Goal: Task Accomplishment & Management: Manage account settings

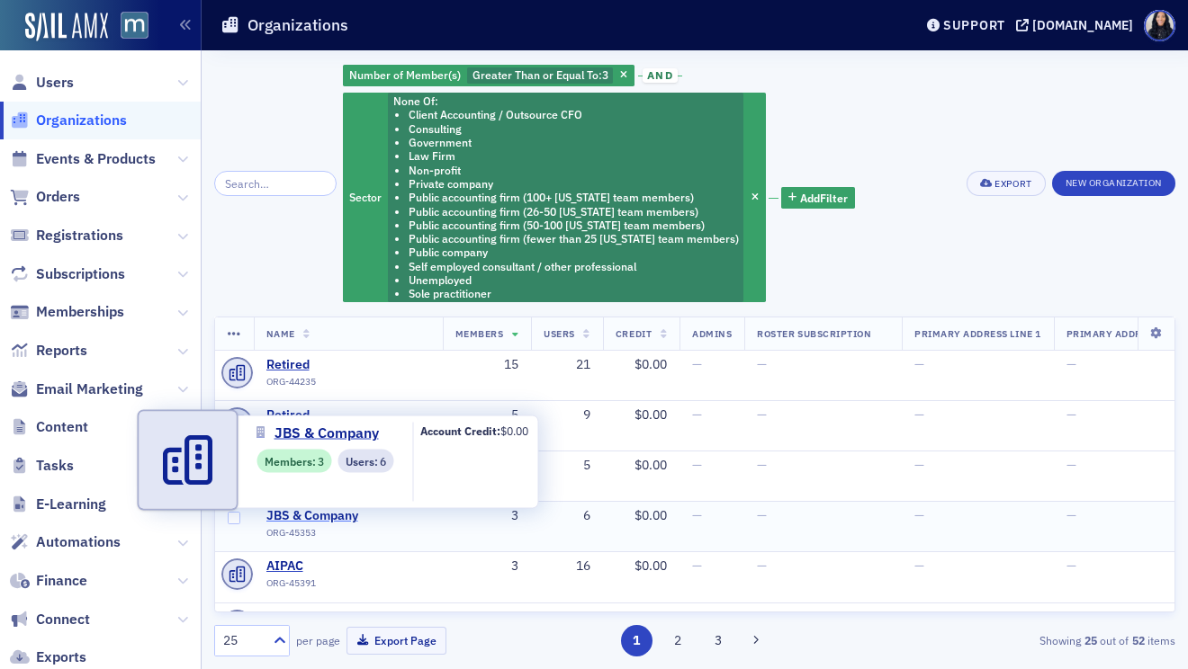
click at [313, 515] on span "JBS & Company" at bounding box center [348, 516] width 164 height 16
select select "US"
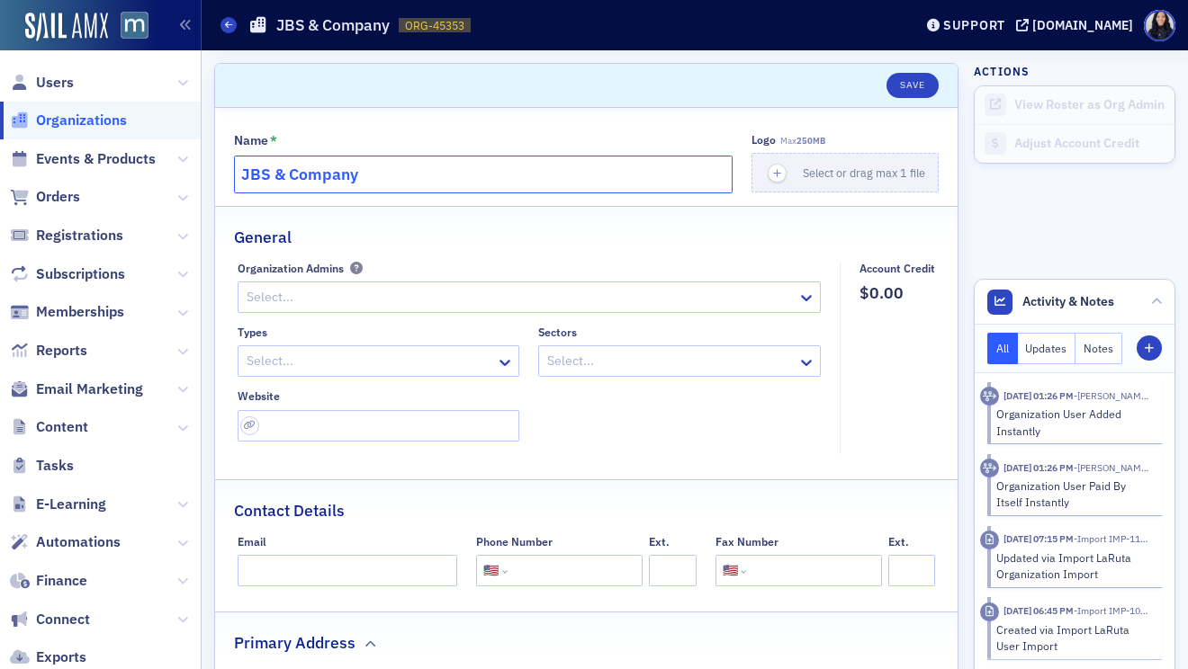
click at [403, 175] on input "JBS & Company" at bounding box center [483, 175] width 498 height 38
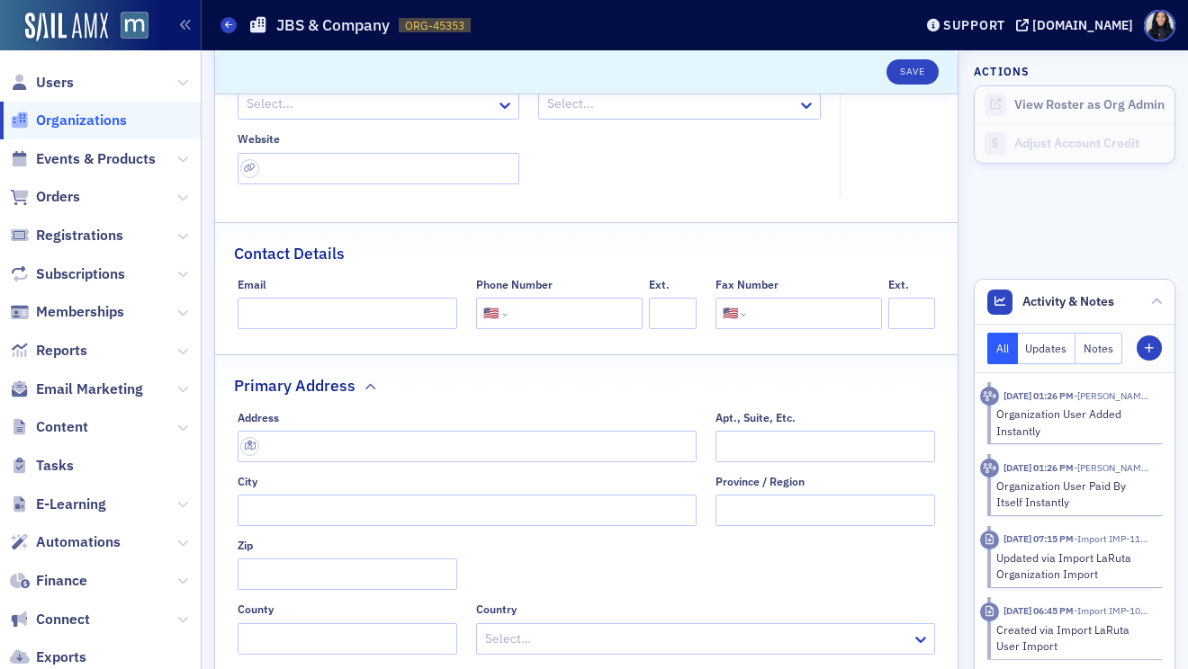
scroll to position [342, 0]
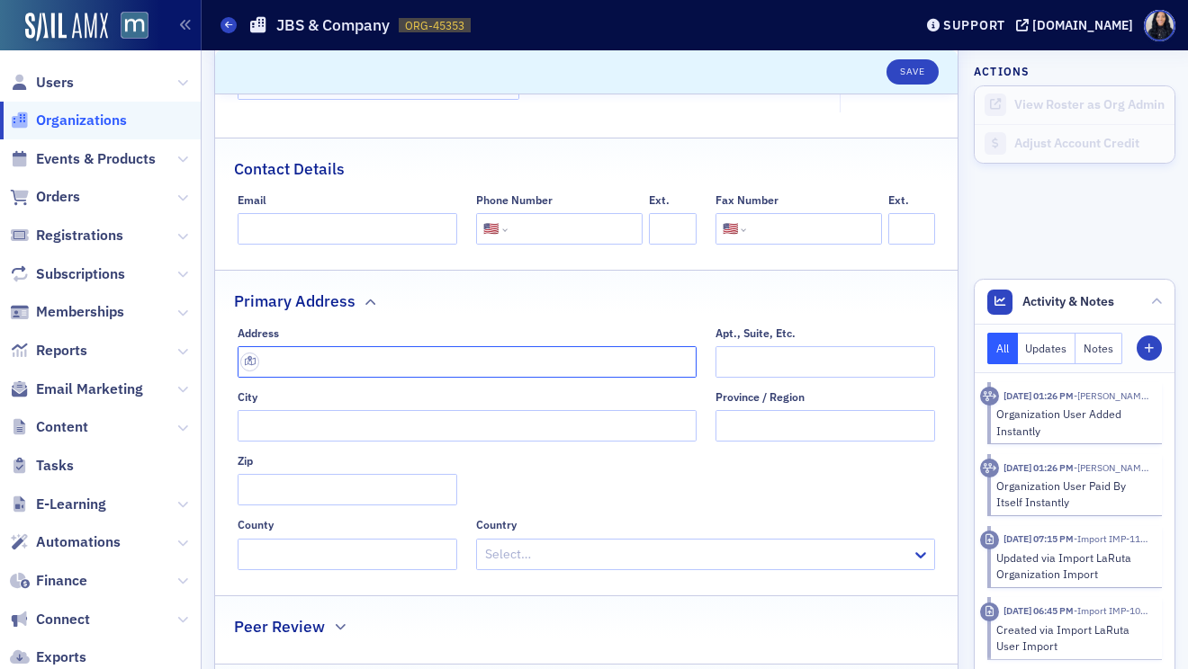
click at [399, 366] on input "text" at bounding box center [467, 361] width 459 height 31
paste input "101 Log Canoe Cir D, Stevensville, MD 21666"
type input "101 Log Canoe Cir d"
type input "Stevensville"
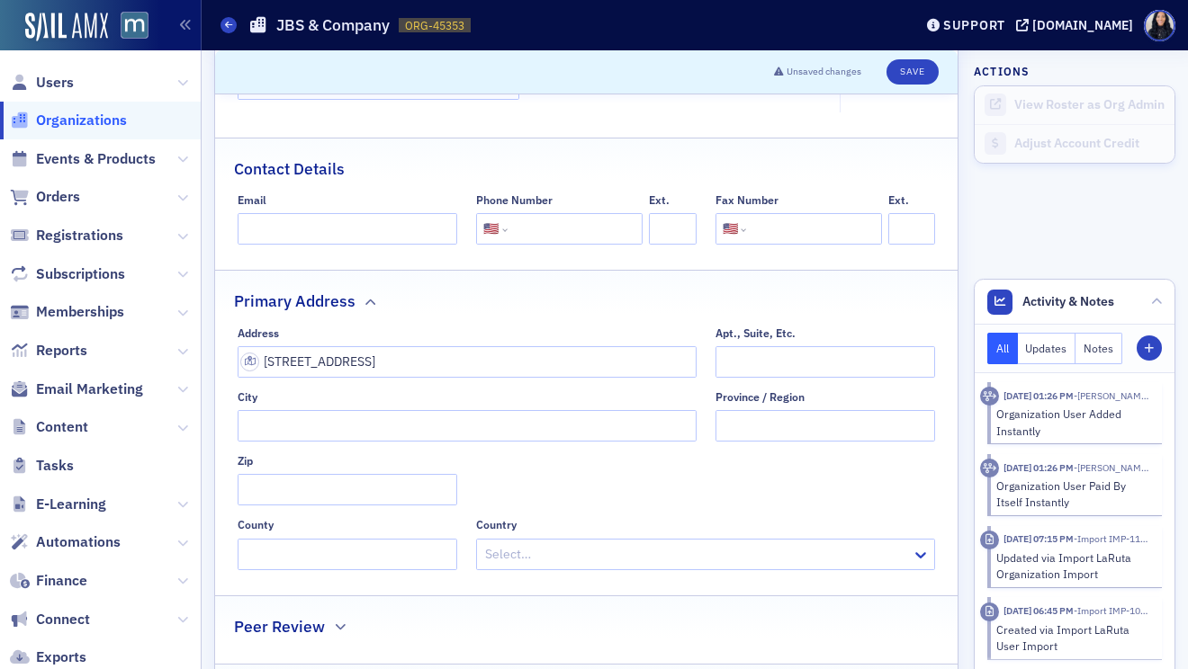
type input "21666-2106"
type input "Queen Anne's County"
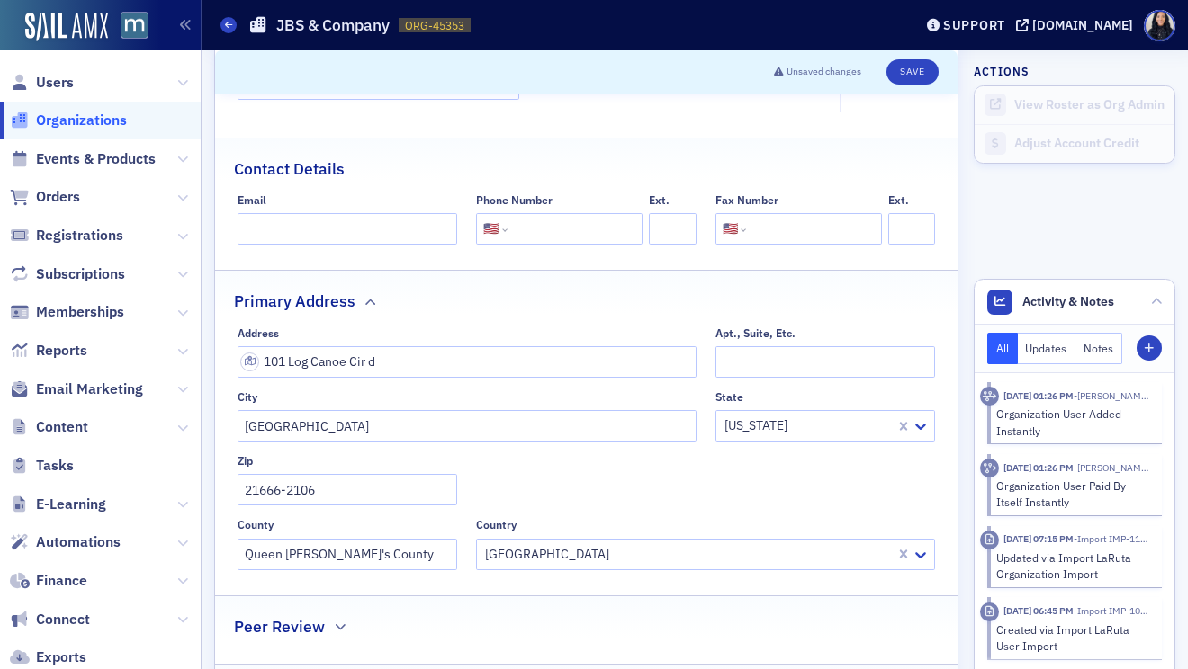
click at [540, 231] on input "tel" at bounding box center [573, 228] width 124 height 31
paste input "(410) 956-6902"
type input "(410) 956-6902"
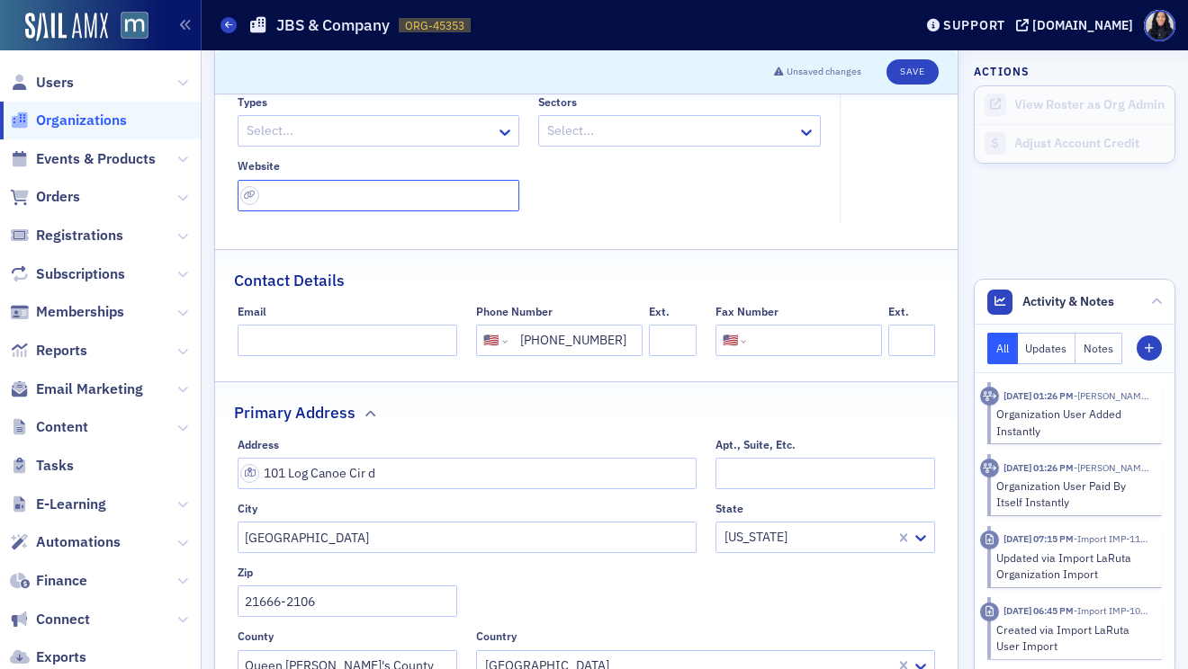
click at [413, 201] on input "url" at bounding box center [379, 195] width 282 height 31
paste input "https://www.jbs-cpa.com/"
type input "https://www.jbs-cpa.com/"
click at [668, 215] on fieldset "Organization Admins Select... Types Select... Sectors Select... Website https:/…" at bounding box center [534, 127] width 593 height 193
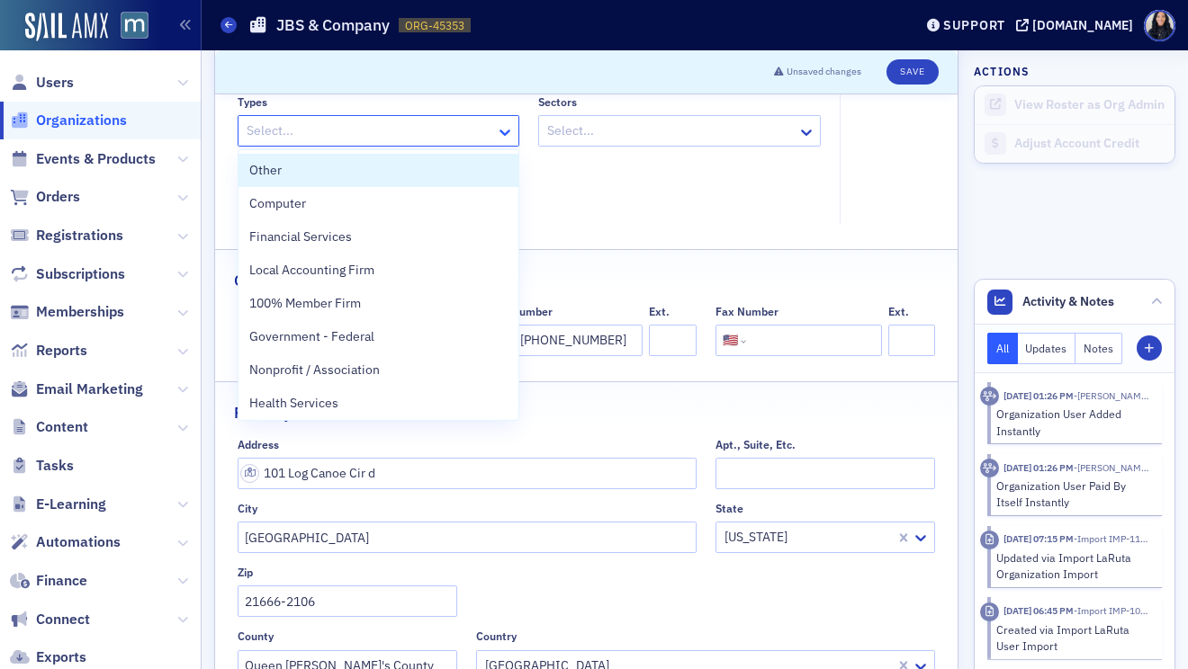
click at [505, 131] on icon at bounding box center [505, 132] width 18 height 18
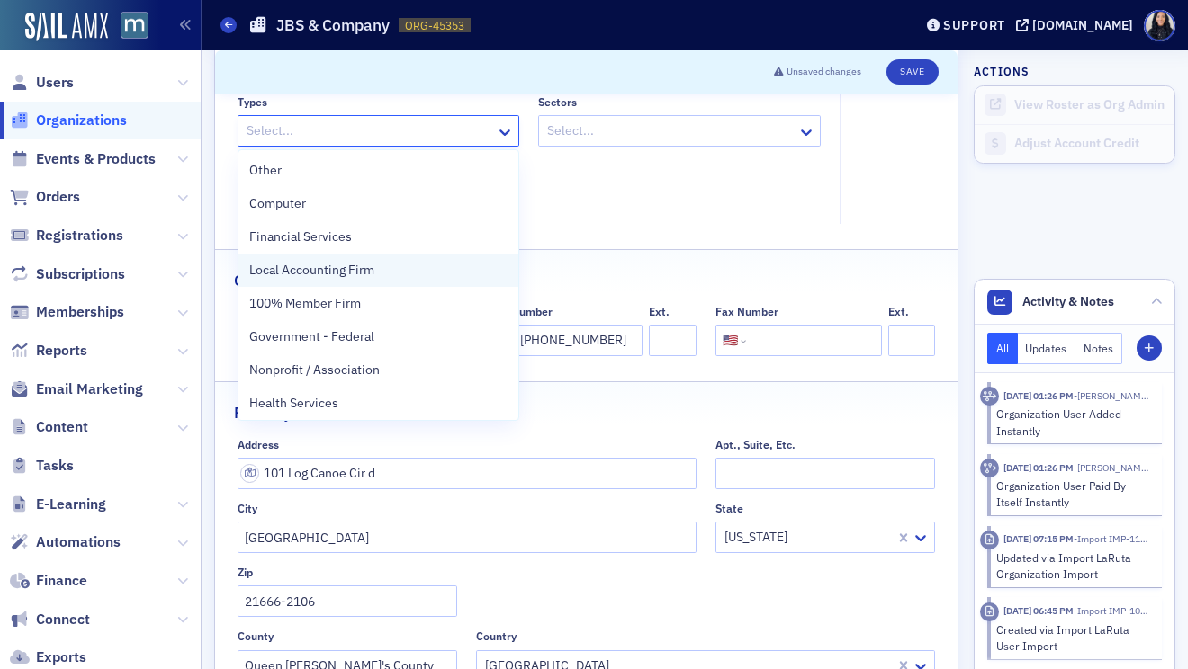
click at [418, 273] on div "Local Accounting Firm" at bounding box center [378, 270] width 259 height 19
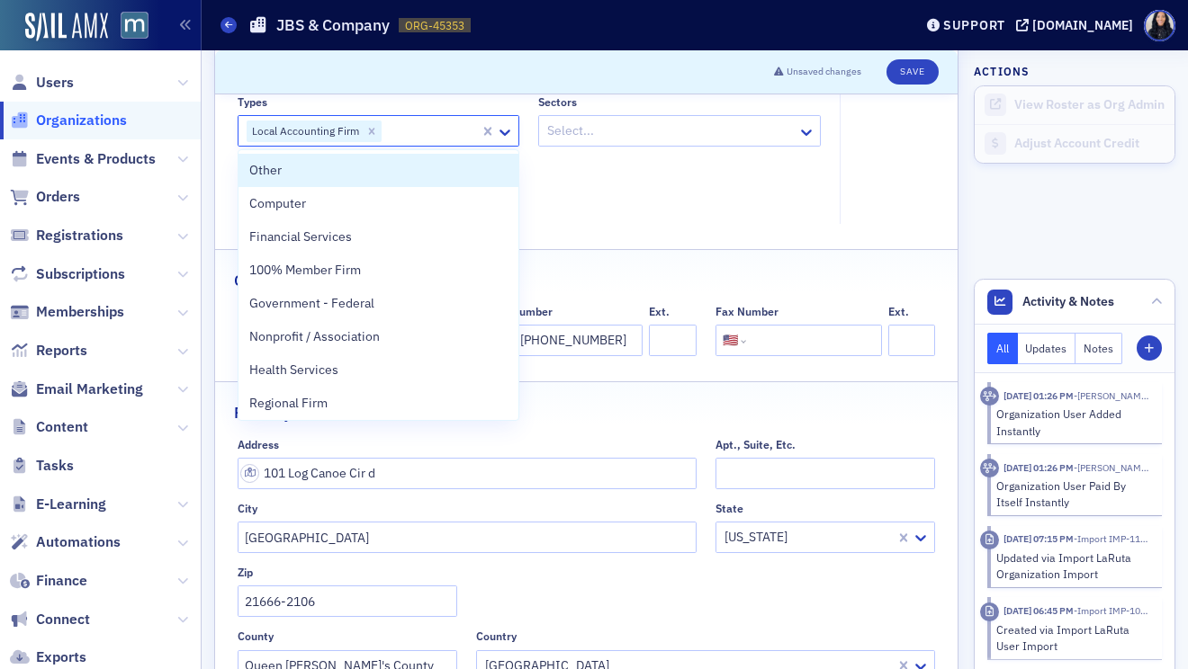
click at [736, 189] on div "Types option Local Accounting Firm, selected. Other, 1 of 35. 35 results availa…" at bounding box center [530, 153] width 584 height 116
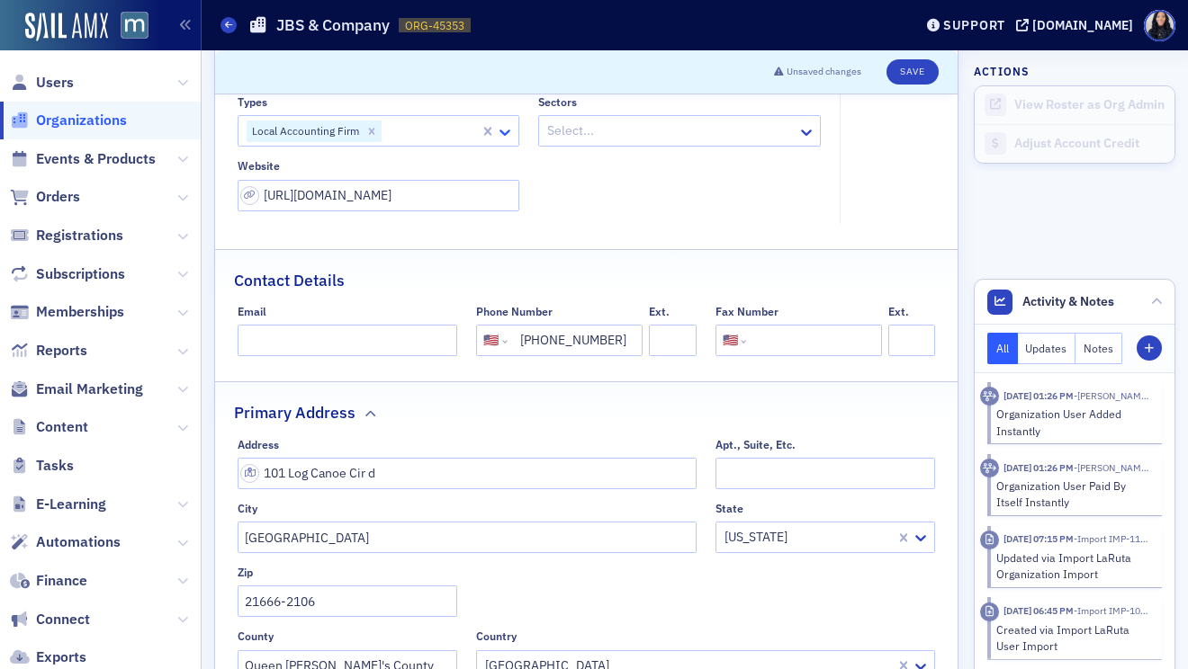
click at [503, 130] on icon at bounding box center [505, 132] width 18 height 18
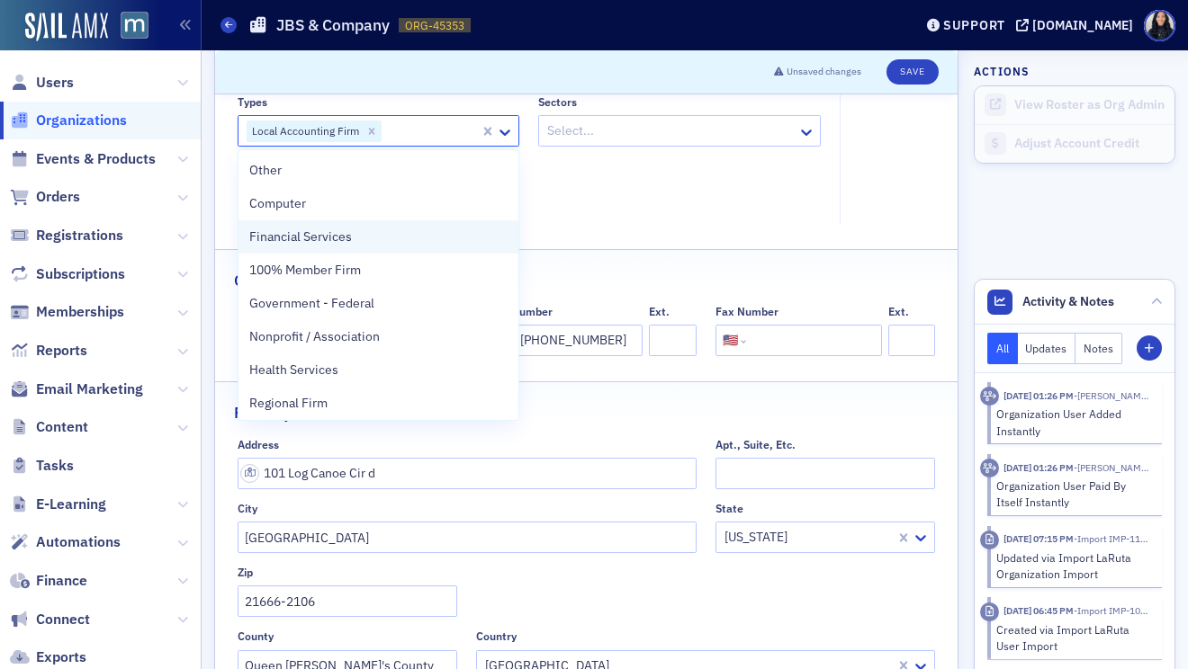
click at [404, 233] on div "Financial Services" at bounding box center [378, 237] width 259 height 19
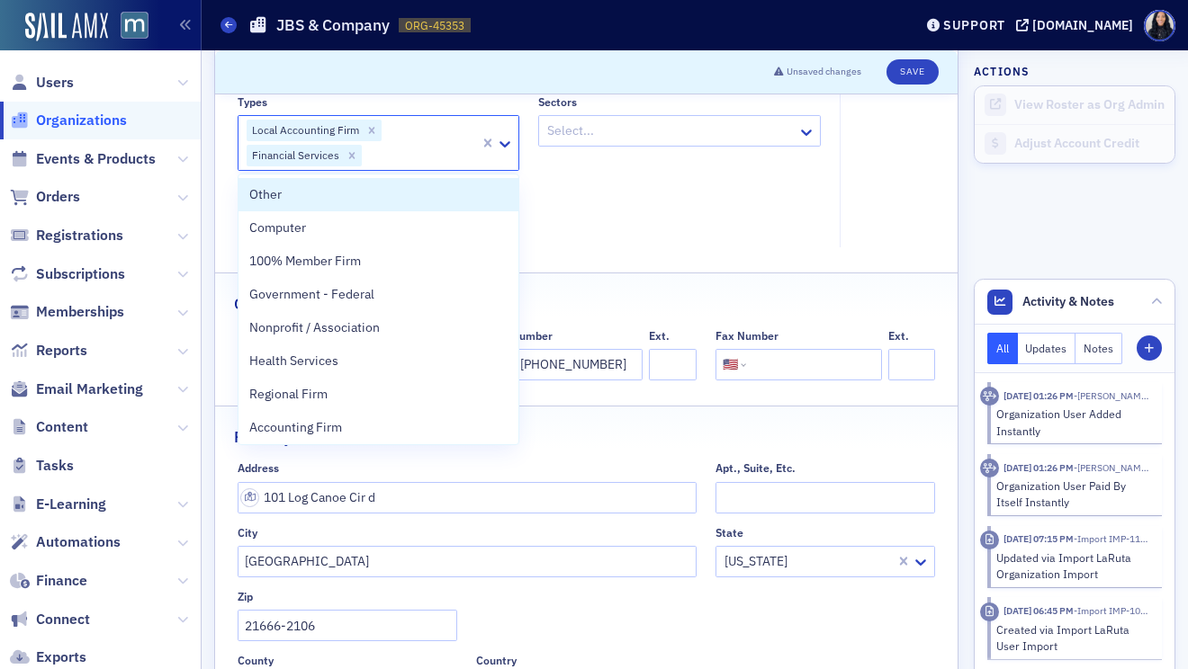
click at [584, 186] on div "Types option Financial Services, selected. Other, 1 of 34. 34 results available…" at bounding box center [530, 164] width 584 height 139
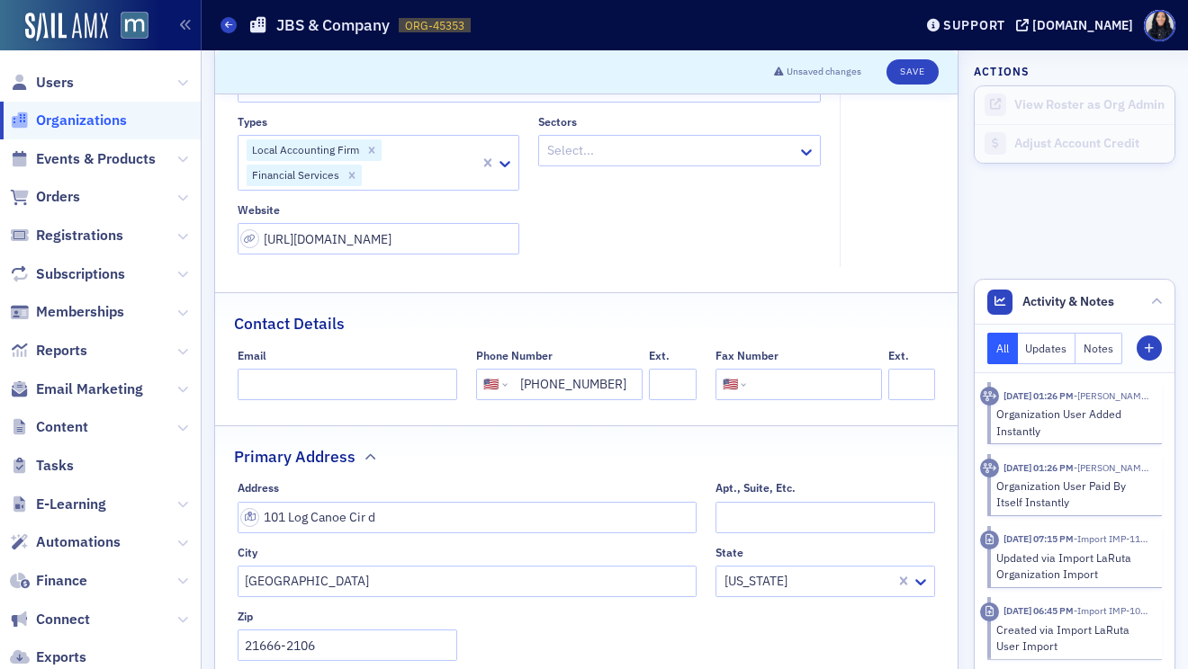
scroll to position [172, 0]
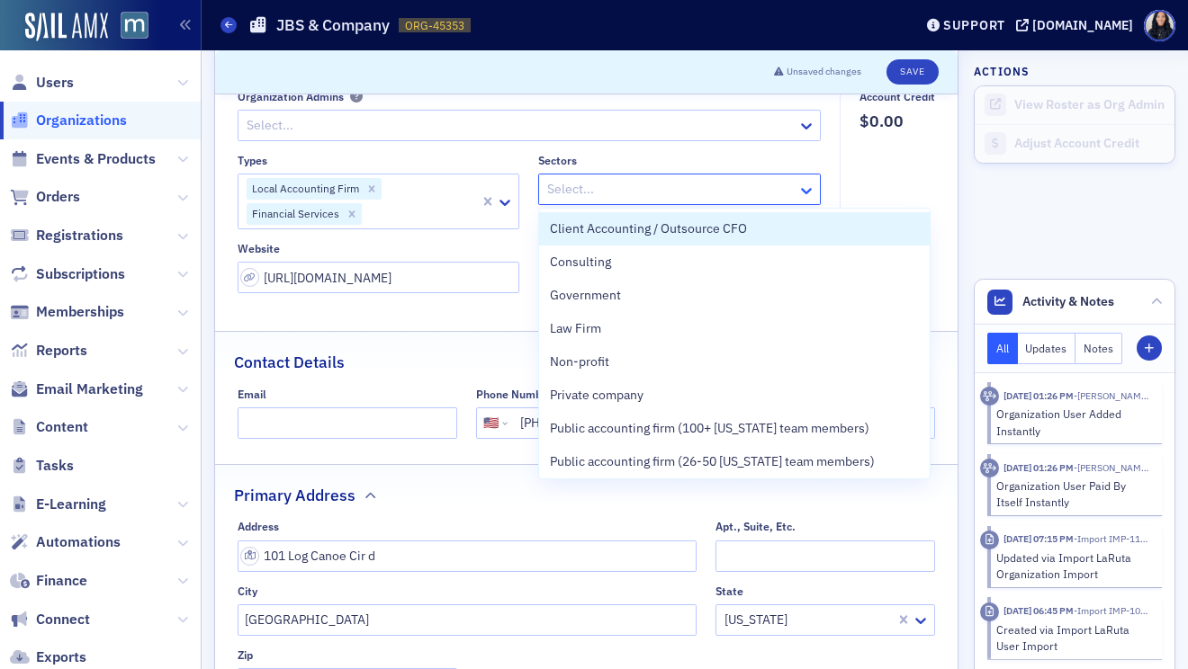
click at [809, 193] on icon at bounding box center [806, 191] width 18 height 18
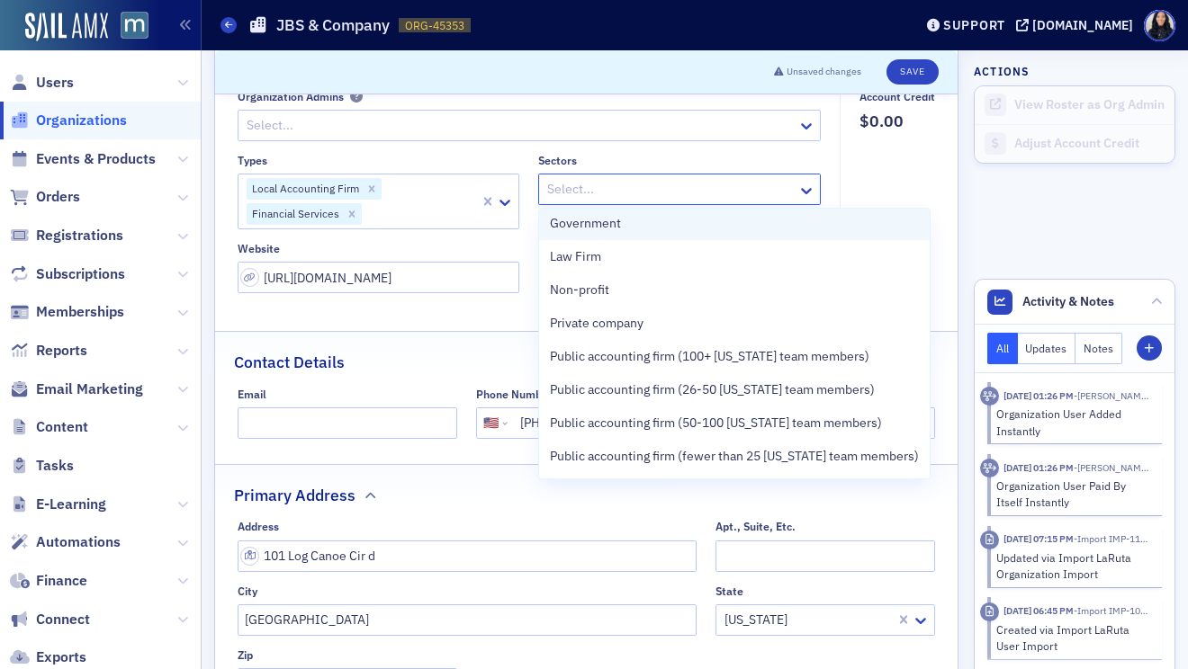
scroll to position [76, 0]
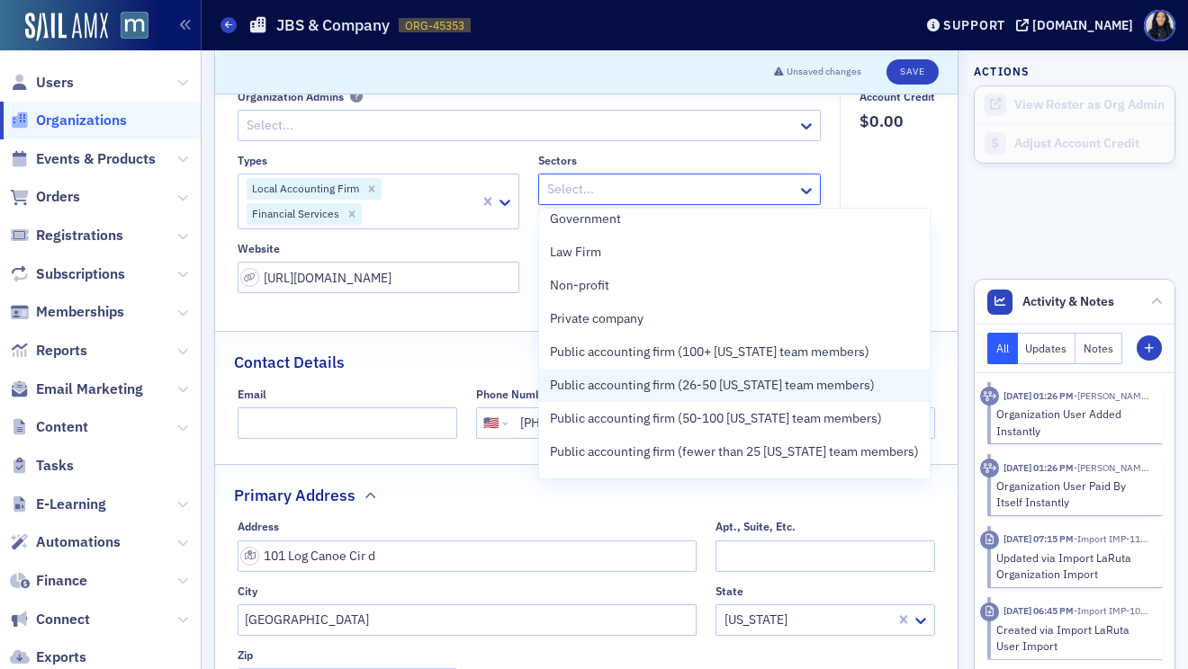
click at [747, 382] on span "Public accounting firm (26-50 [US_STATE] team members)" at bounding box center [712, 385] width 325 height 19
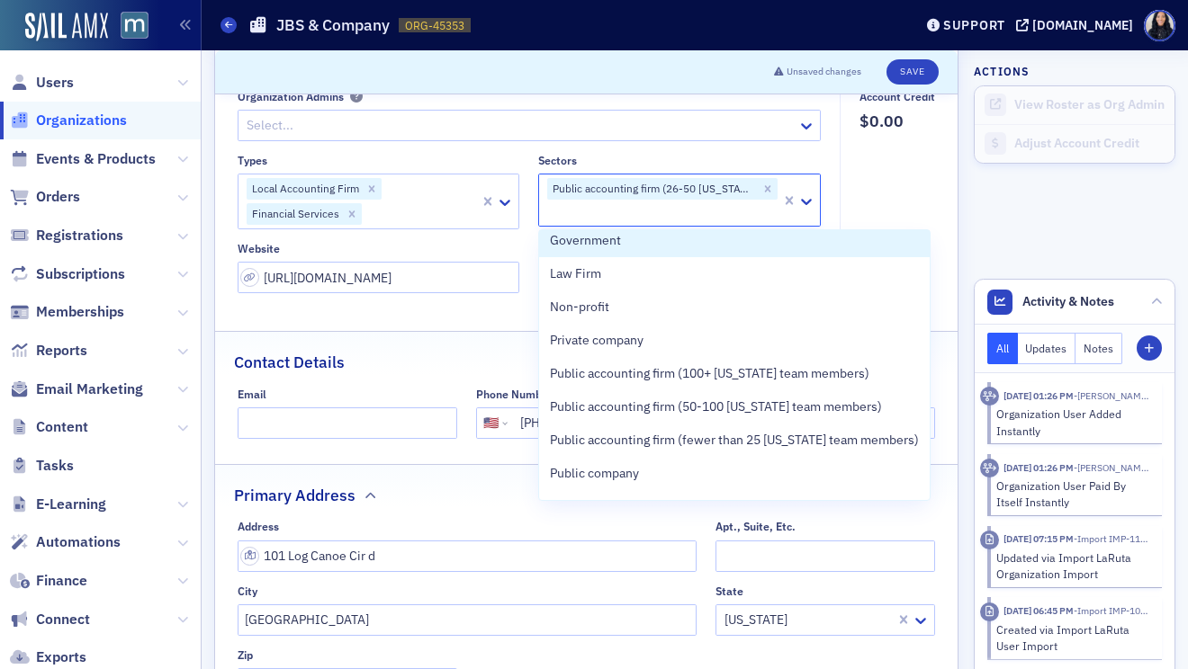
click at [914, 185] on fieldset "Account Credit $0.00" at bounding box center [891, 198] width 105 height 217
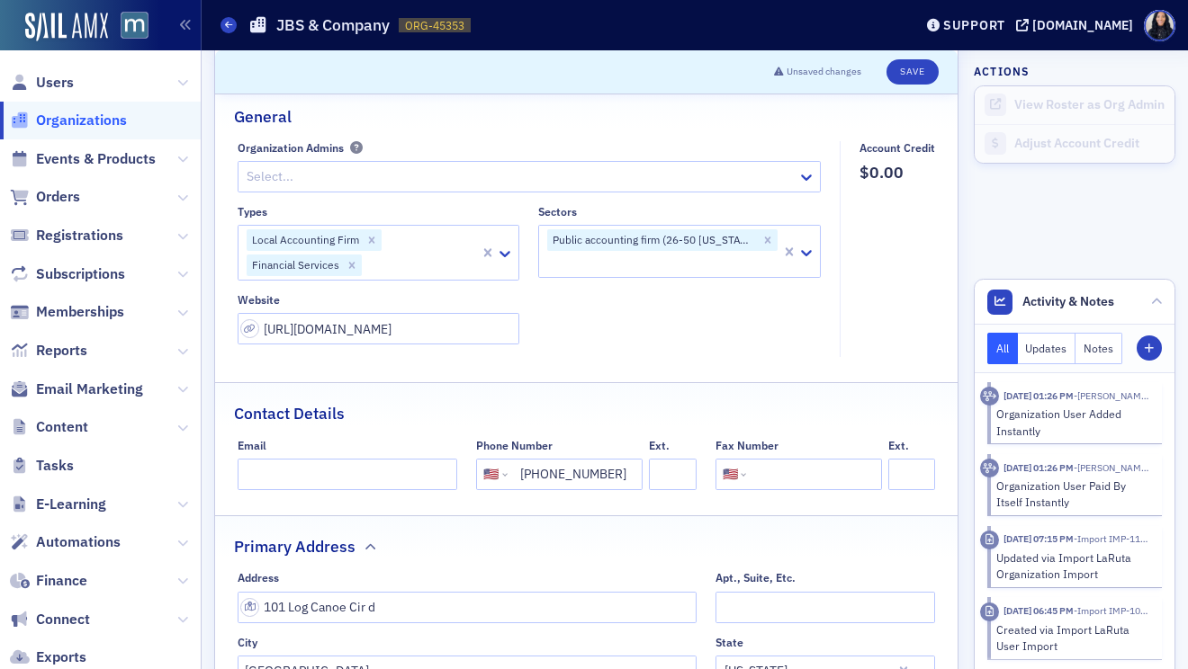
scroll to position [112, 0]
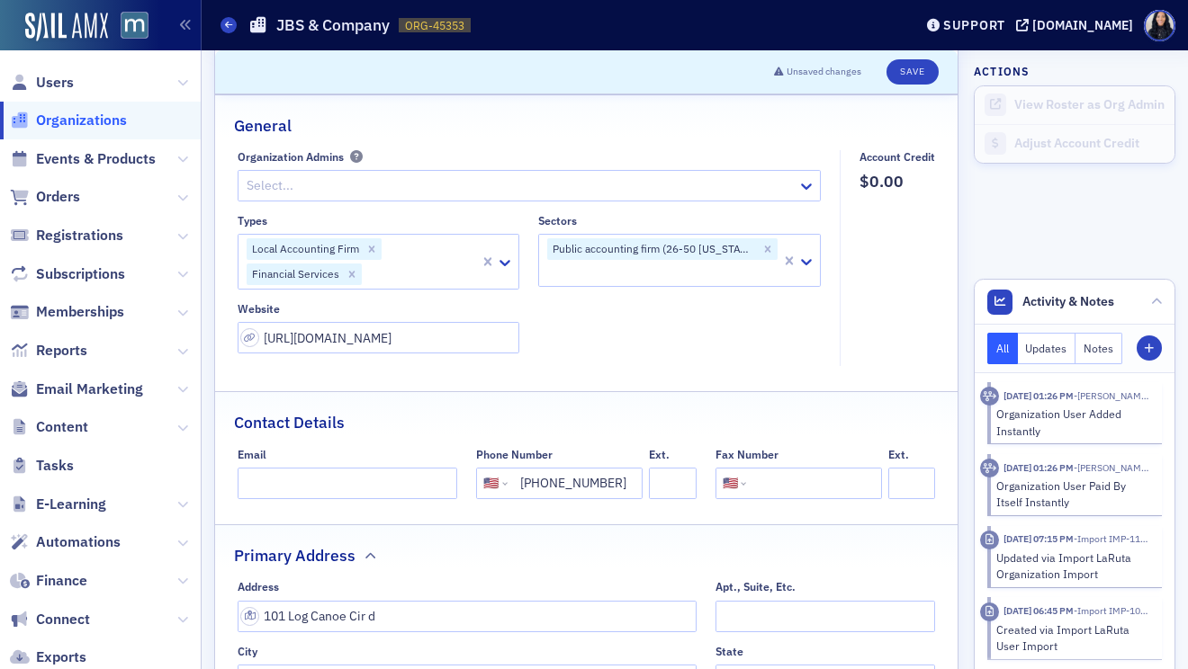
click at [561, 488] on input "(410) 956-6902" at bounding box center [573, 483] width 124 height 31
paste input "415-9764"
type input "(410) 415-9764"
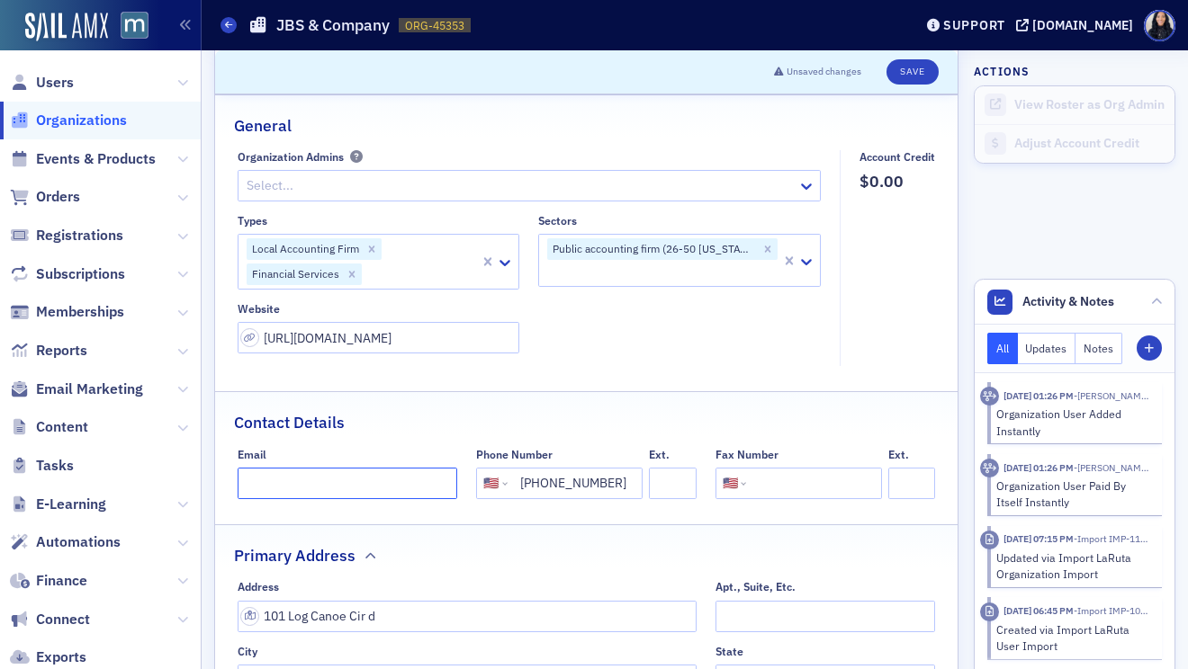
click at [312, 480] on input "Email" at bounding box center [348, 483] width 220 height 31
paste input "gstitcher@jbs-cpa.com"
type input "gstitcher@jbs-cpa.com"
click at [791, 486] on input "tel" at bounding box center [811, 483] width 124 height 31
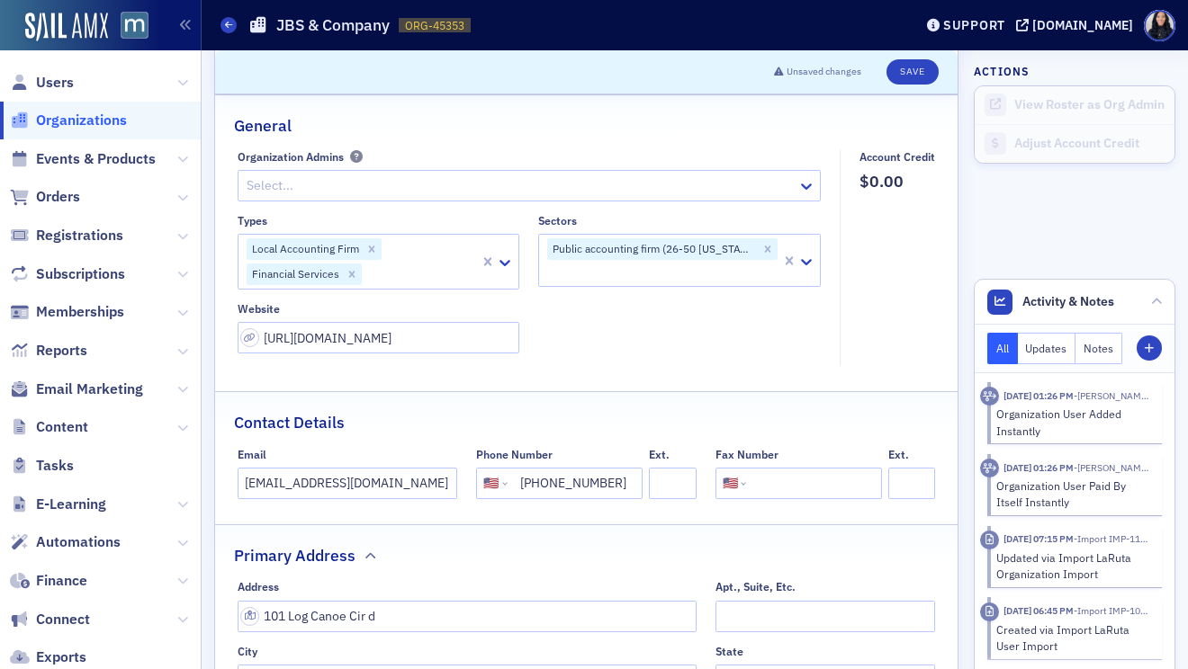
click at [791, 486] on input "tel" at bounding box center [811, 483] width 124 height 31
paste input "(888) 315-2574"
type input "(888) 315-2574"
click at [889, 402] on div "Contact Details" at bounding box center [586, 413] width 704 height 42
click at [912, 76] on button "Save" at bounding box center [911, 71] width 51 height 25
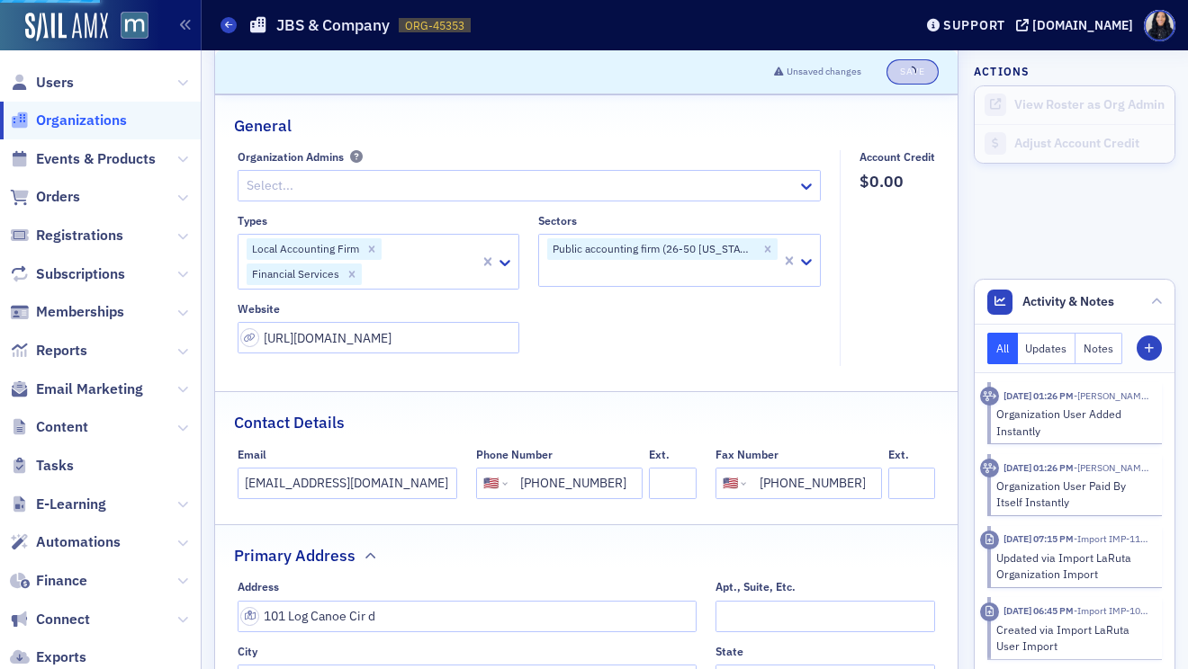
select select "US"
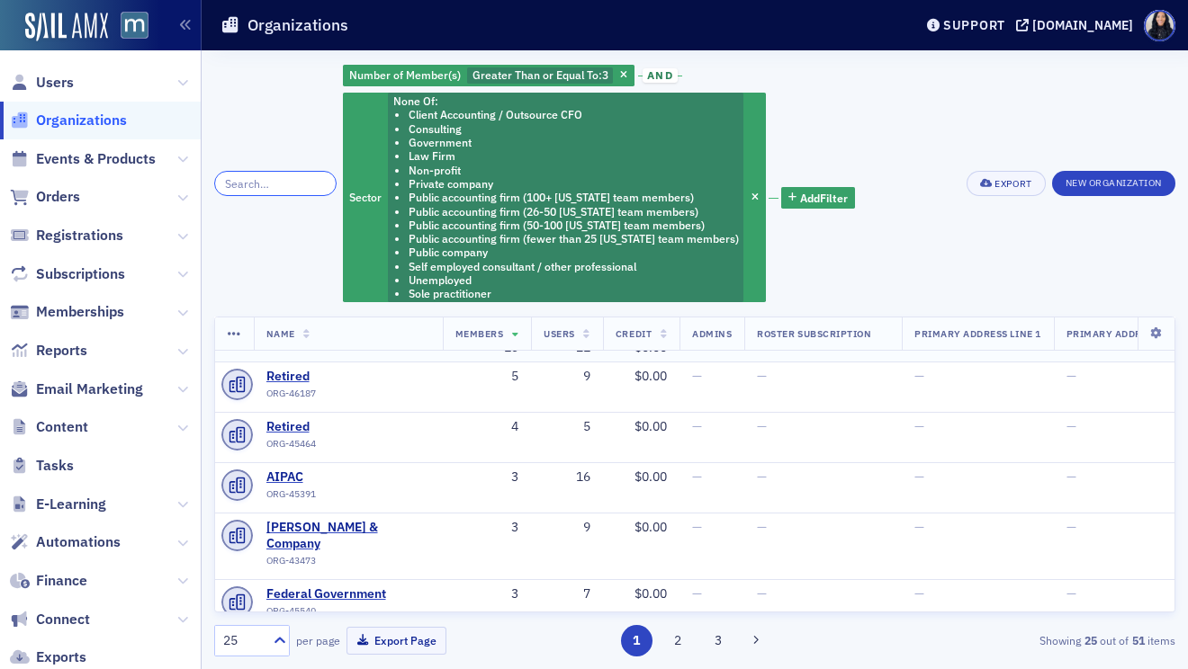
scroll to position [49, 0]
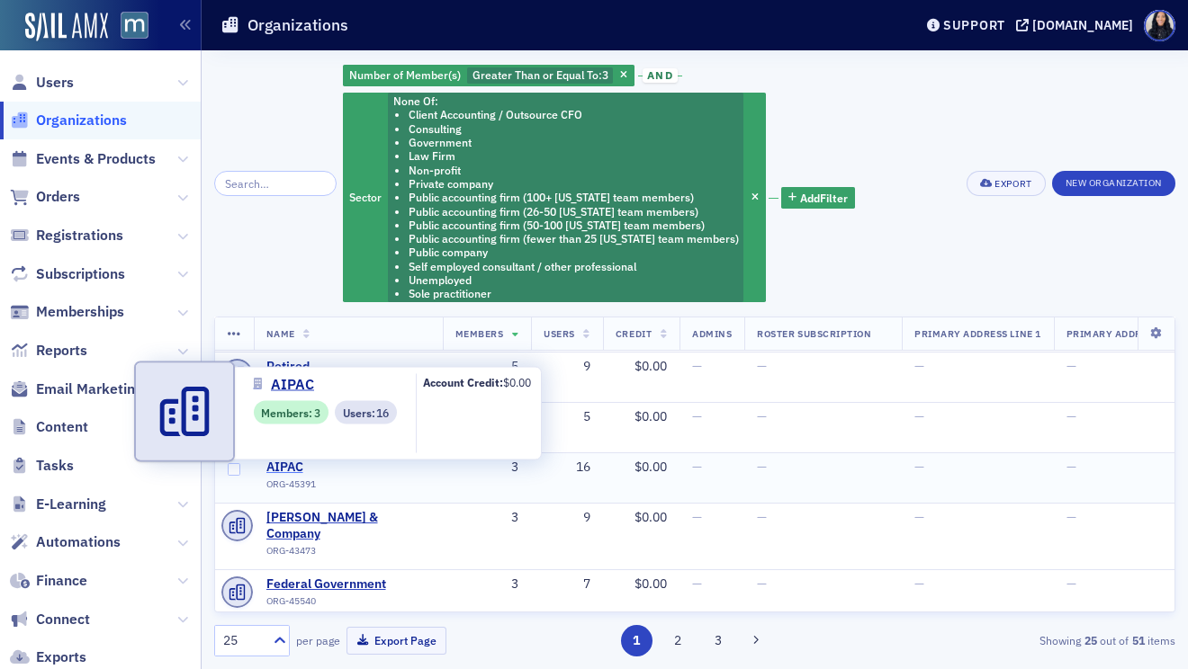
click at [289, 468] on span "AIPAC" at bounding box center [348, 468] width 164 height 16
select select "US"
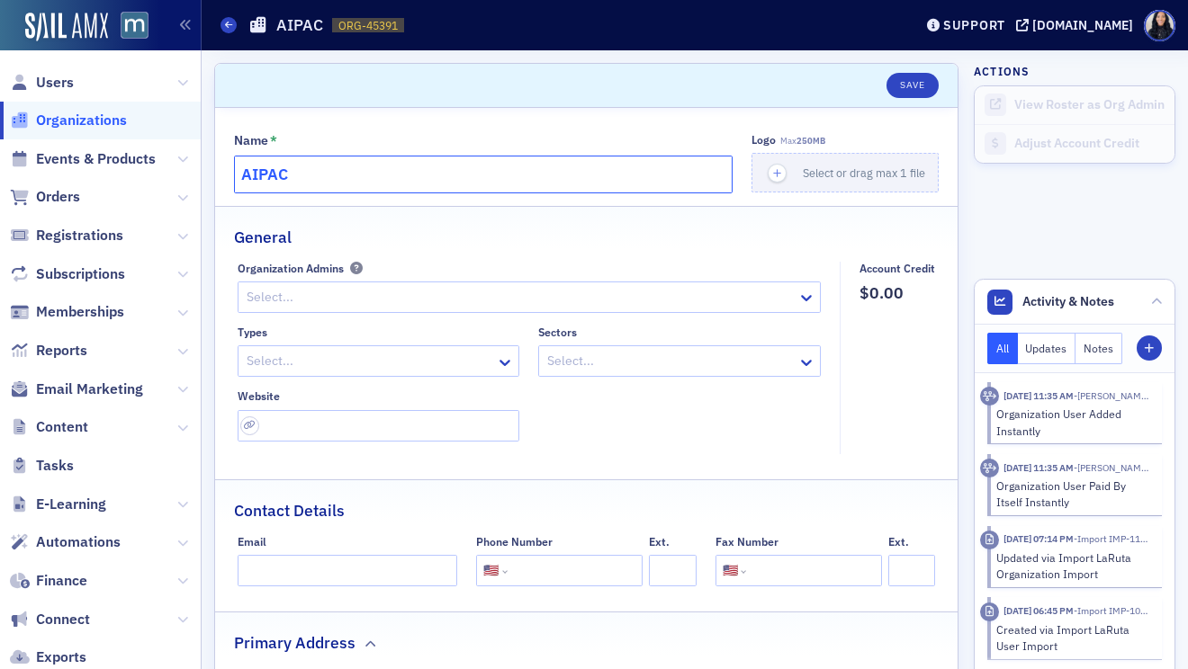
click at [372, 173] on input "AIPAC" at bounding box center [483, 175] width 498 height 38
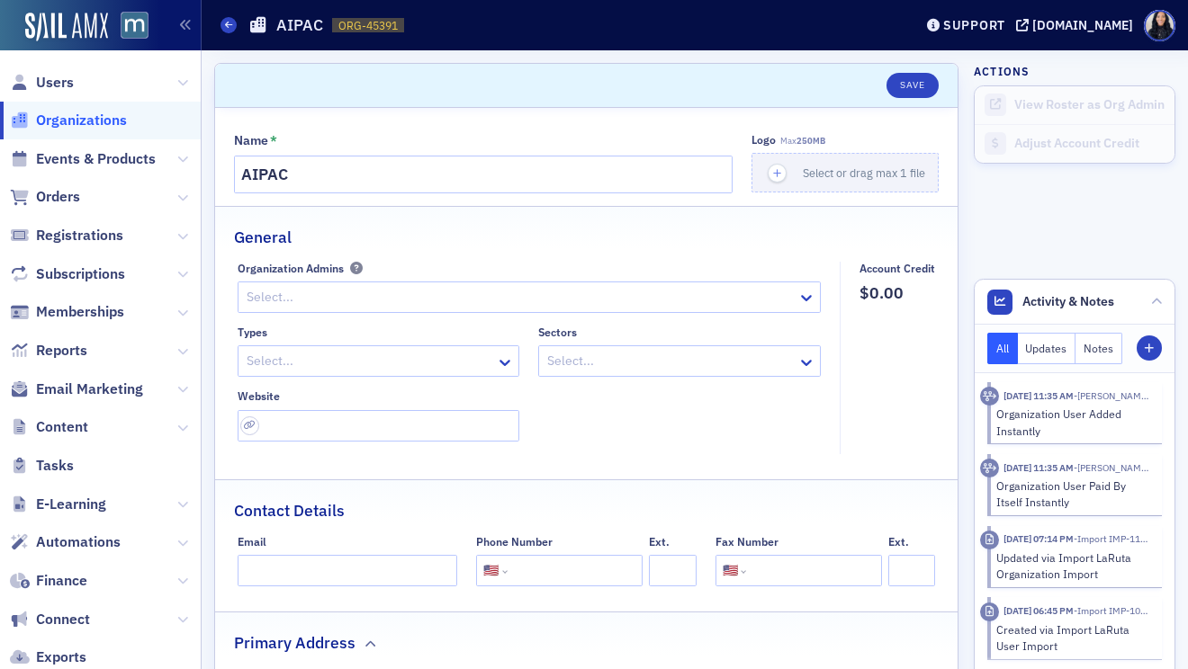
click at [472, 361] on div at bounding box center [370, 361] width 250 height 22
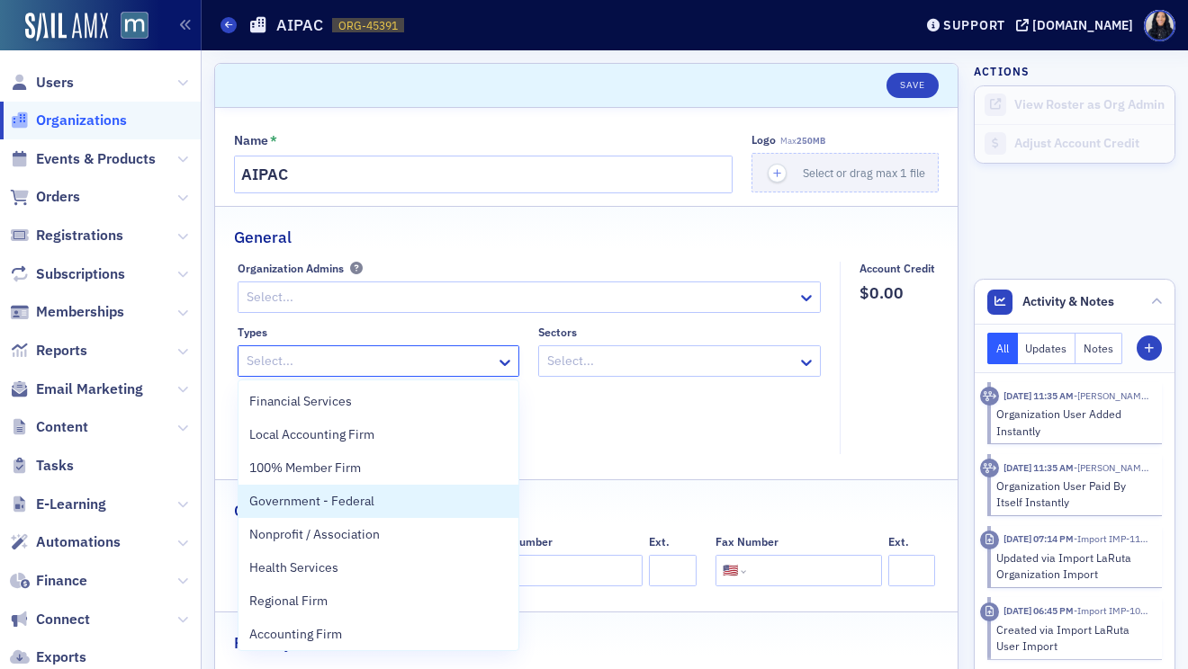
scroll to position [40, 0]
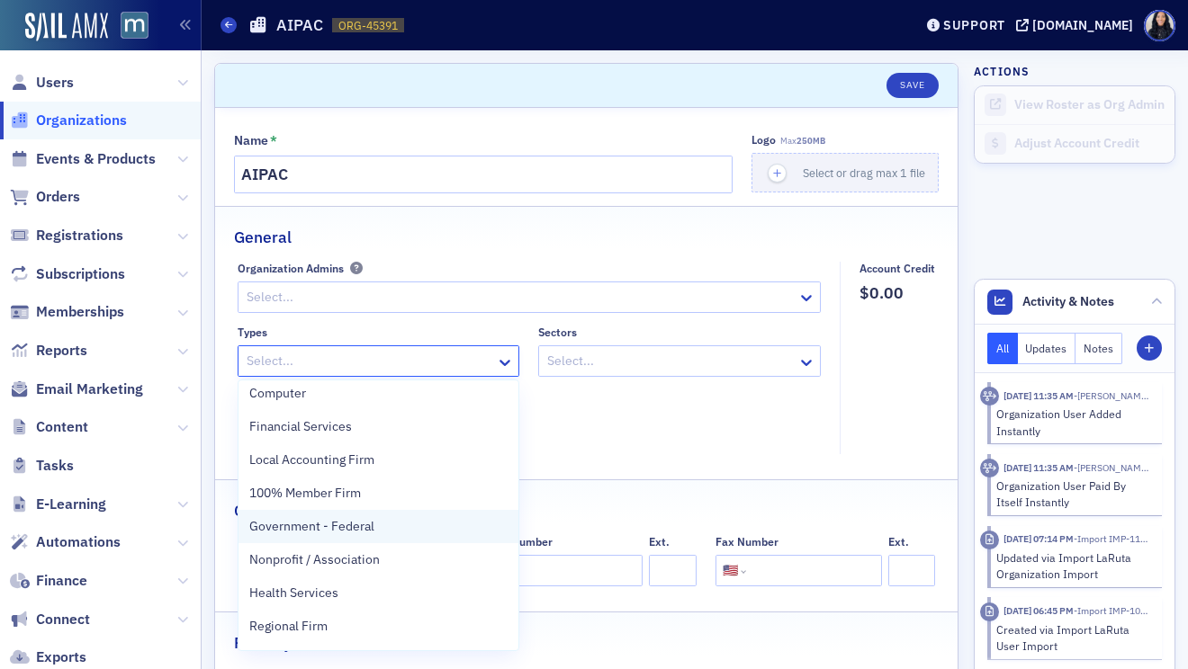
click at [408, 523] on div "Government - Federal" at bounding box center [378, 526] width 259 height 19
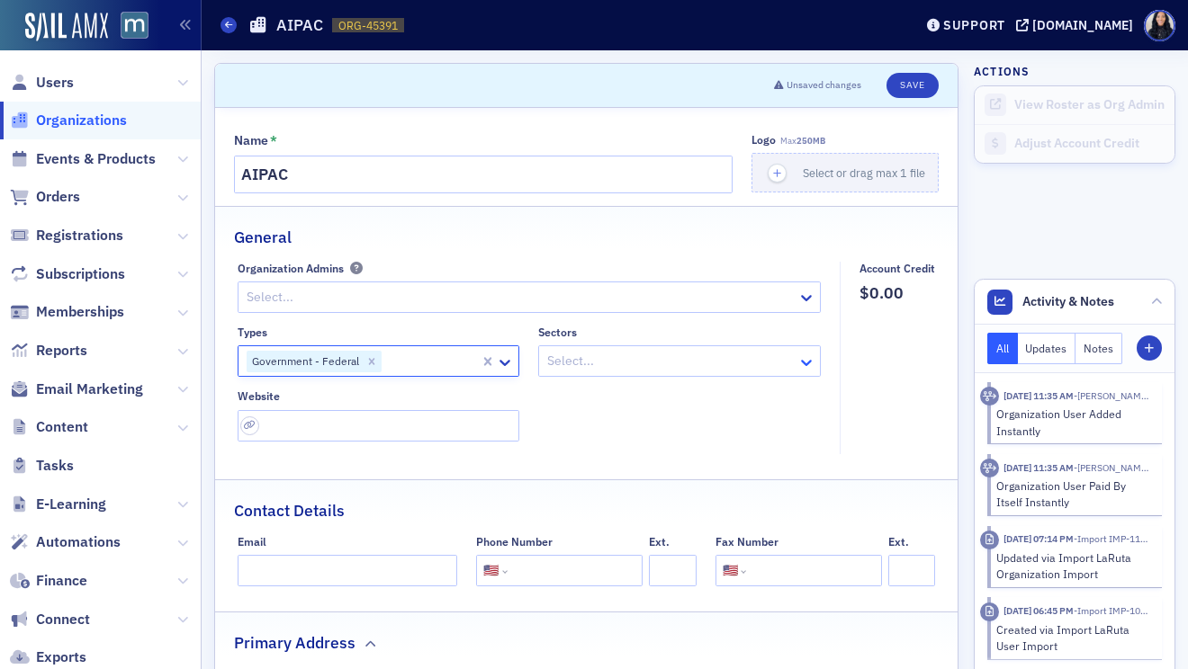
click at [806, 371] on icon at bounding box center [806, 363] width 18 height 18
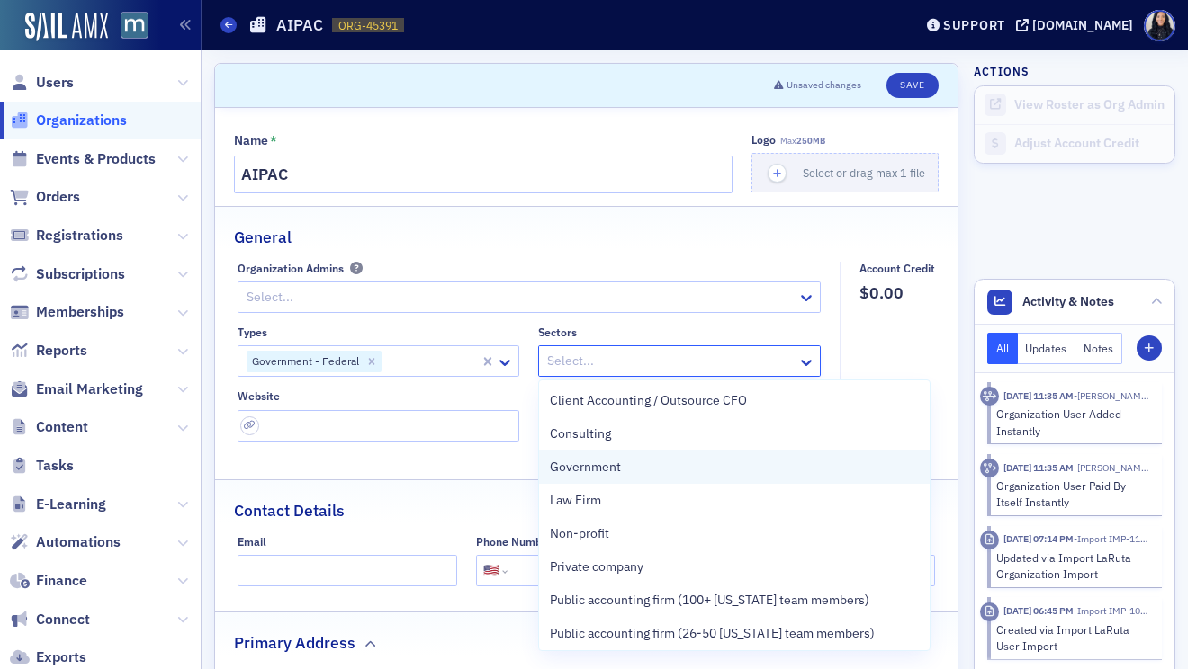
click at [730, 456] on div "Government" at bounding box center [734, 467] width 390 height 33
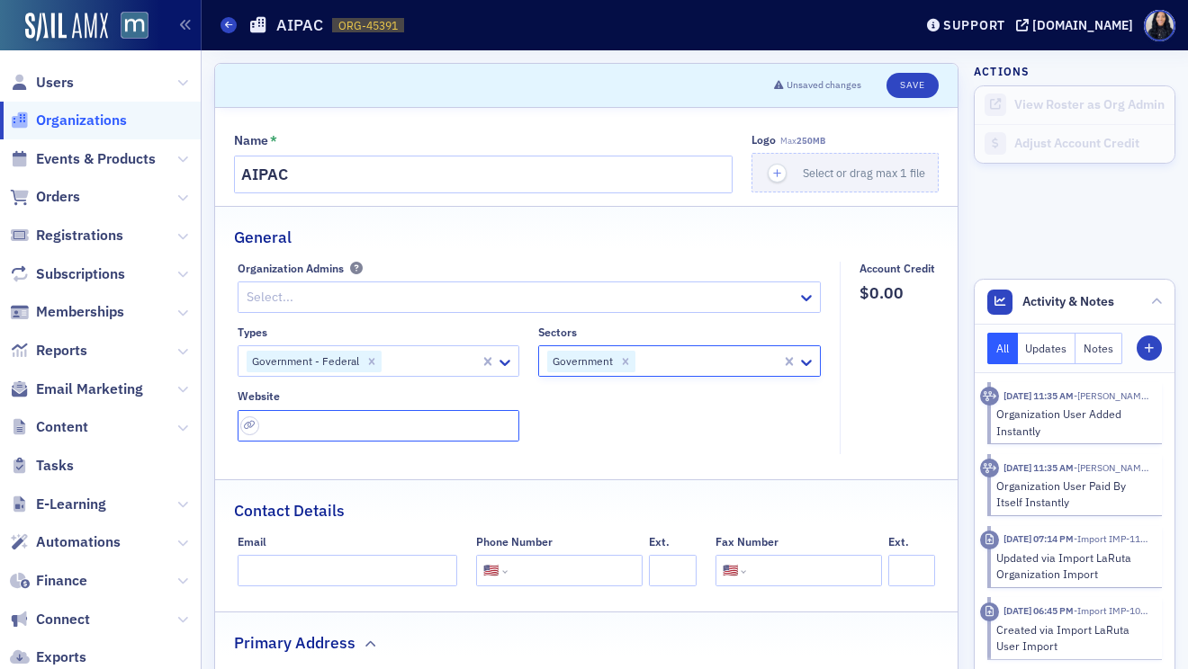
click at [310, 434] on input "url" at bounding box center [379, 425] width 282 height 31
paste input "https://www.aipac.org/"
type input "https://www.aipac.org/"
click at [629, 433] on div "Types Government - Federal Sectors Government Website https://www.aipac.org/" at bounding box center [530, 384] width 584 height 116
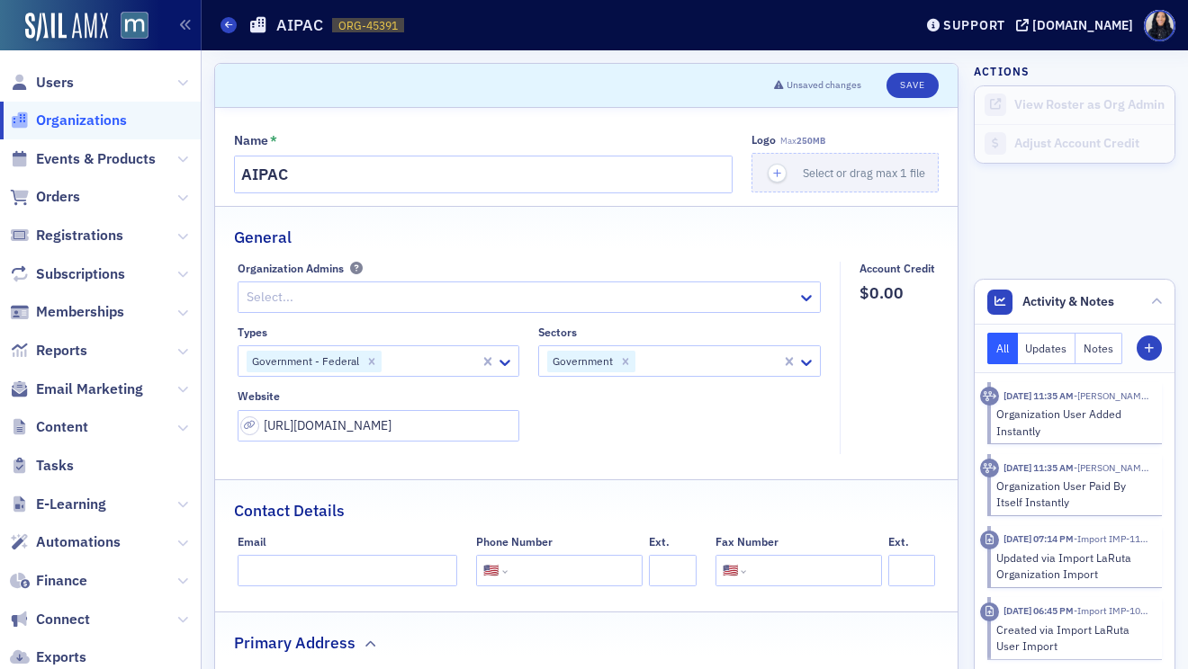
click at [533, 565] on input "tel" at bounding box center [573, 570] width 124 height 31
paste input "(202) 639-5200"
type input "(202) 639-5200"
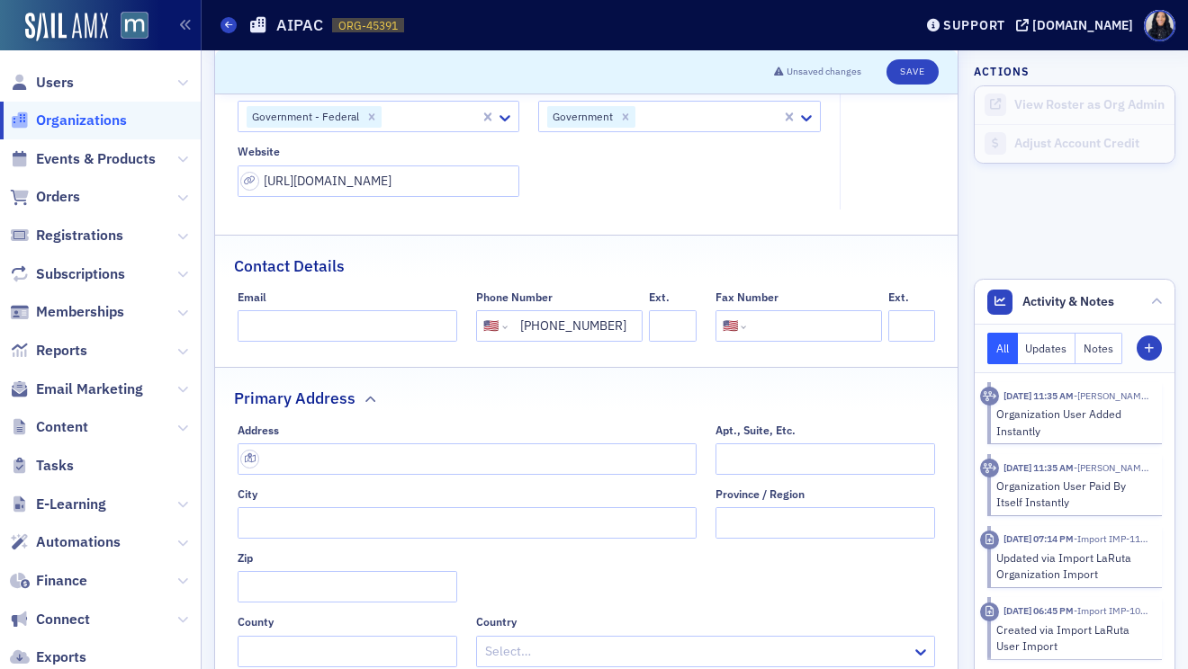
scroll to position [247, 0]
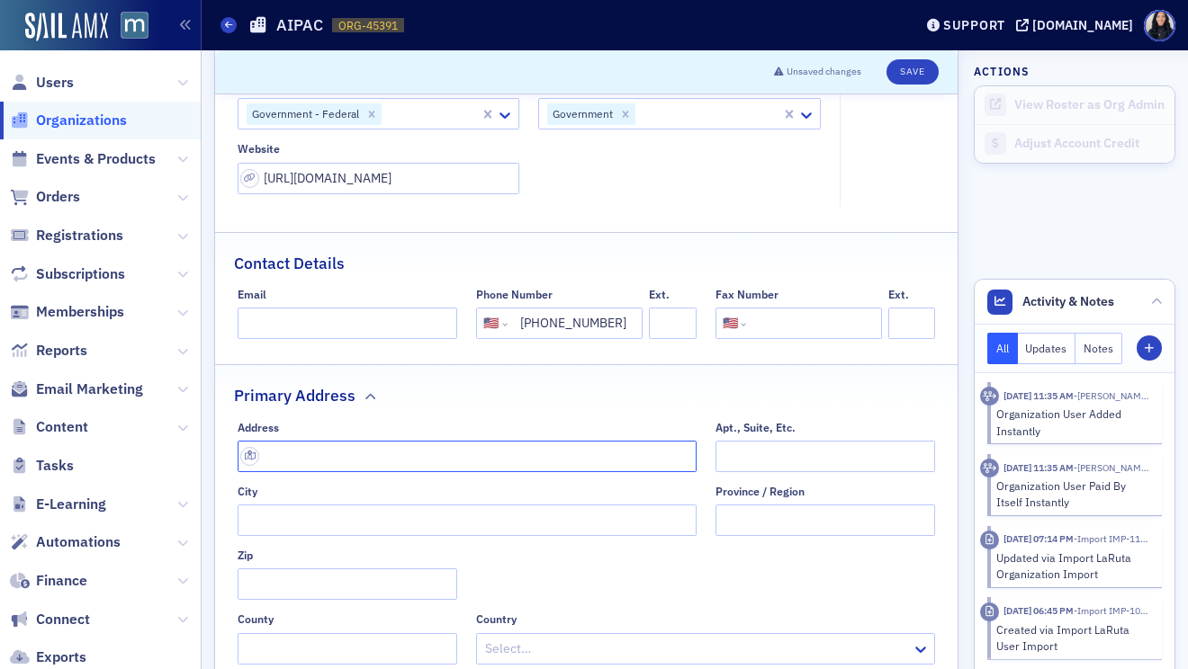
click at [357, 458] on input "text" at bounding box center [467, 456] width 459 height 31
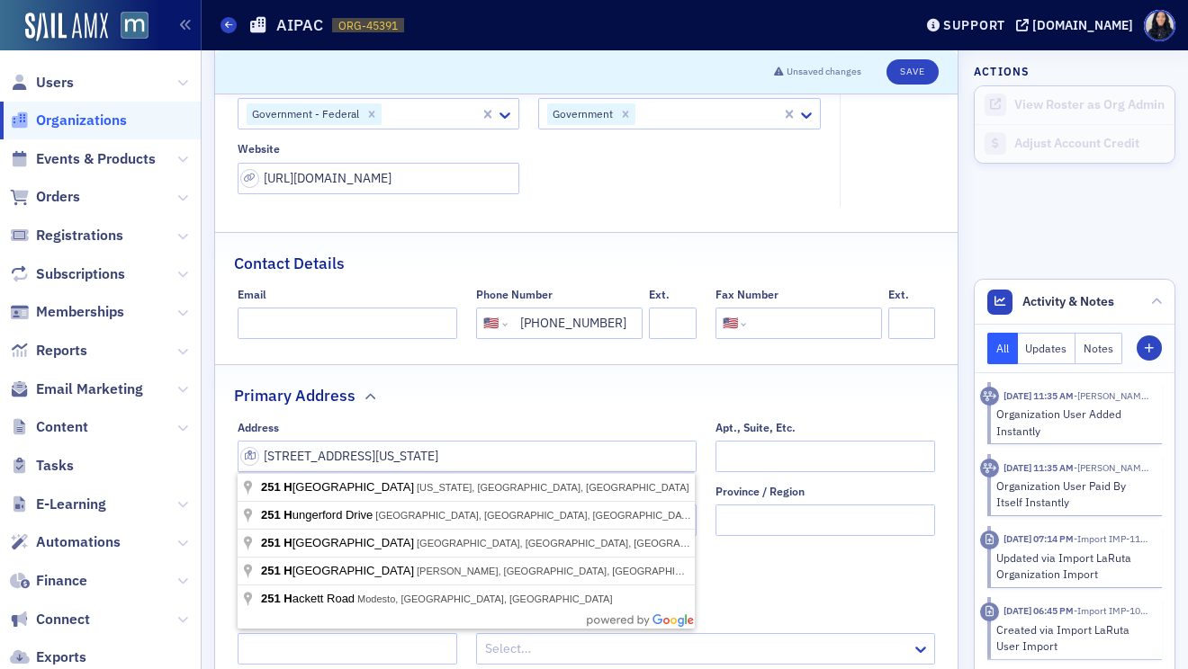
type input "251 H St NW"
type input "Washington"
type input "20001-2604"
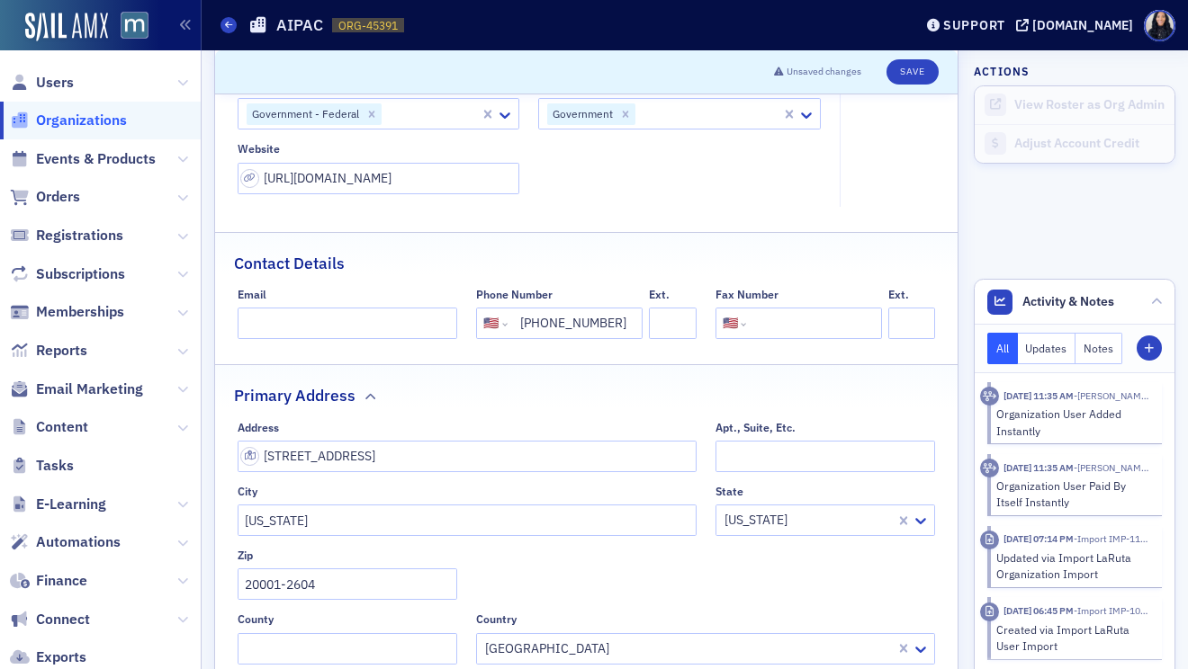
click at [506, 392] on div "Primary Address" at bounding box center [586, 386] width 704 height 42
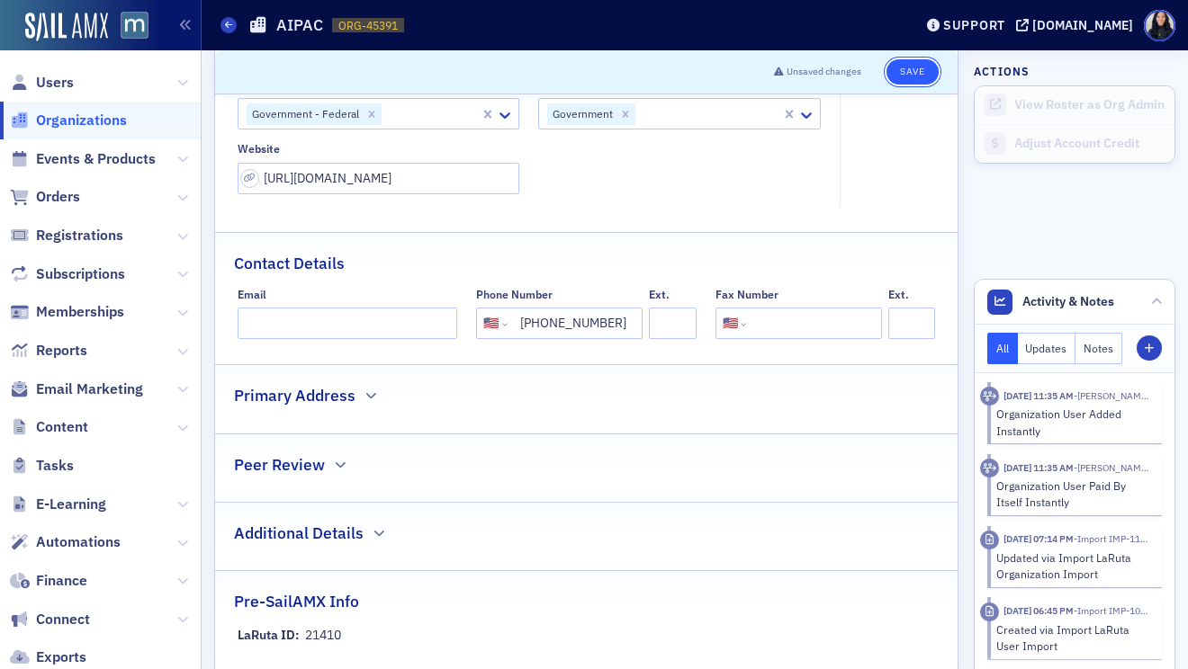
click at [908, 71] on button "Save" at bounding box center [911, 71] width 51 height 25
select select "US"
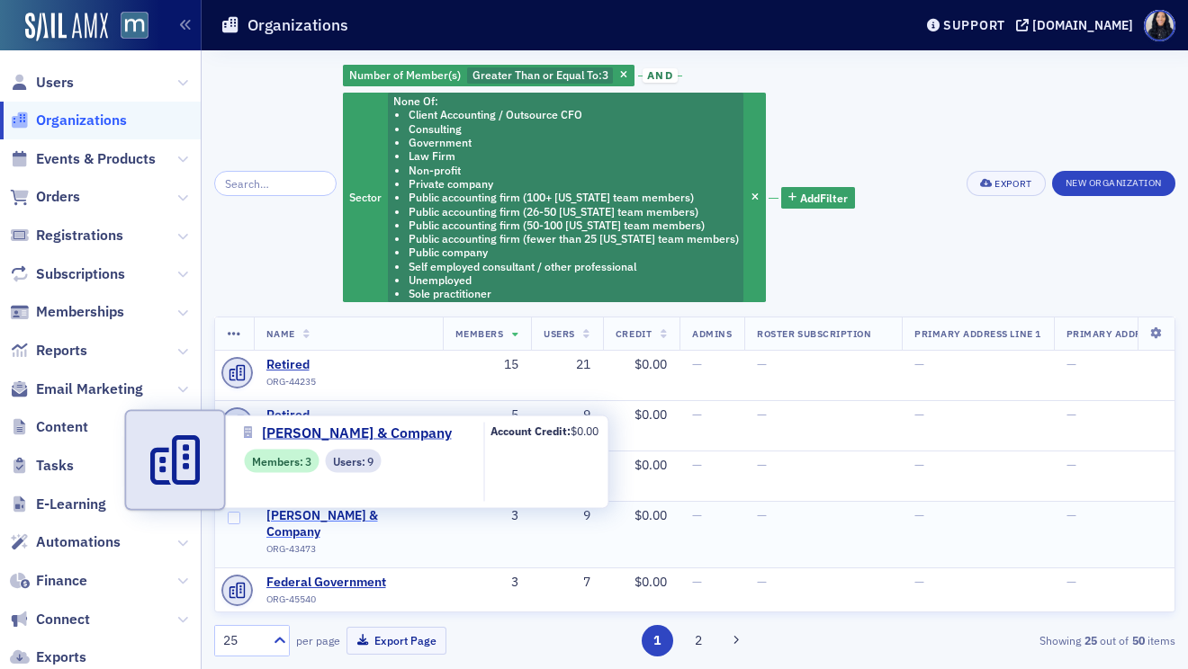
click at [319, 516] on span "[PERSON_NAME] & Company" at bounding box center [348, 523] width 164 height 31
select select "US"
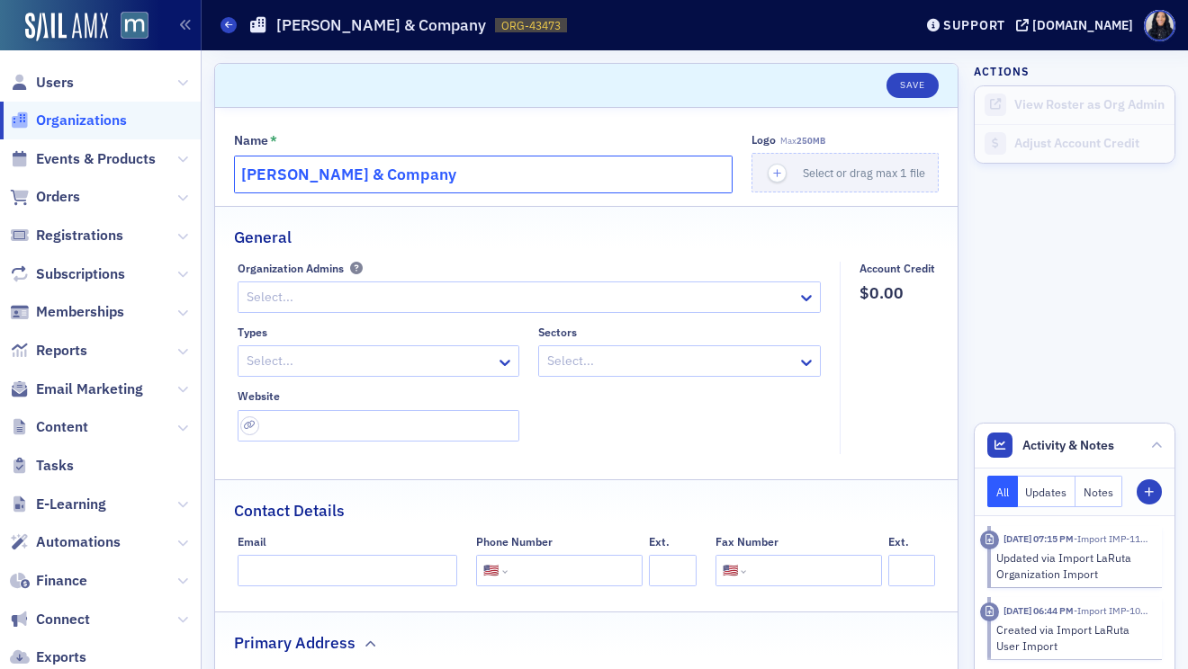
click at [354, 177] on input "[PERSON_NAME] & Company" at bounding box center [483, 175] width 498 height 38
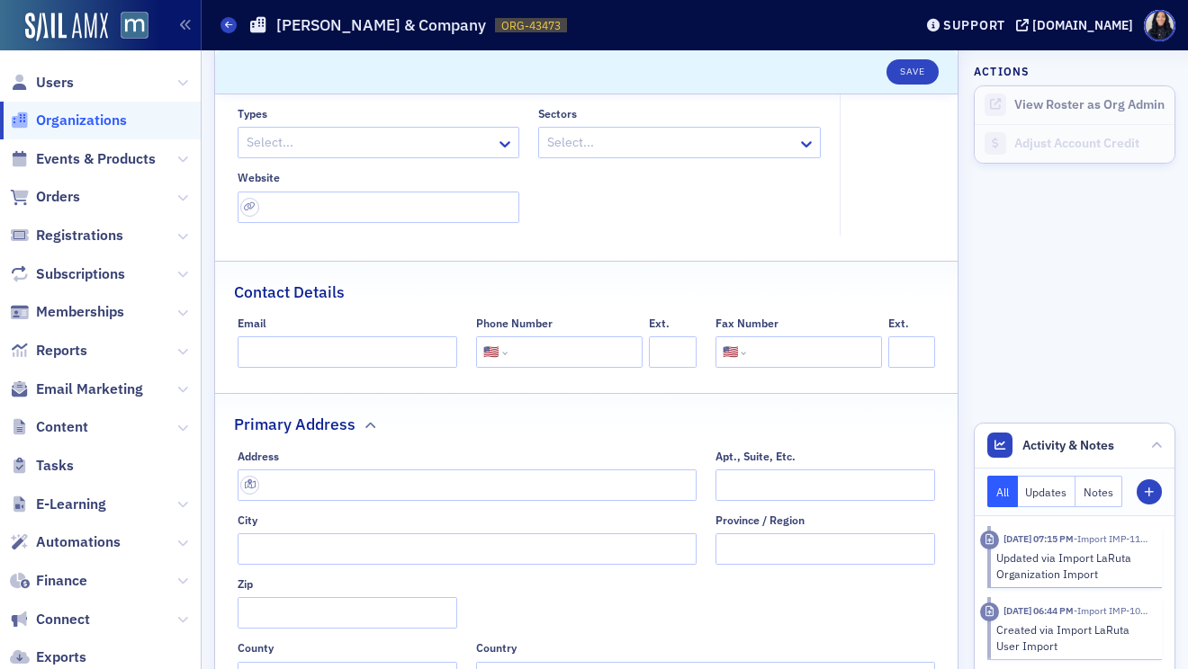
scroll to position [251, 0]
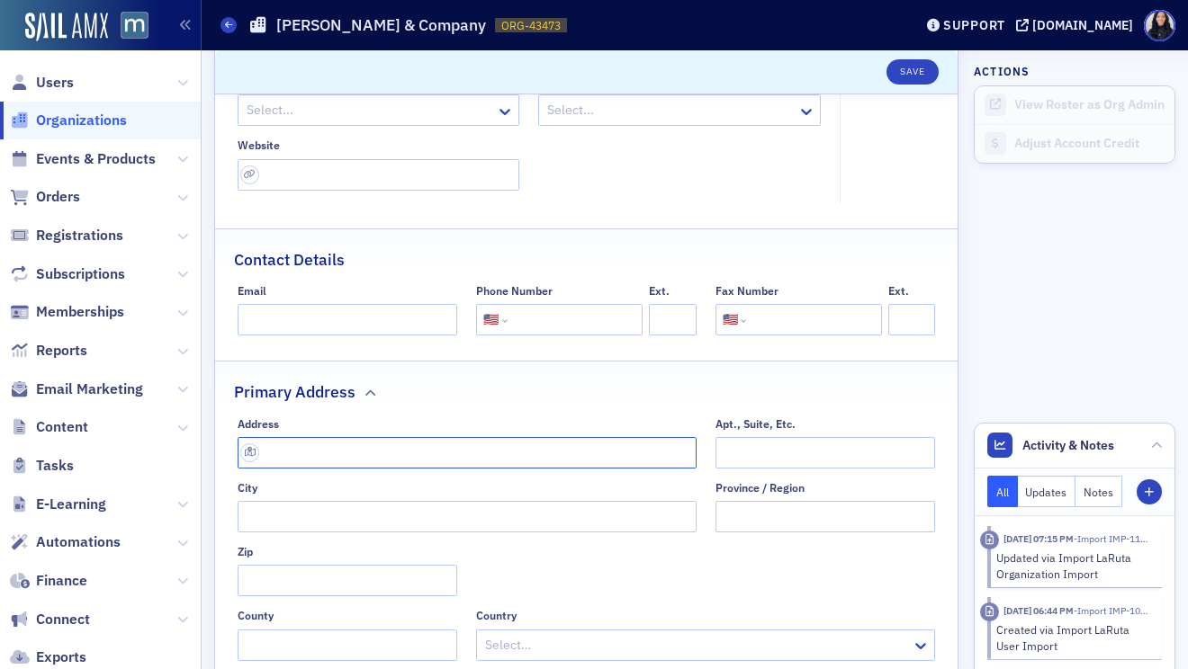
click at [573, 453] on input "text" at bounding box center [467, 452] width 459 height 31
paste input "Address:"
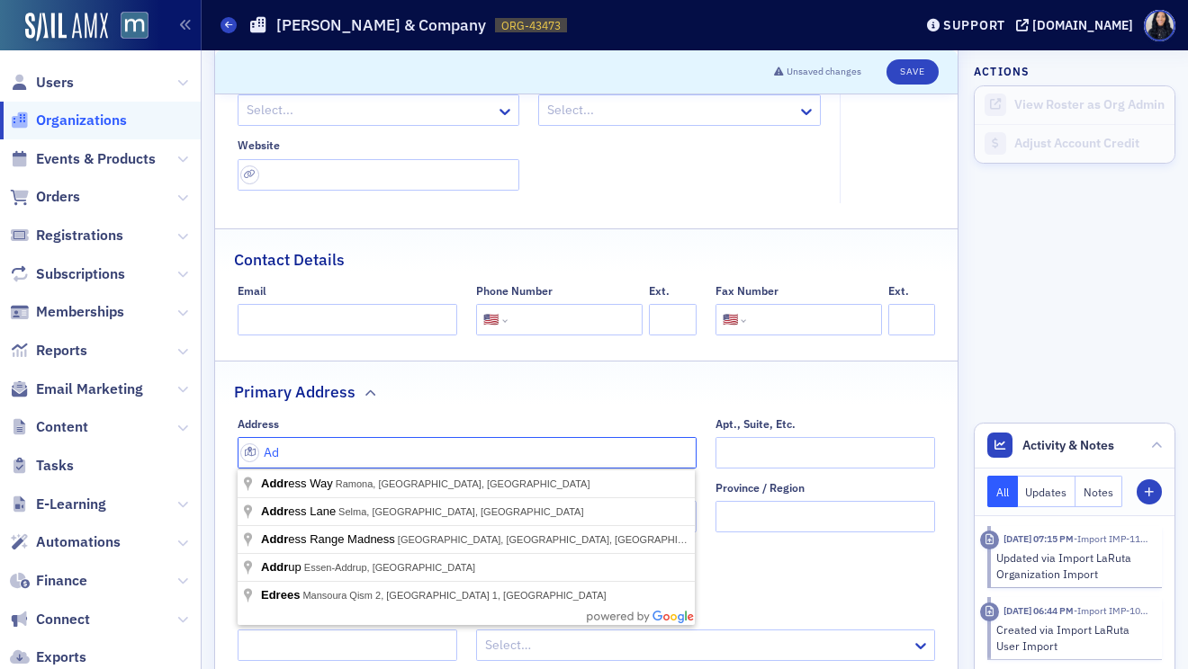
type input "A"
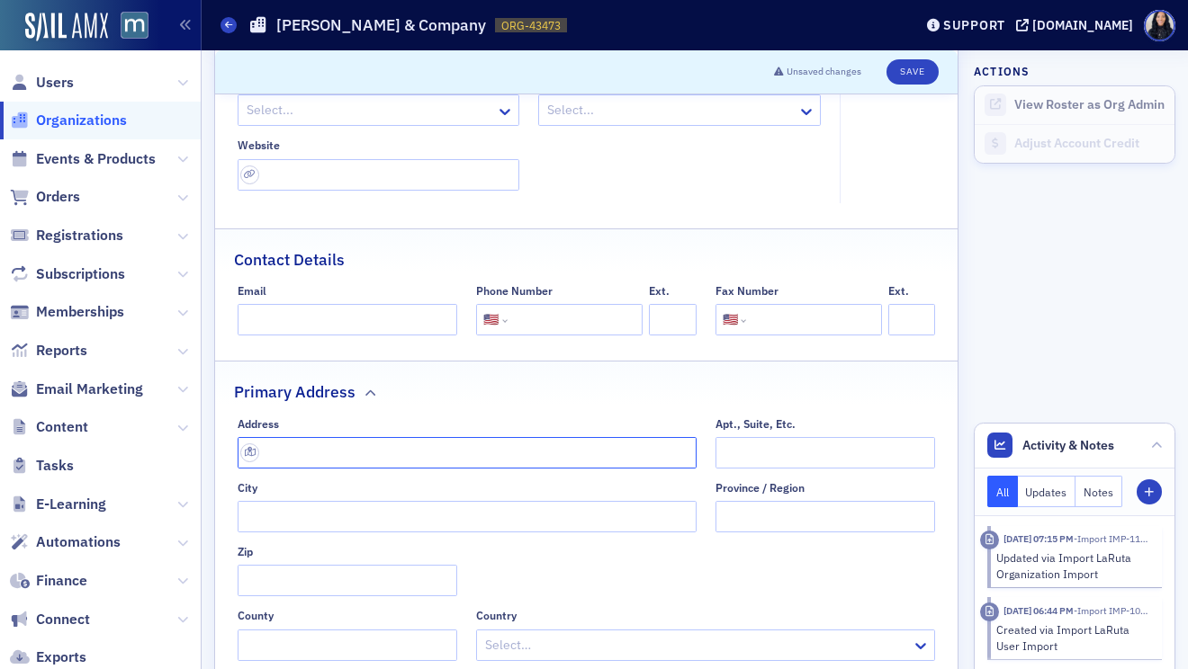
paste input "1701 Duke St # 500, Alexandria, VA 22314"
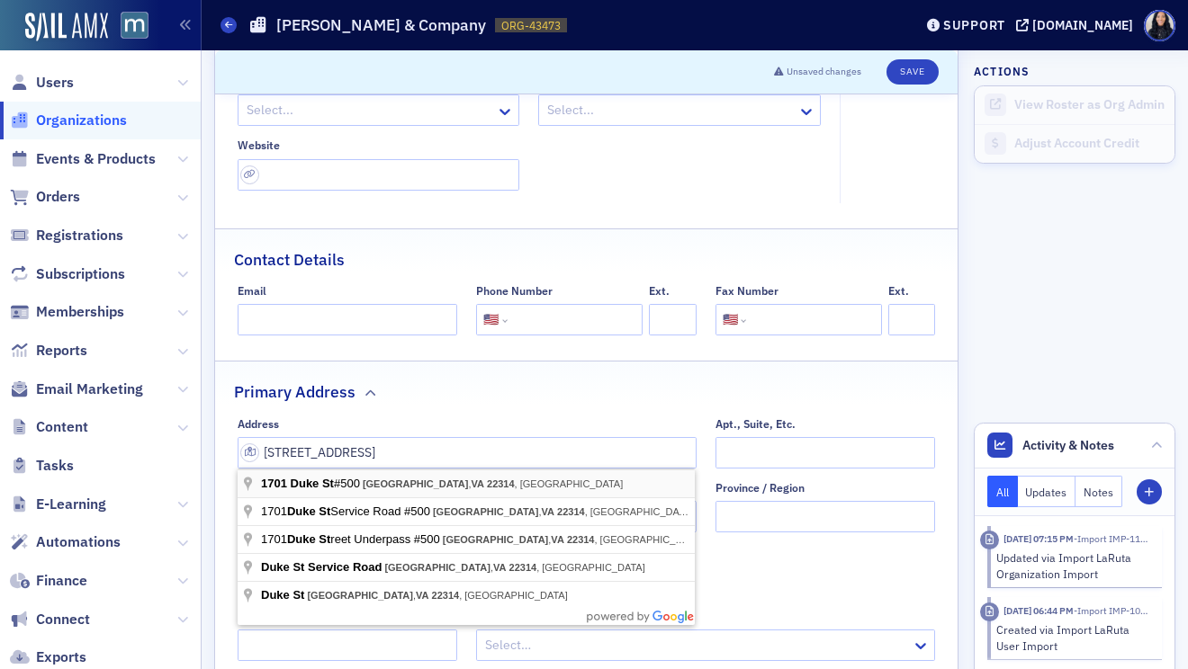
type input "1701 Duke St #500"
type input "Alexandria"
type input "22314-3415"
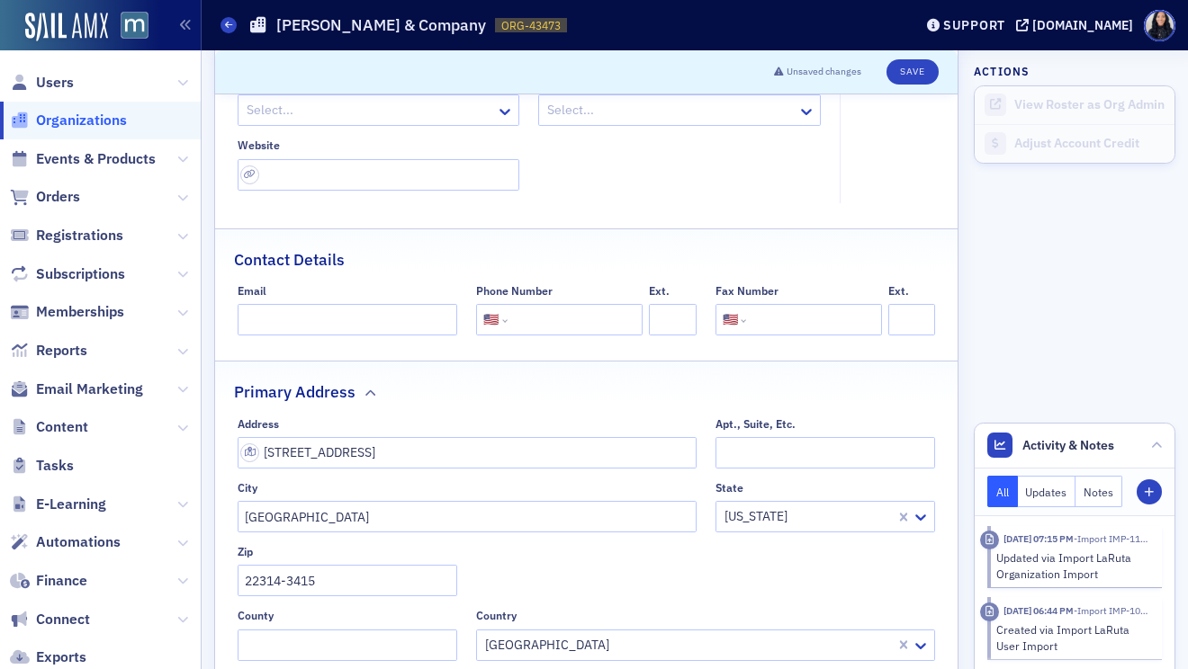
click at [569, 313] on input "tel" at bounding box center [573, 319] width 124 height 31
paste input "(703) 931-5600"
type input "(703) 931-5600"
click at [288, 168] on input "url" at bounding box center [379, 174] width 282 height 31
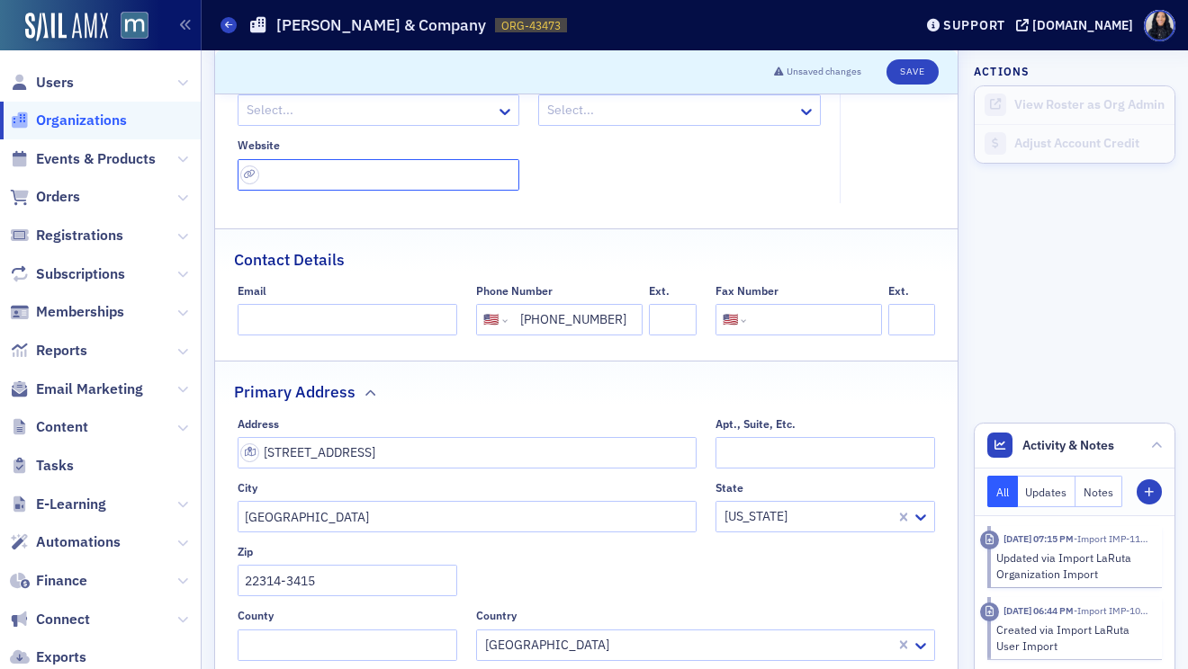
click at [288, 168] on input "url" at bounding box center [379, 174] width 282 height 31
paste input "https://www.kearneyco.com/"
type input "https://www.kearneyco.com/"
click at [677, 169] on div "Types Select... Sectors Select... Website https://www.kearneyco.com/" at bounding box center [530, 133] width 584 height 116
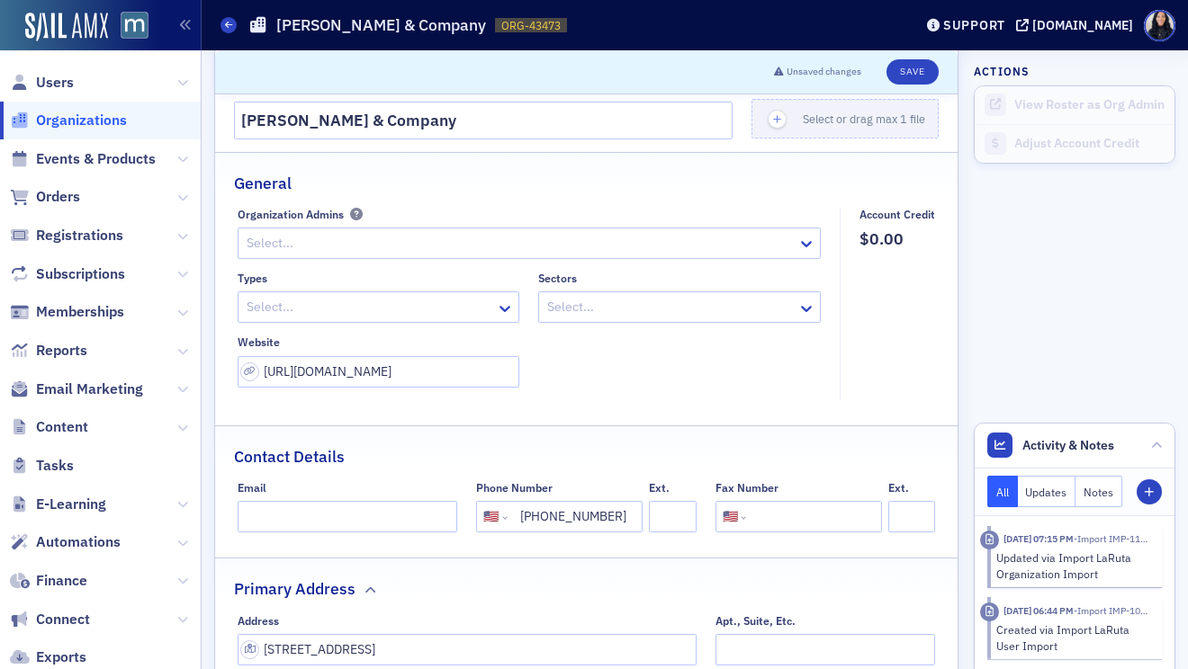
scroll to position [52, 0]
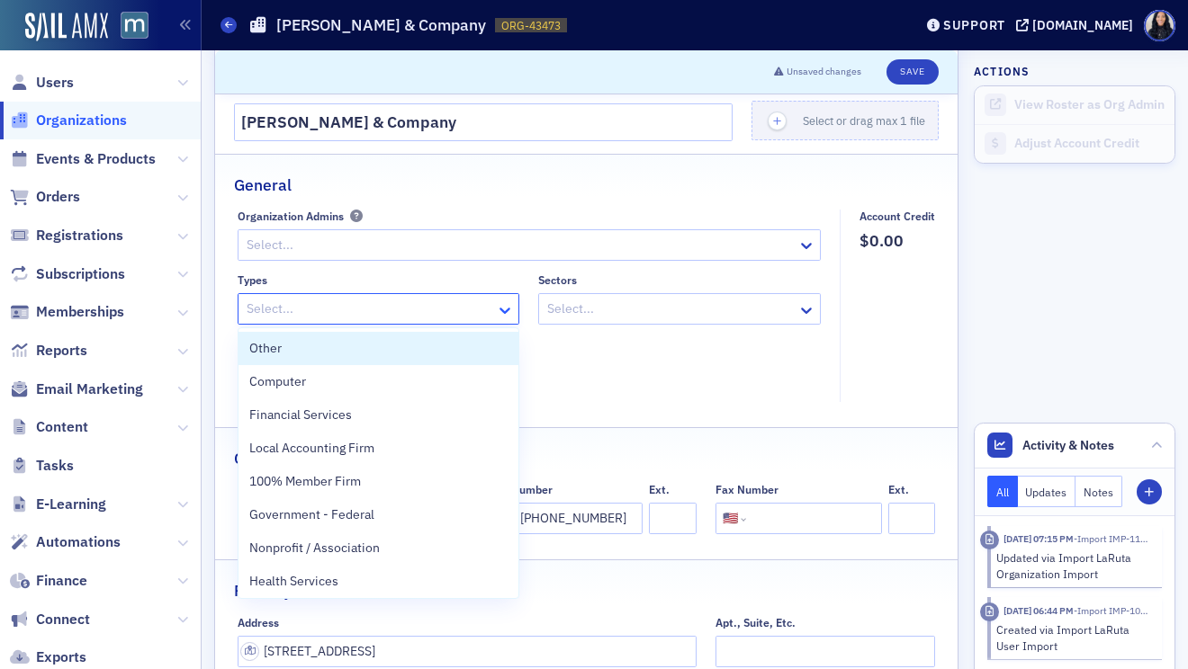
click at [499, 309] on icon at bounding box center [505, 310] width 18 height 18
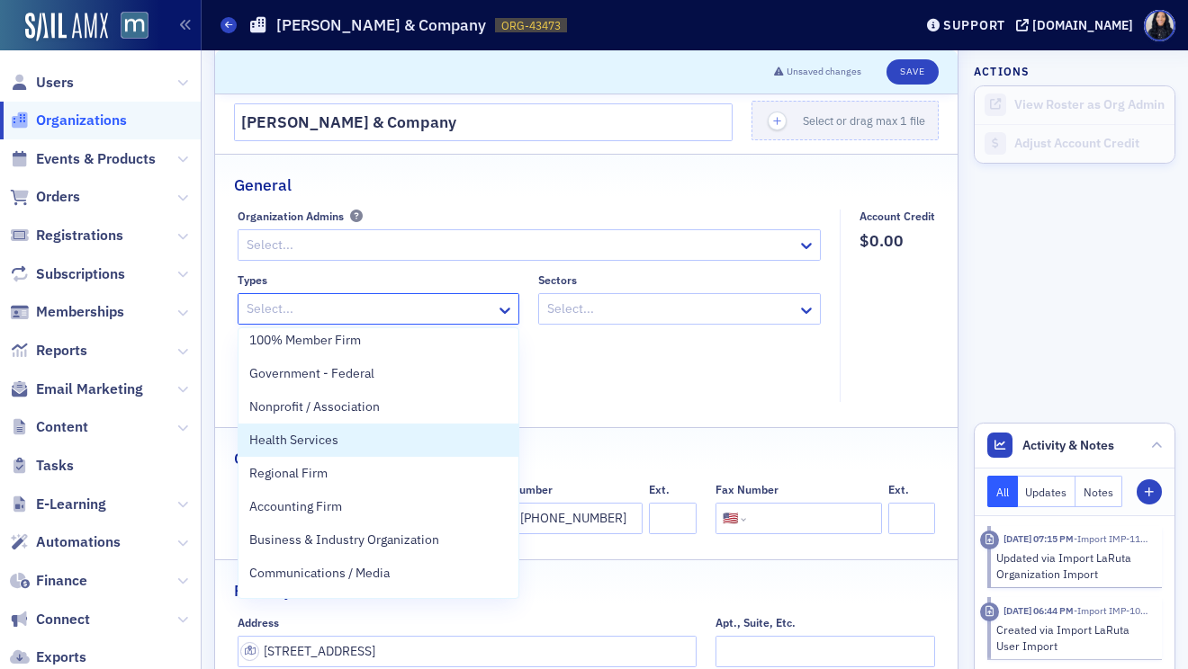
scroll to position [147, 0]
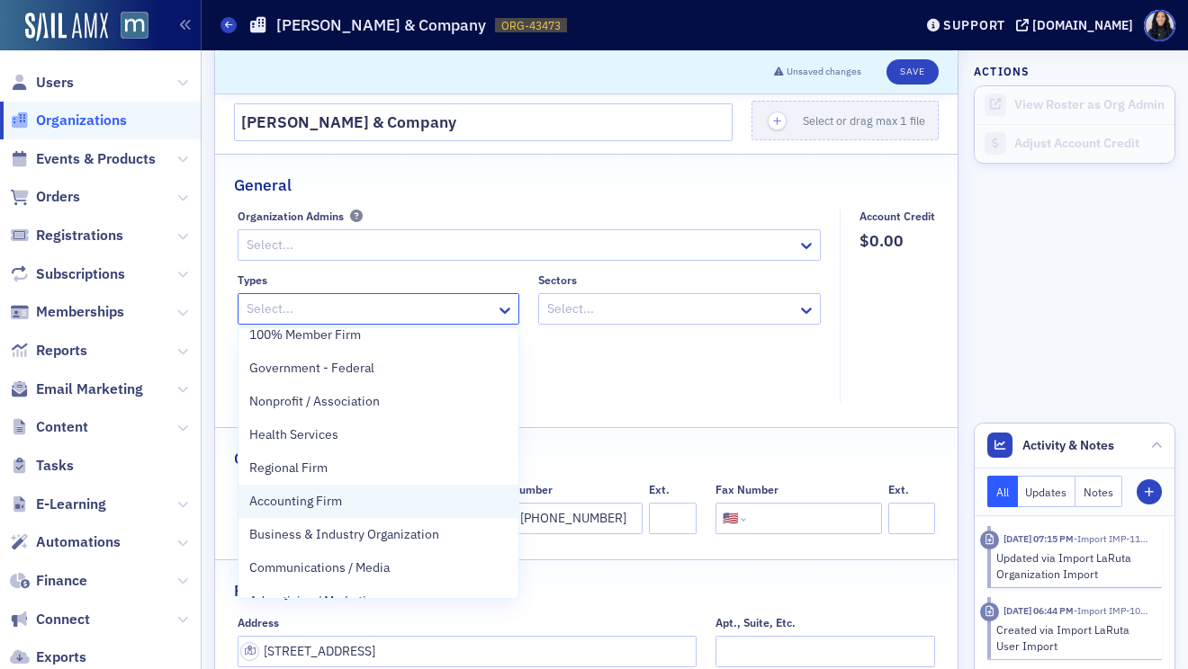
click at [426, 502] on div "Accounting Firm" at bounding box center [378, 501] width 259 height 19
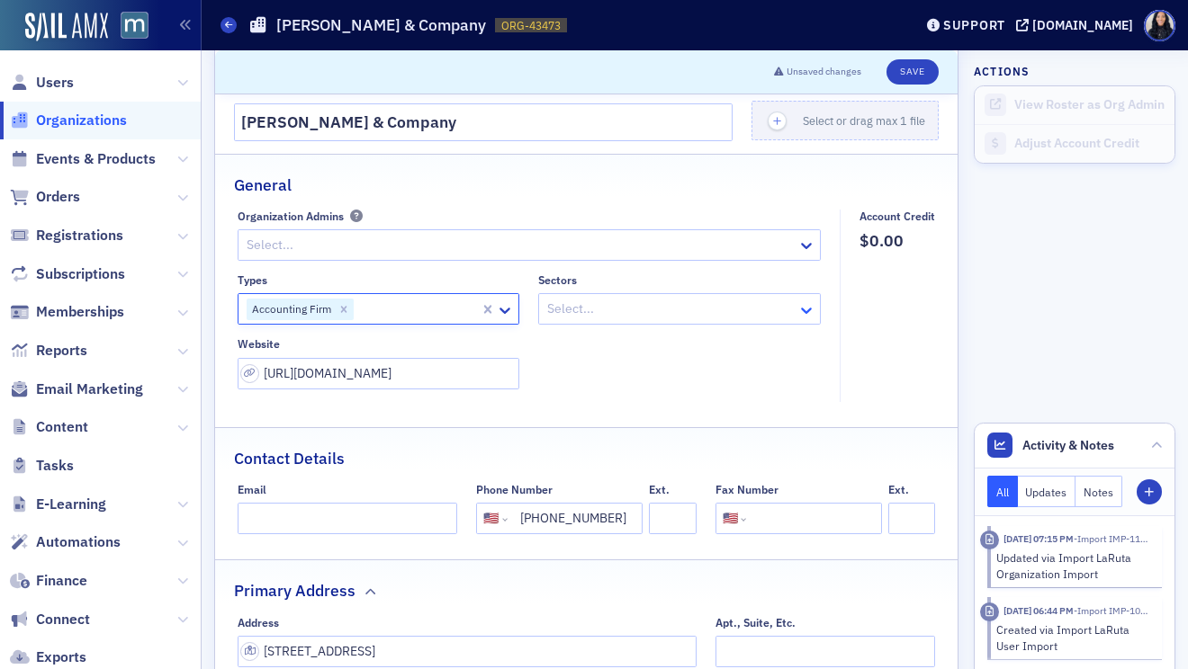
click at [798, 306] on icon at bounding box center [806, 310] width 18 height 18
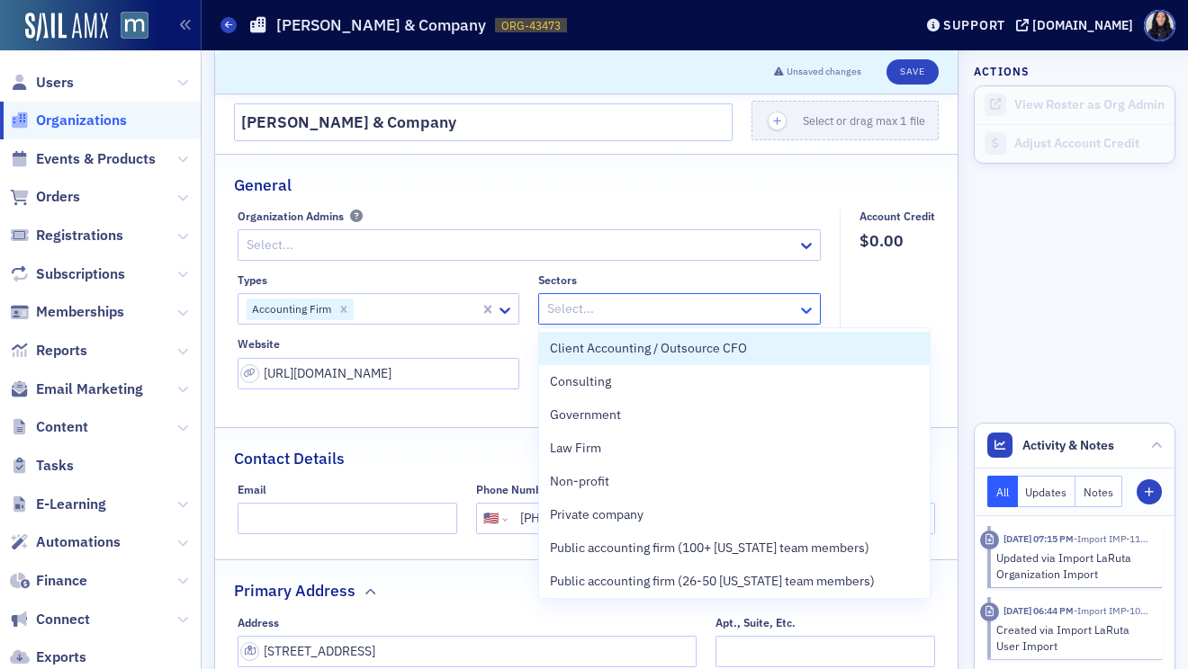
click at [798, 306] on icon at bounding box center [806, 310] width 18 height 18
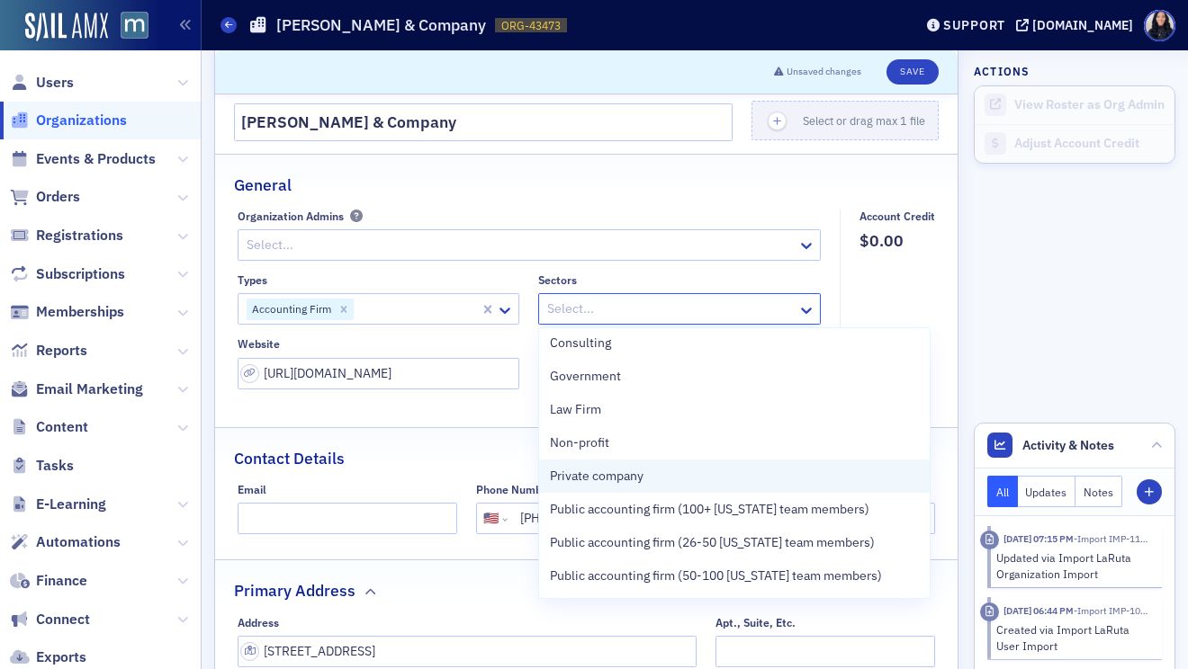
scroll to position [45, 0]
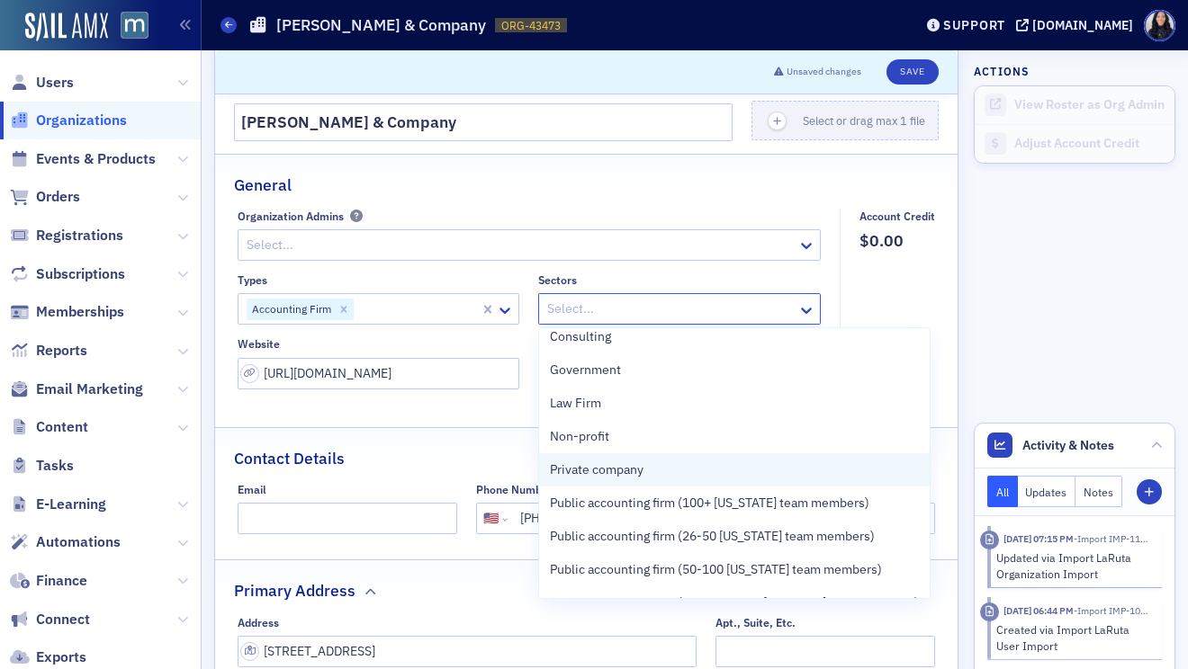
click at [715, 474] on div "Private company" at bounding box center [734, 470] width 369 height 19
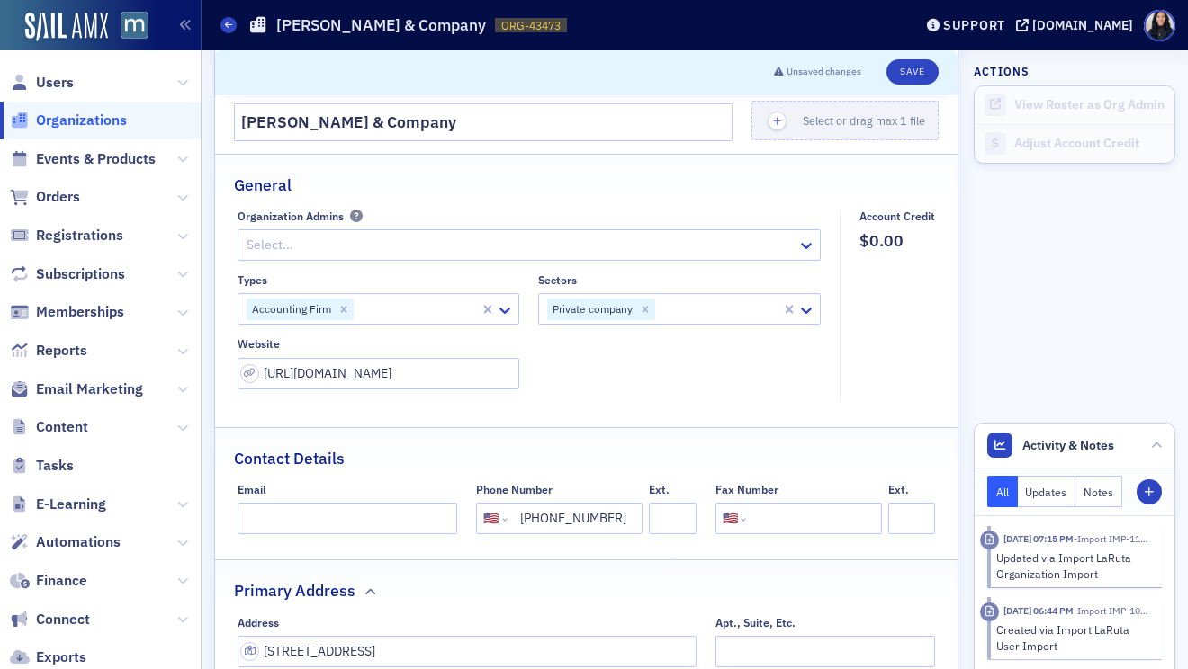
click at [915, 288] on fieldset "Account Credit $0.00" at bounding box center [891, 306] width 105 height 193
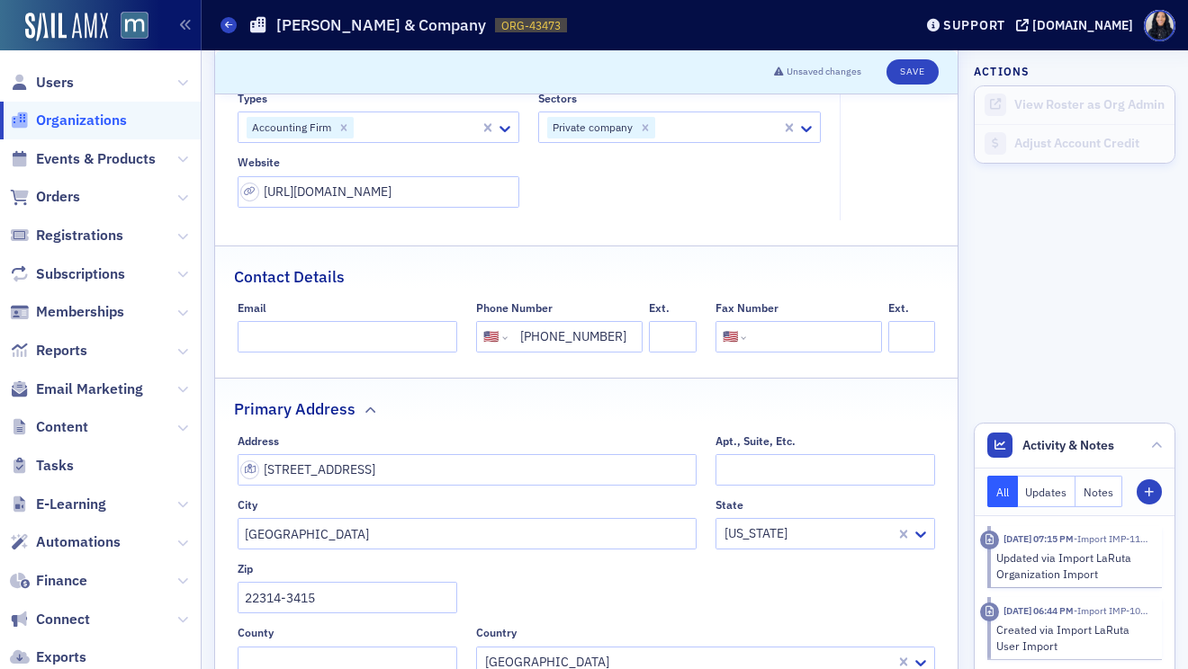
scroll to position [160, 0]
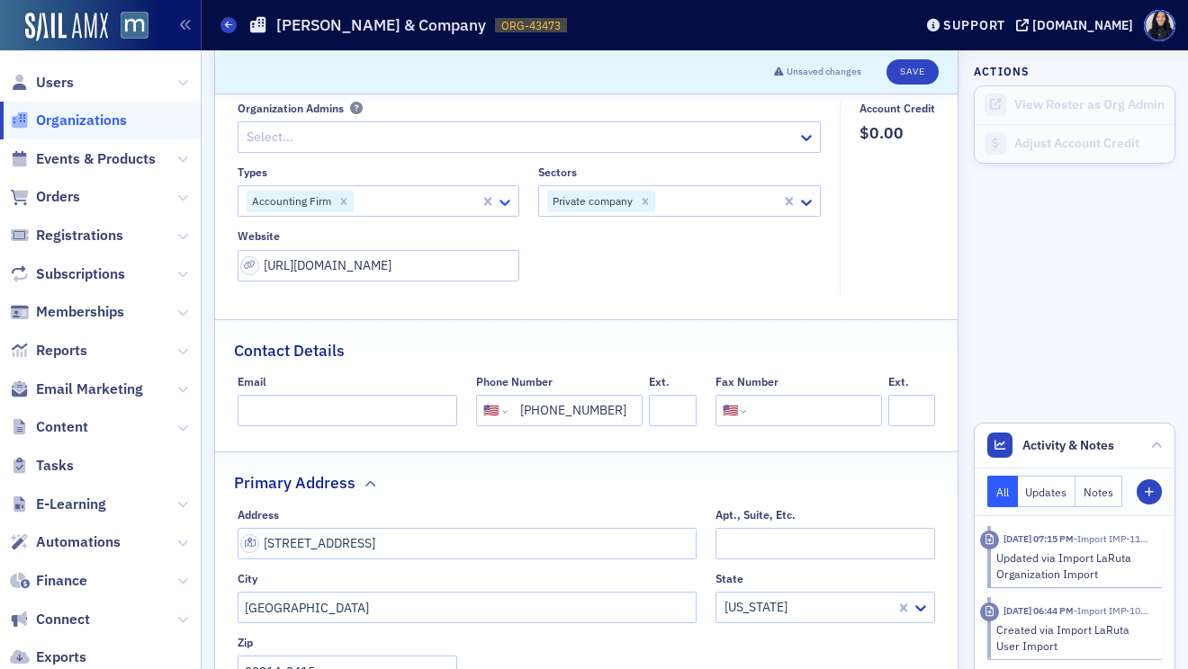
click at [505, 203] on icon at bounding box center [504, 203] width 11 height 6
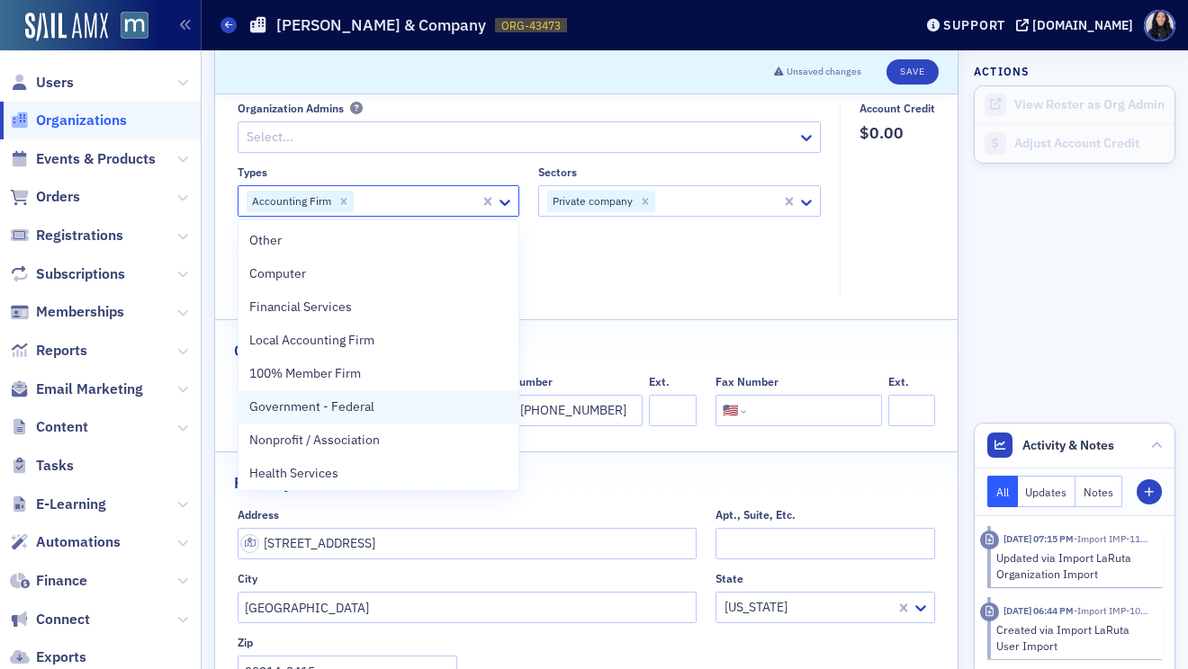
click at [396, 404] on div "Government - Federal" at bounding box center [378, 407] width 259 height 19
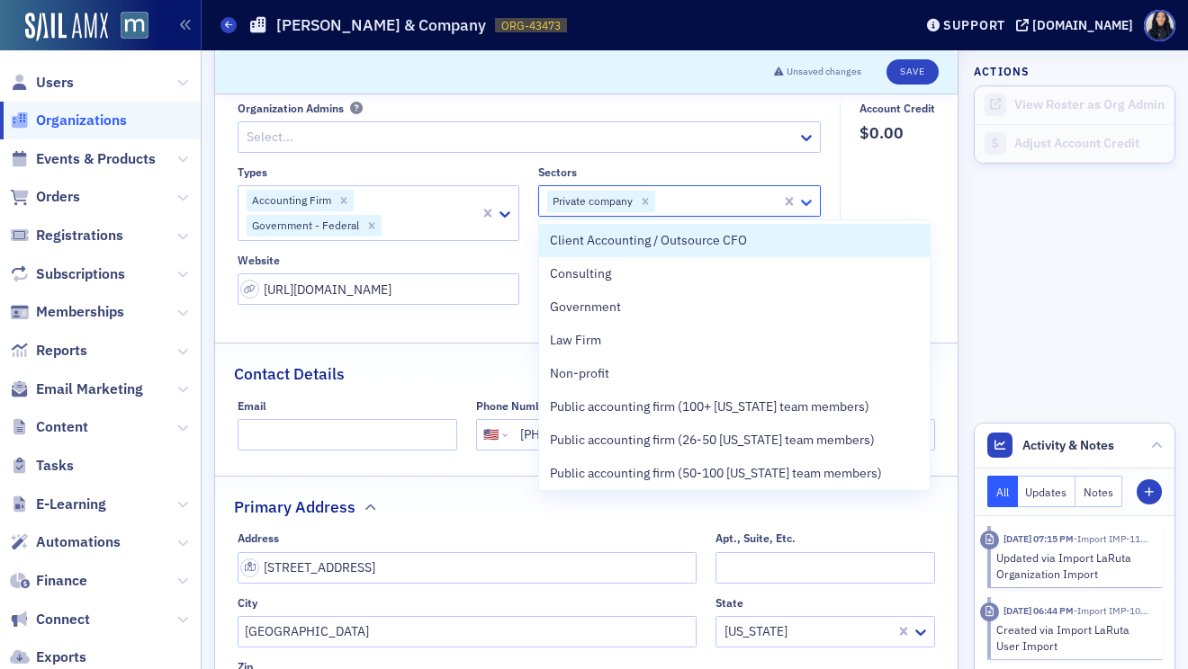
click at [805, 203] on icon at bounding box center [806, 203] width 11 height 6
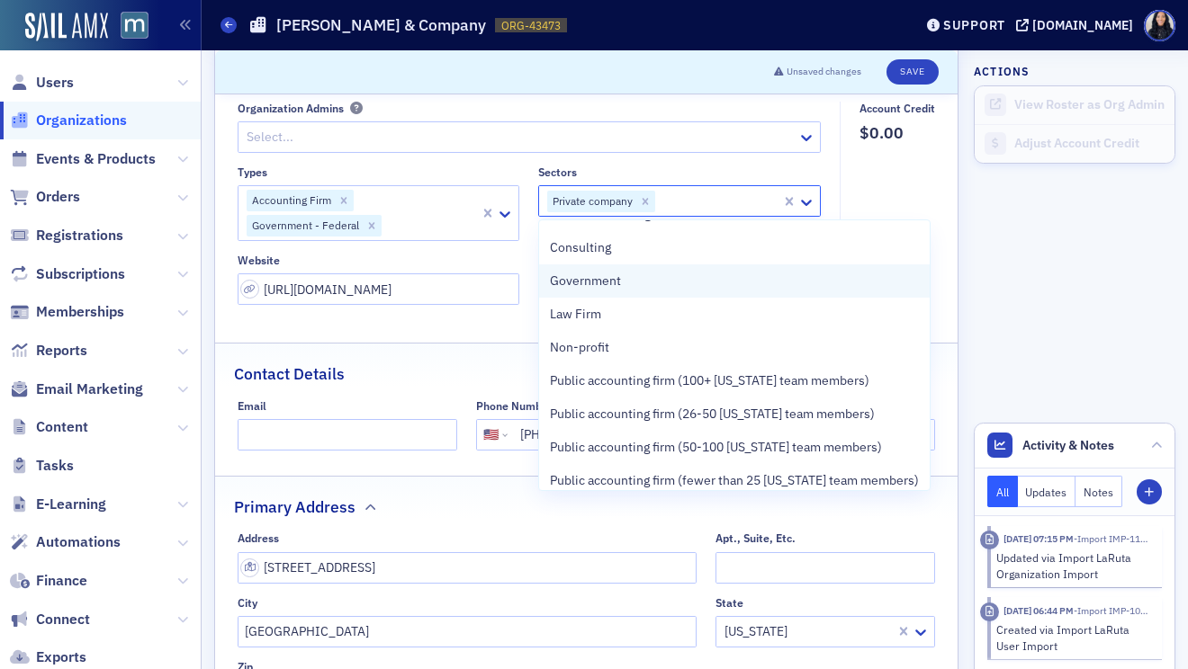
scroll to position [0, 0]
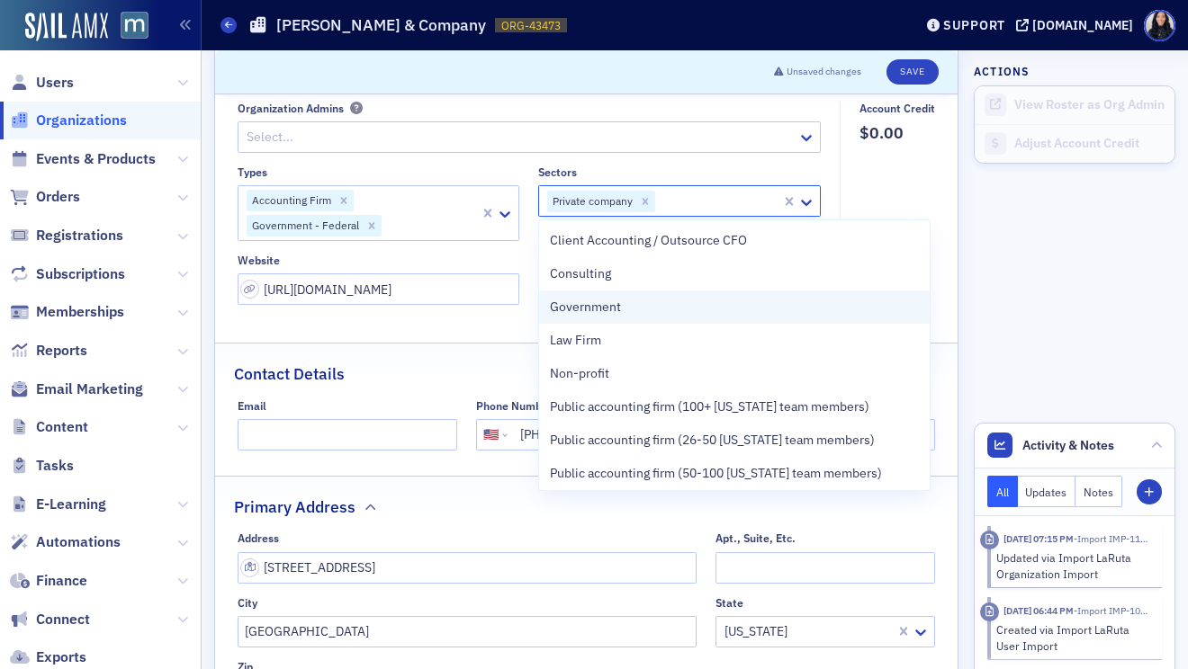
click at [740, 318] on div "Government" at bounding box center [734, 307] width 390 height 33
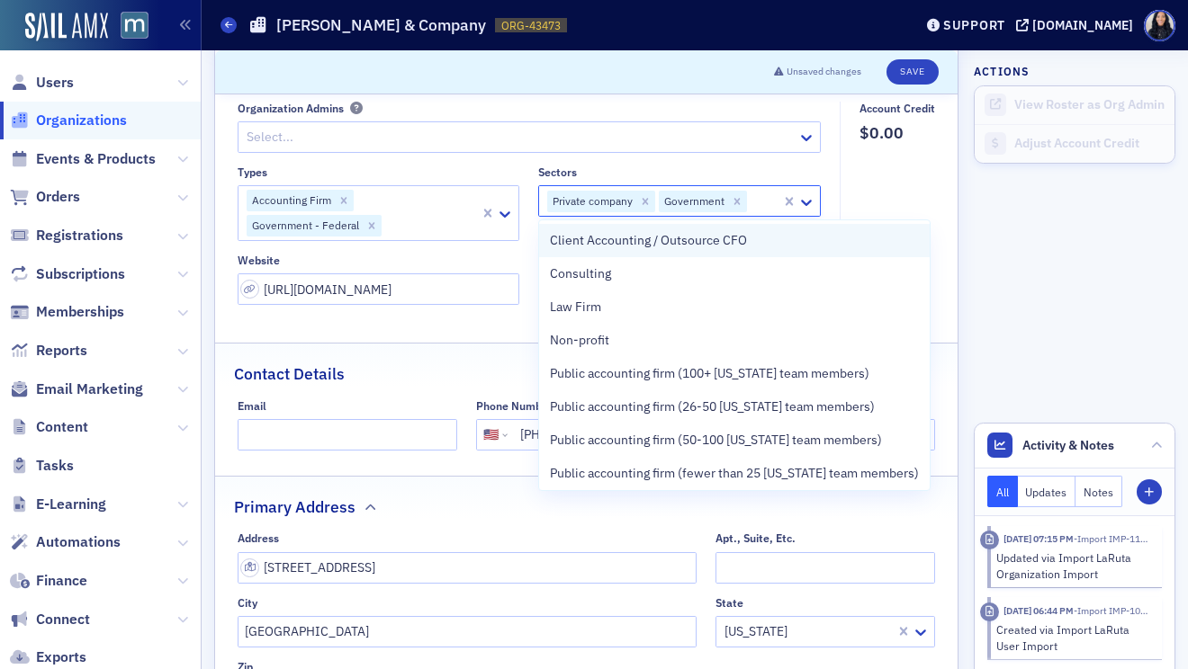
click at [740, 238] on span "Client Accounting / Outsource CFO" at bounding box center [648, 240] width 197 height 19
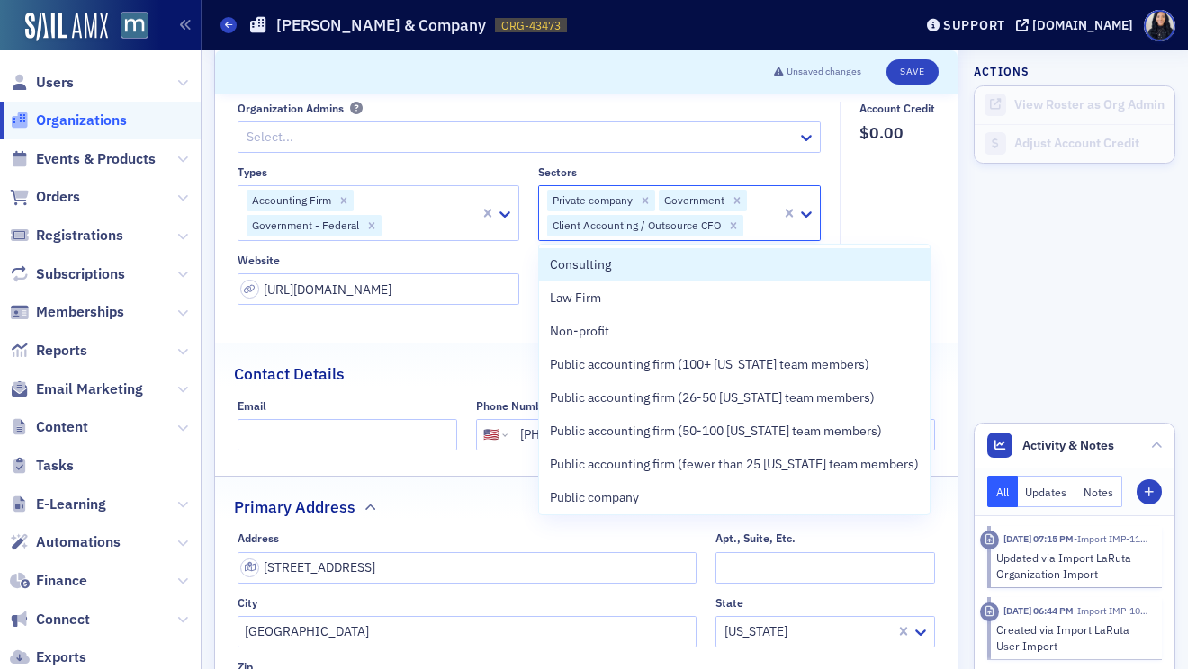
click at [886, 187] on fieldset "Account Credit $0.00" at bounding box center [891, 210] width 105 height 217
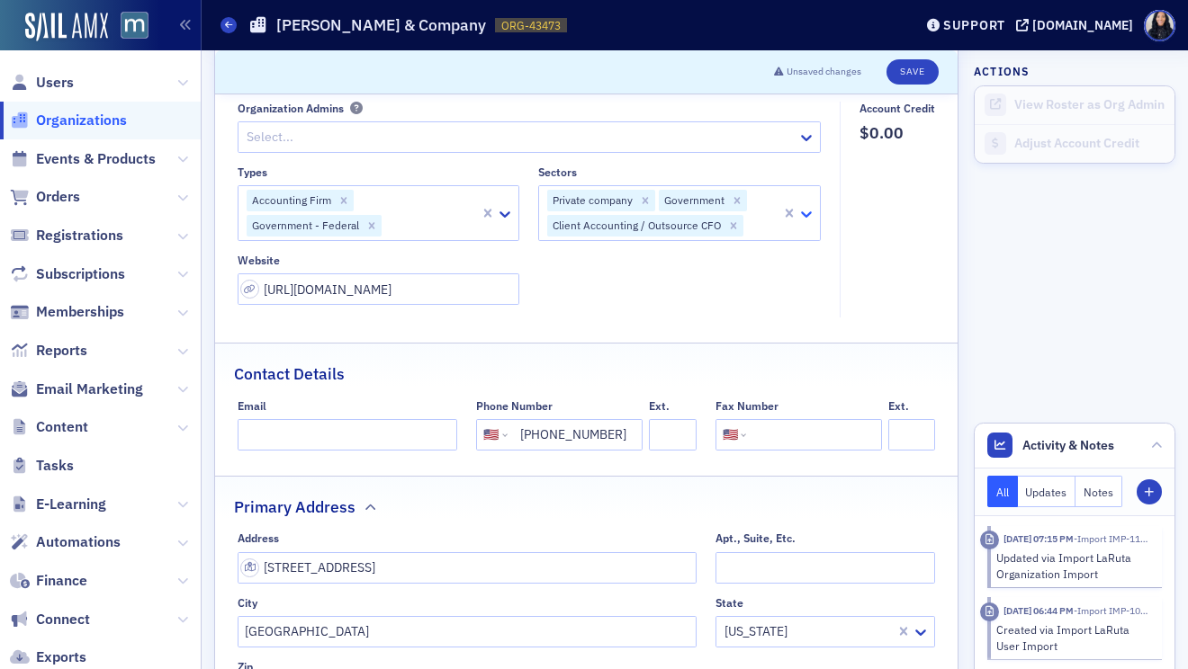
click at [803, 215] on icon at bounding box center [806, 214] width 11 height 6
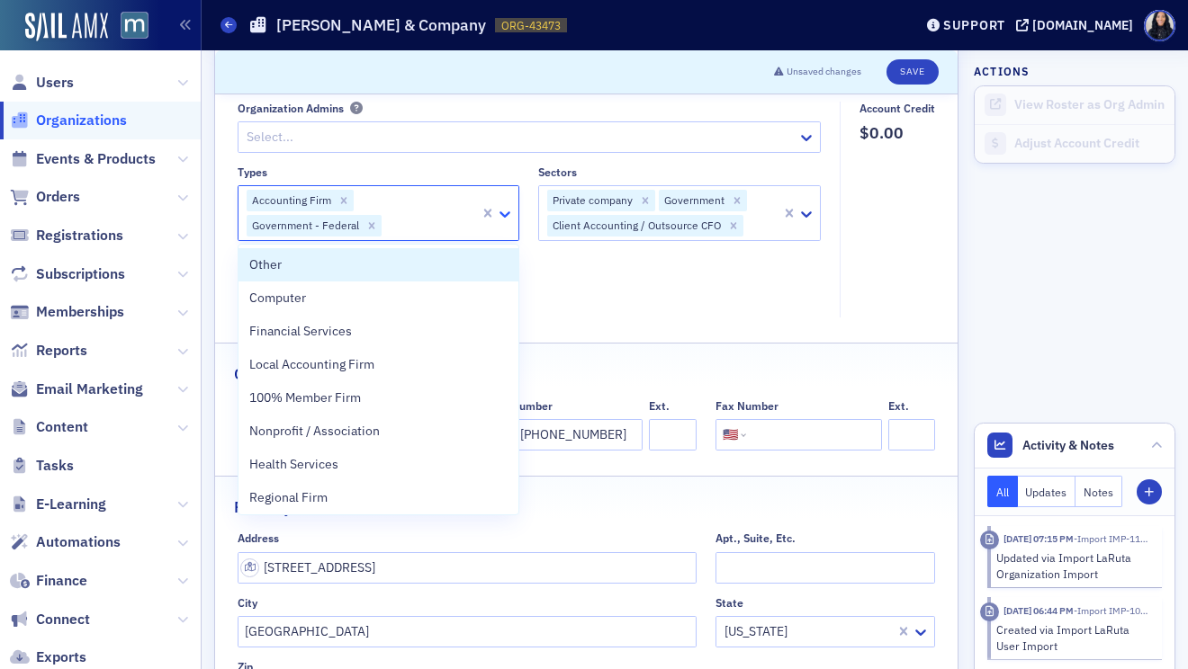
click at [503, 215] on icon at bounding box center [504, 214] width 11 height 6
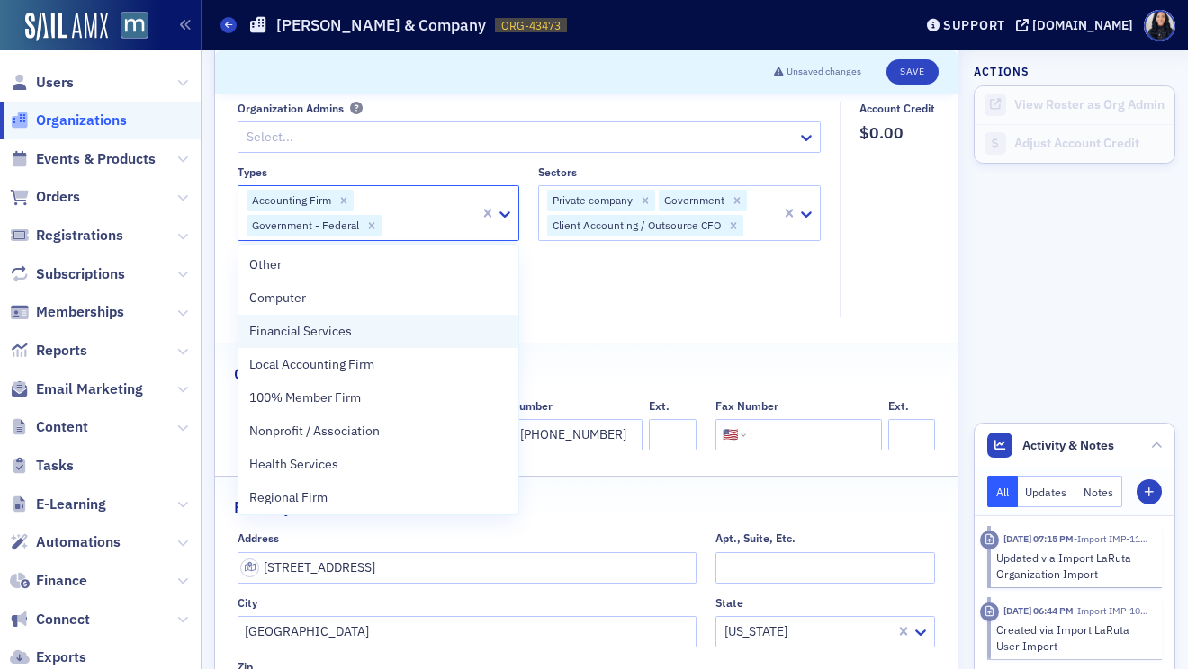
click at [454, 335] on div "Financial Services" at bounding box center [378, 331] width 259 height 19
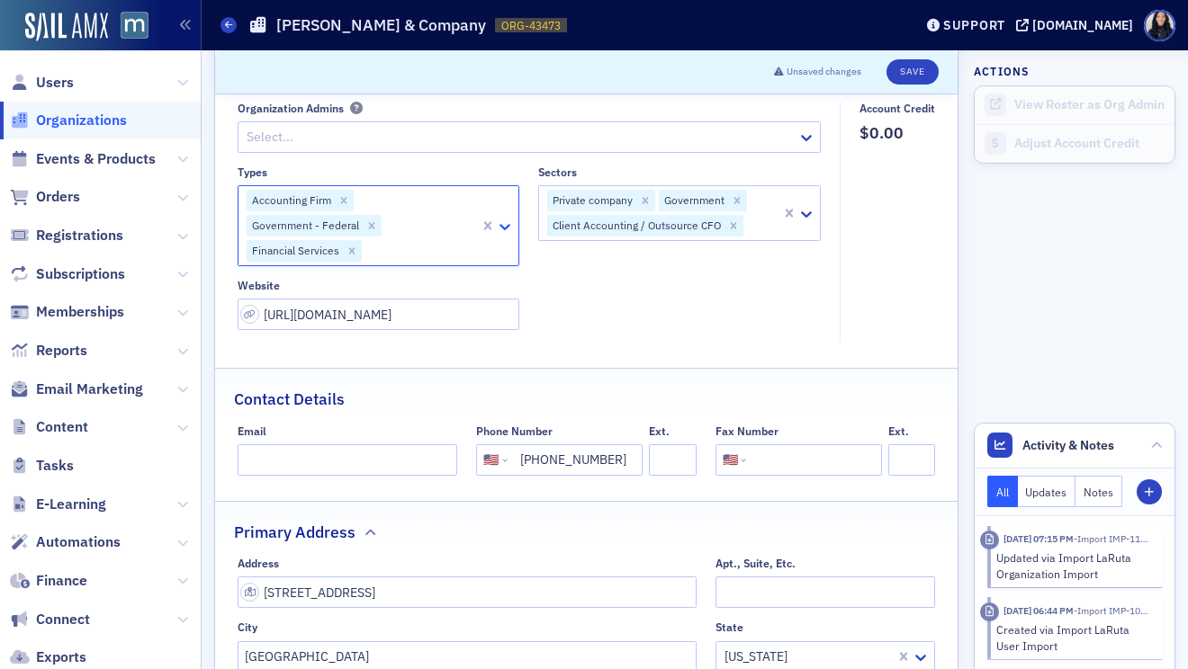
click at [506, 229] on icon at bounding box center [504, 227] width 11 height 6
click at [502, 229] on icon at bounding box center [505, 227] width 18 height 18
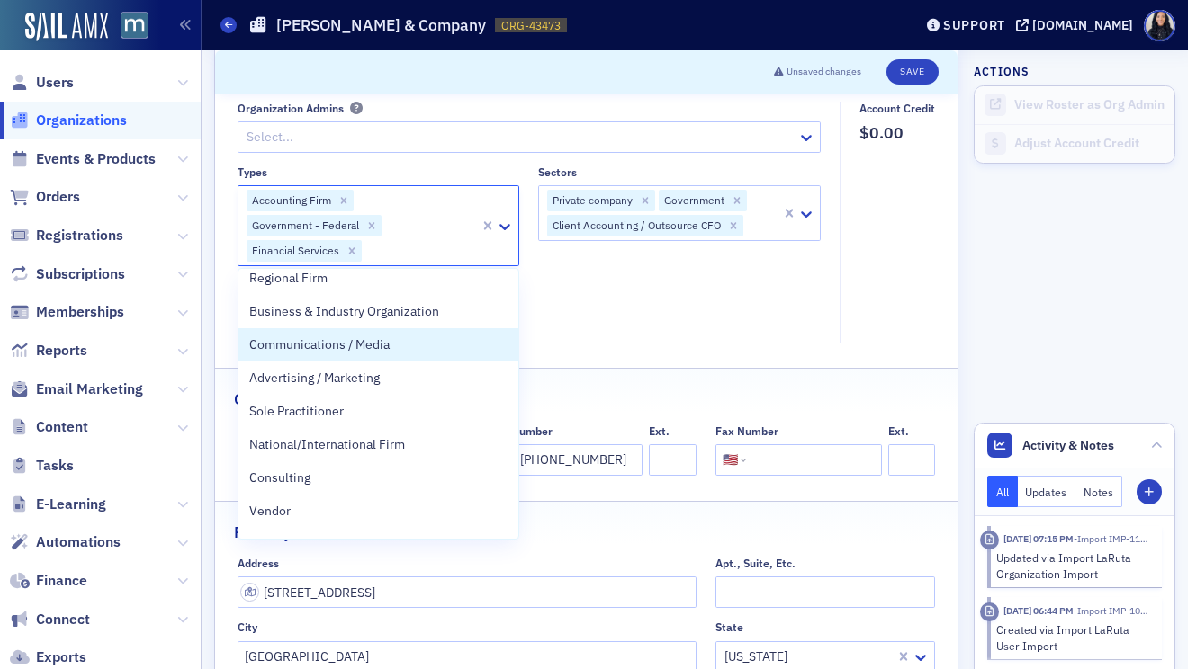
scroll to position [226, 0]
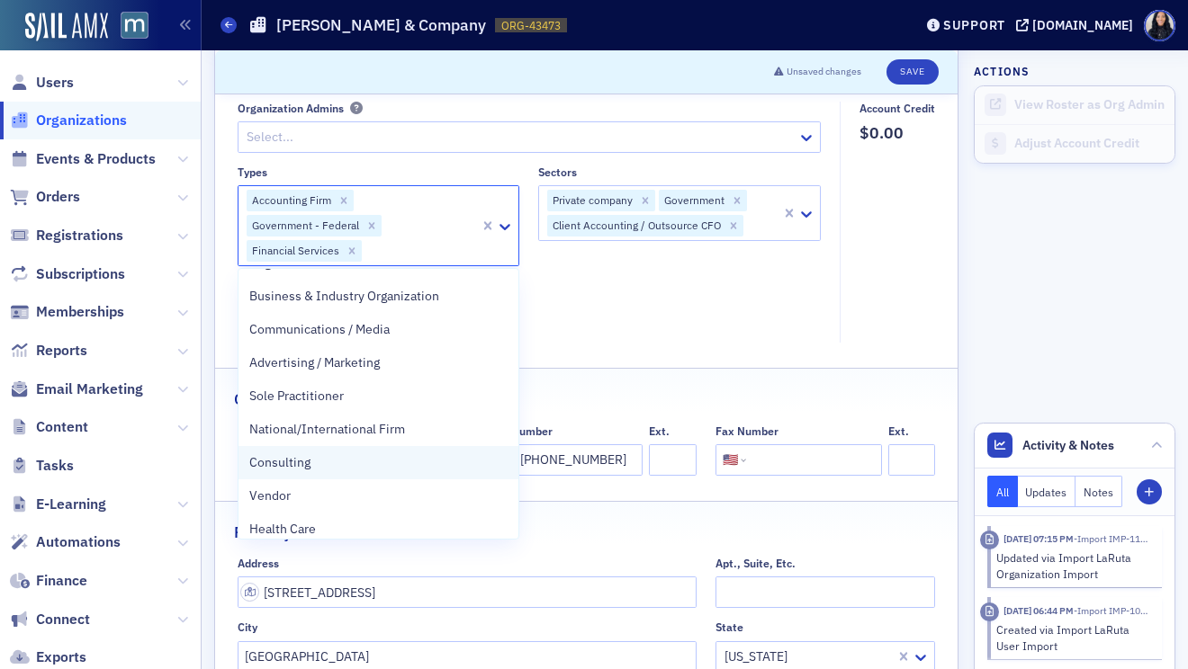
click at [412, 460] on div "Consulting" at bounding box center [378, 462] width 259 height 19
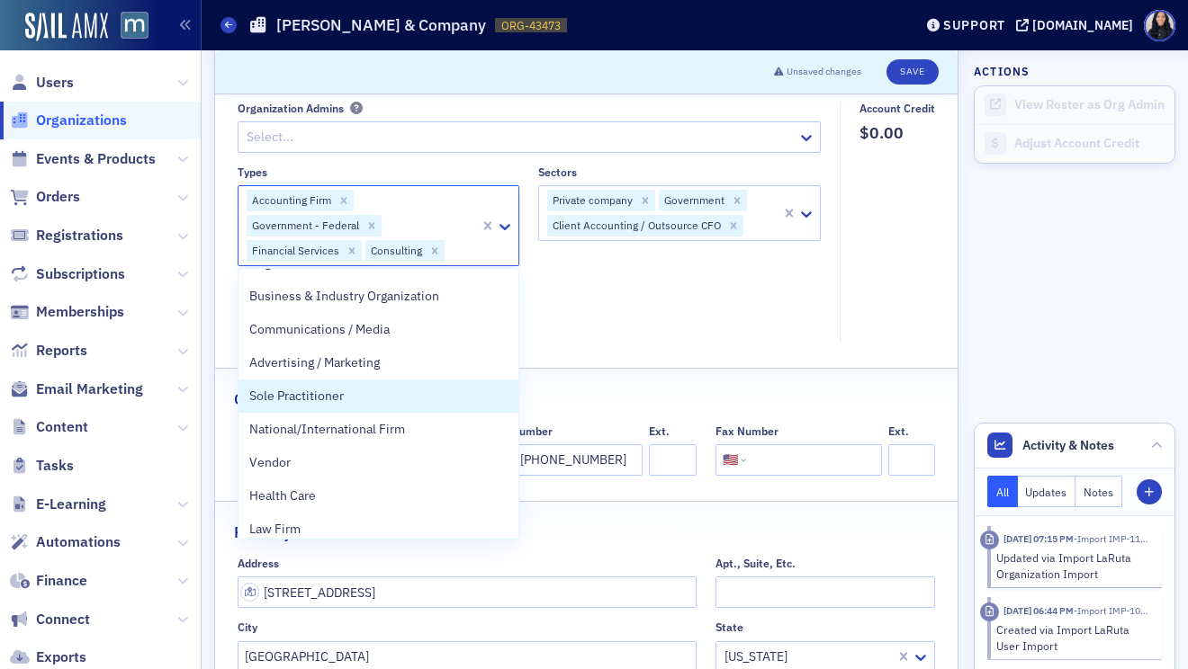
click at [766, 286] on div "Types option Consulting, selected. Sole Practitioner, 11 of 32. 32 results avai…" at bounding box center [530, 248] width 584 height 165
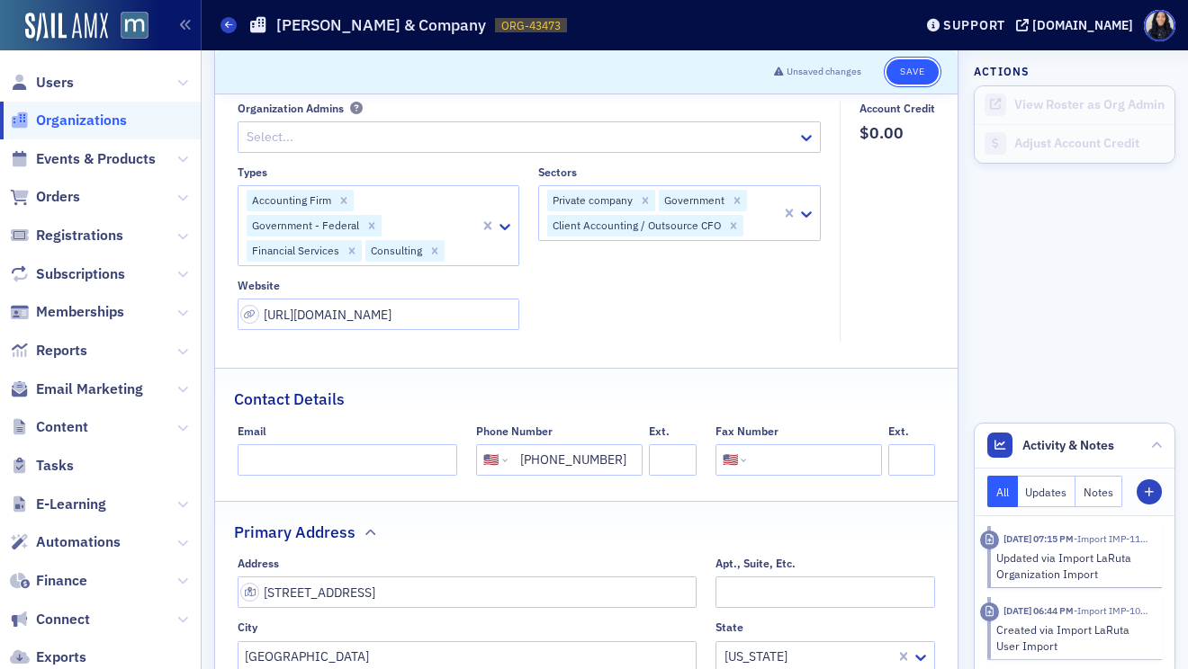
click at [906, 67] on button "Save" at bounding box center [911, 71] width 51 height 25
select select "US"
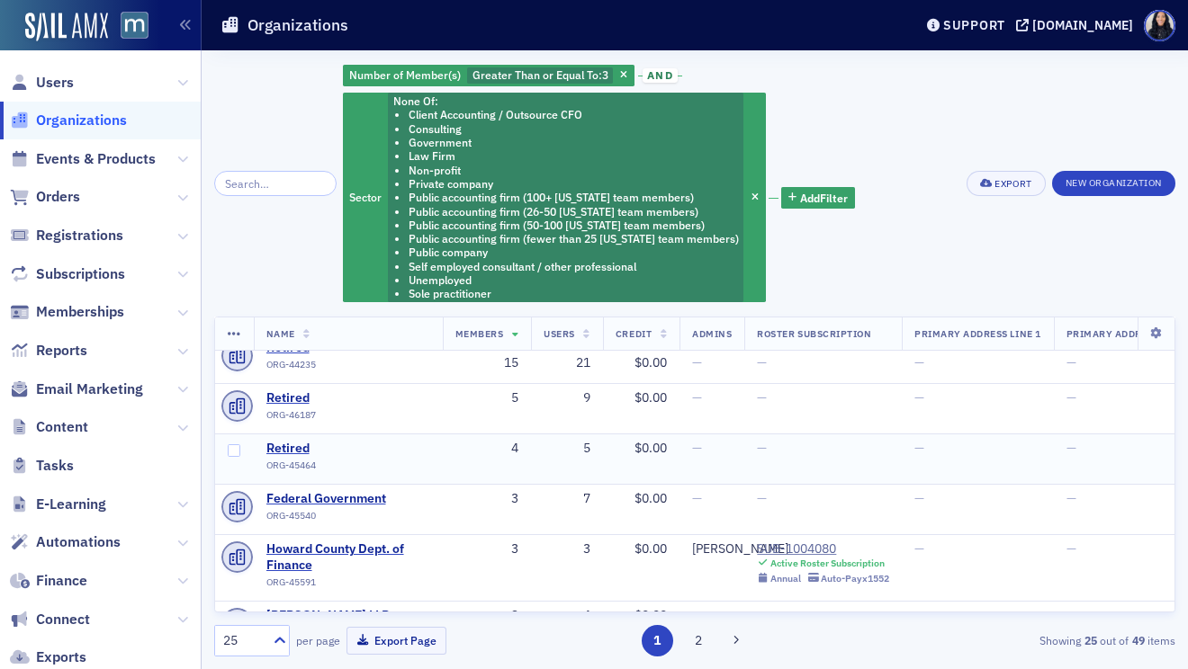
scroll to position [5, 0]
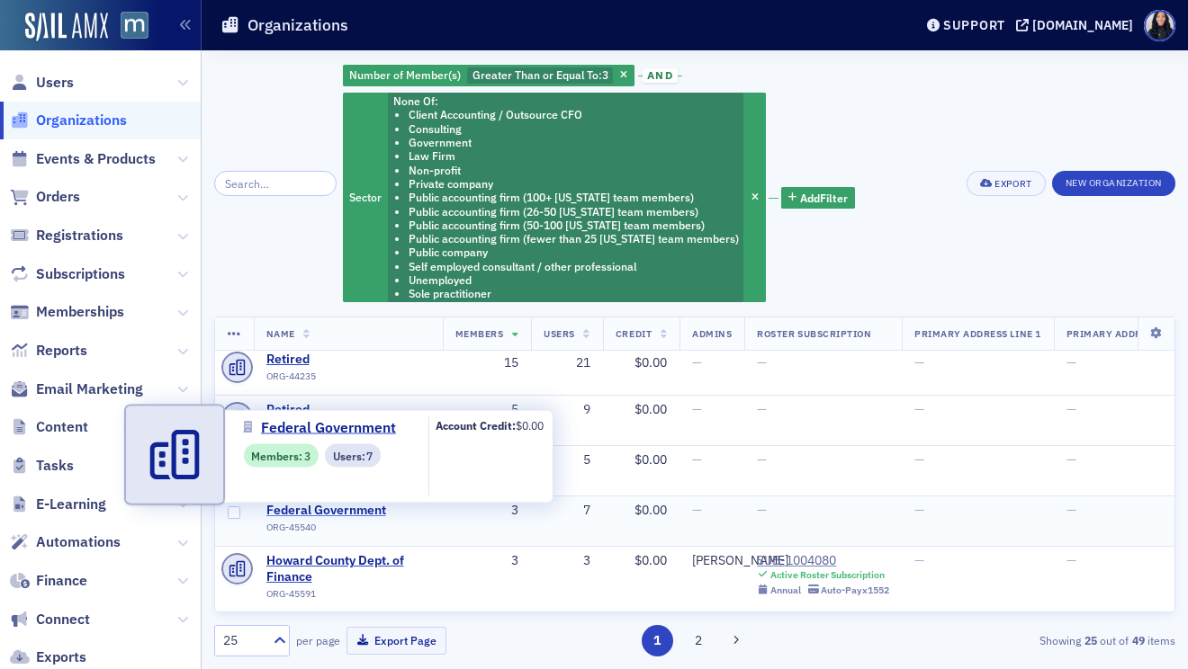
click at [345, 511] on span "Federal Government" at bounding box center [348, 511] width 164 height 16
select select "US"
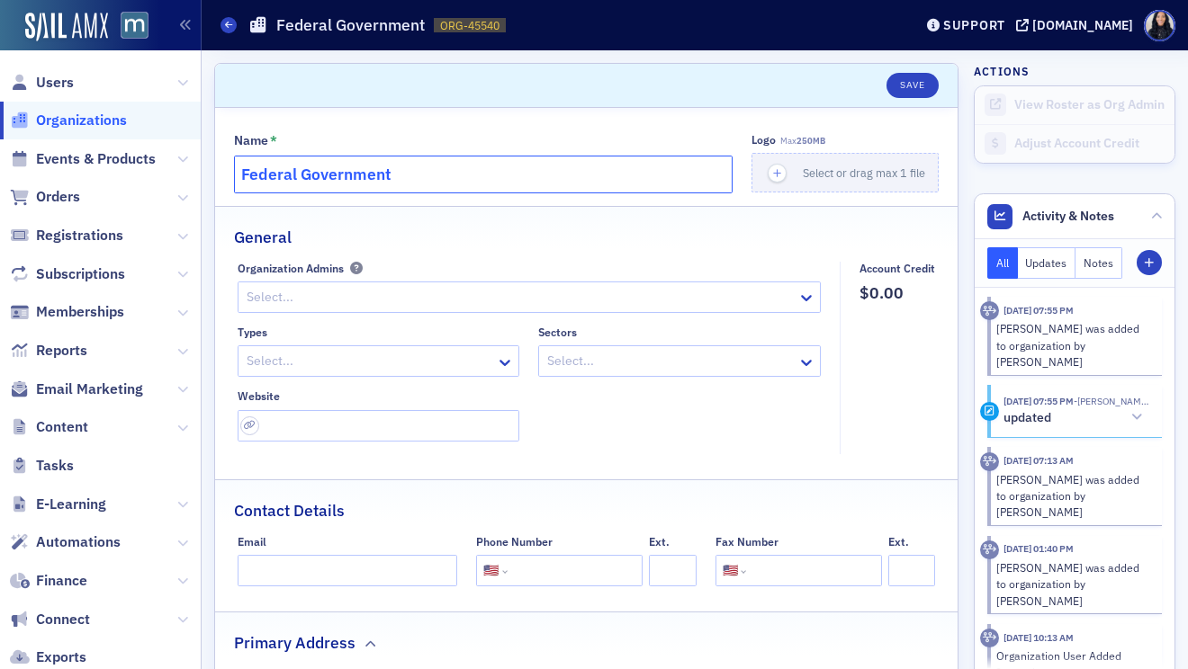
click at [542, 161] on input "Federal Government" at bounding box center [483, 175] width 498 height 38
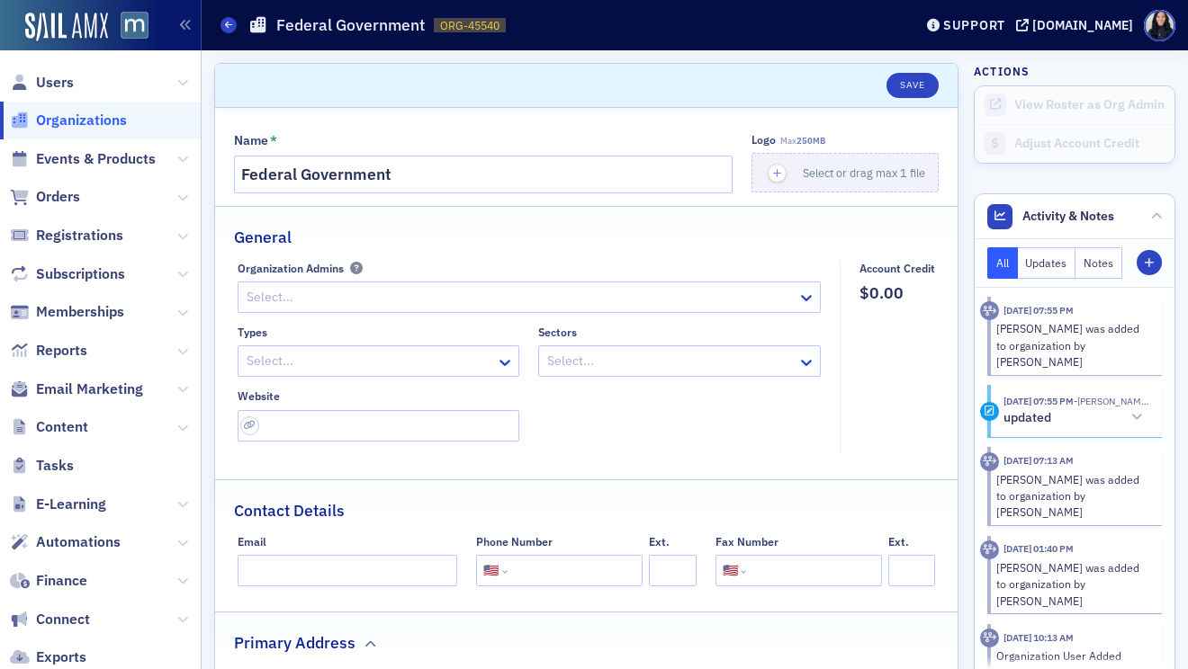
click at [569, 572] on input "tel" at bounding box center [573, 570] width 124 height 31
paste input "(844) 872-4681"
type input "(844) 872-4681"
click at [609, 494] on div "Contact Details" at bounding box center [586, 501] width 704 height 42
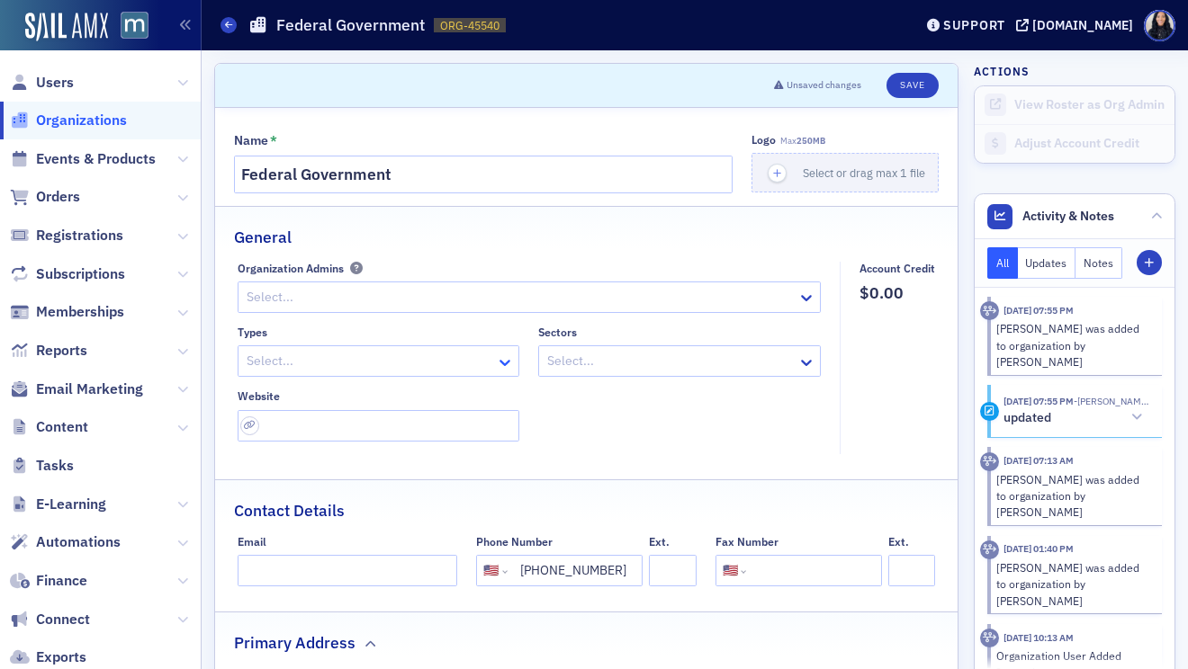
click at [507, 363] on icon at bounding box center [505, 363] width 18 height 18
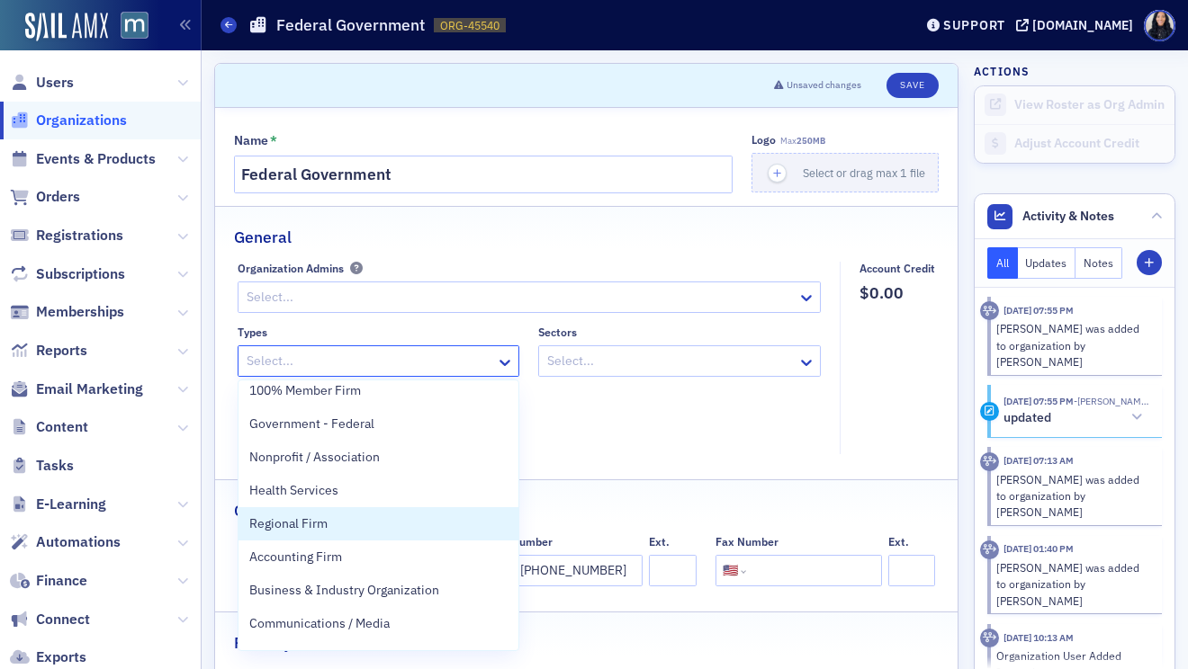
scroll to position [100, 0]
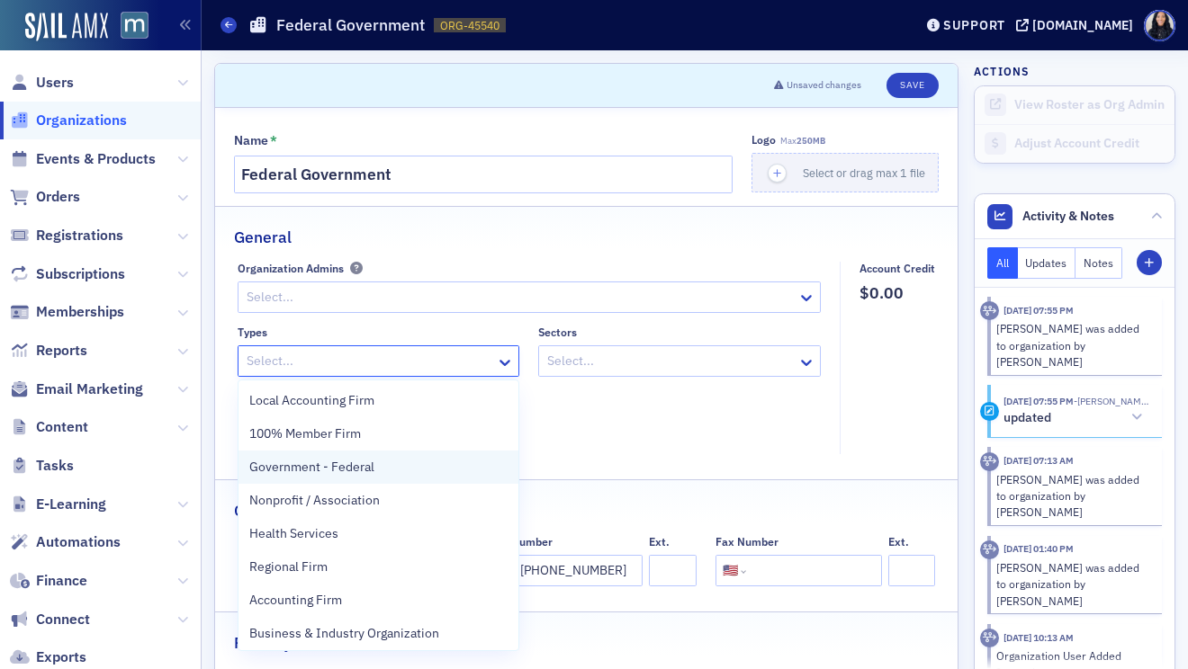
click at [429, 471] on div "Government - Federal" at bounding box center [378, 467] width 259 height 19
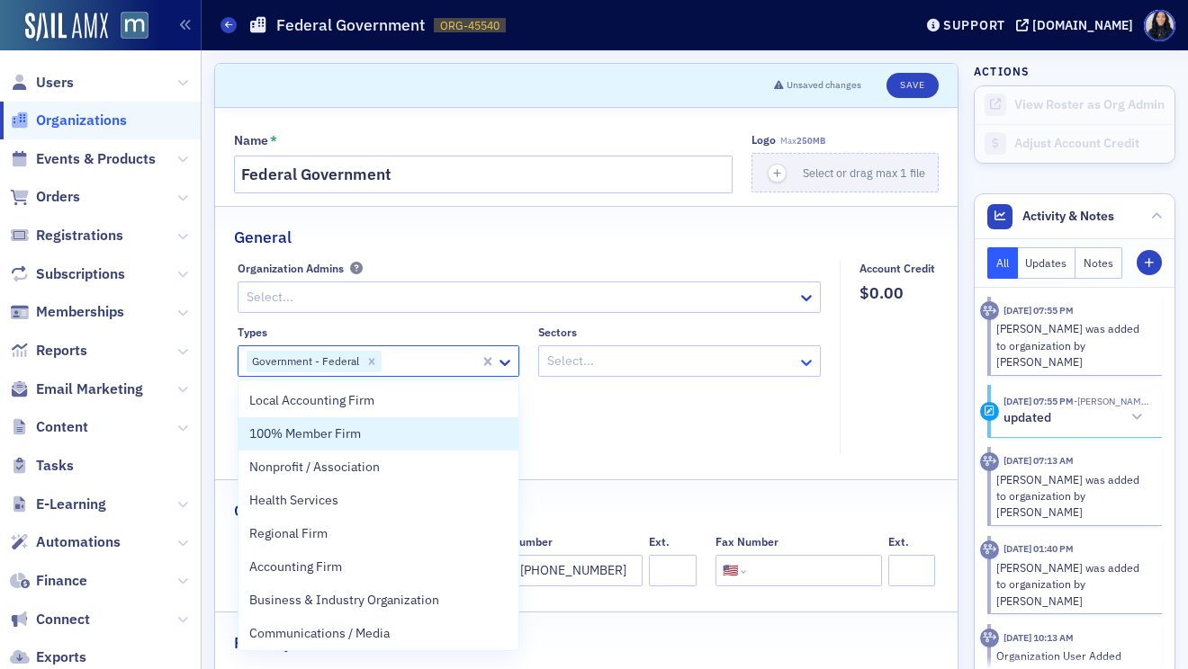
click at [809, 366] on icon at bounding box center [806, 363] width 18 height 18
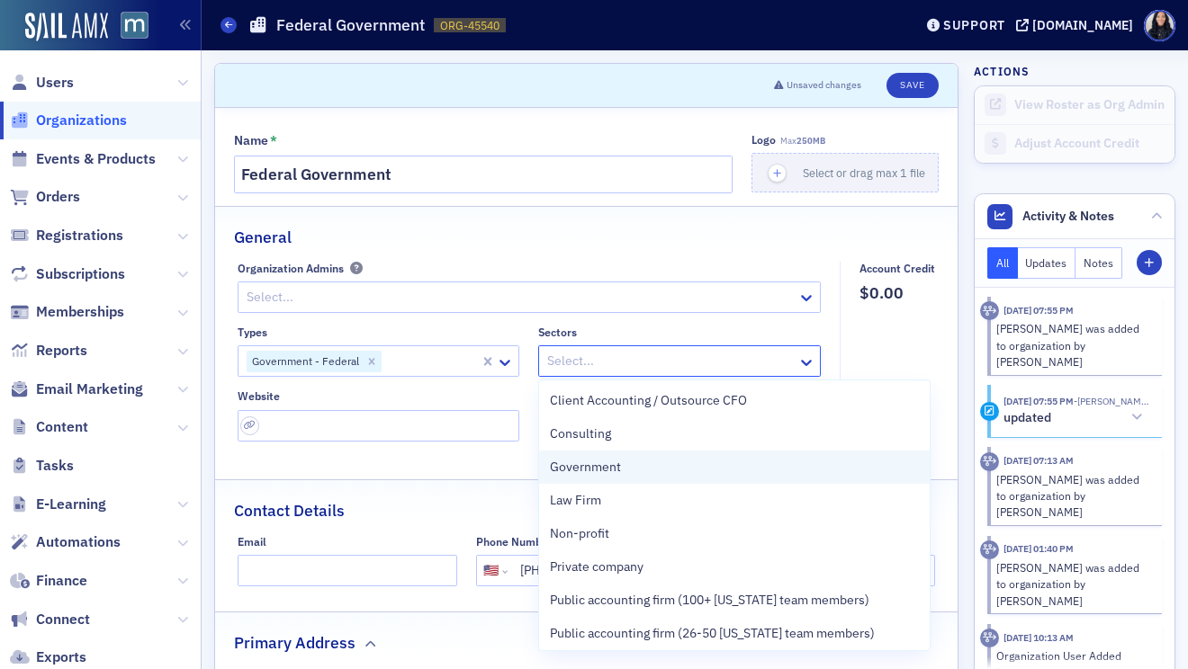
click at [757, 479] on div "Government" at bounding box center [734, 467] width 390 height 33
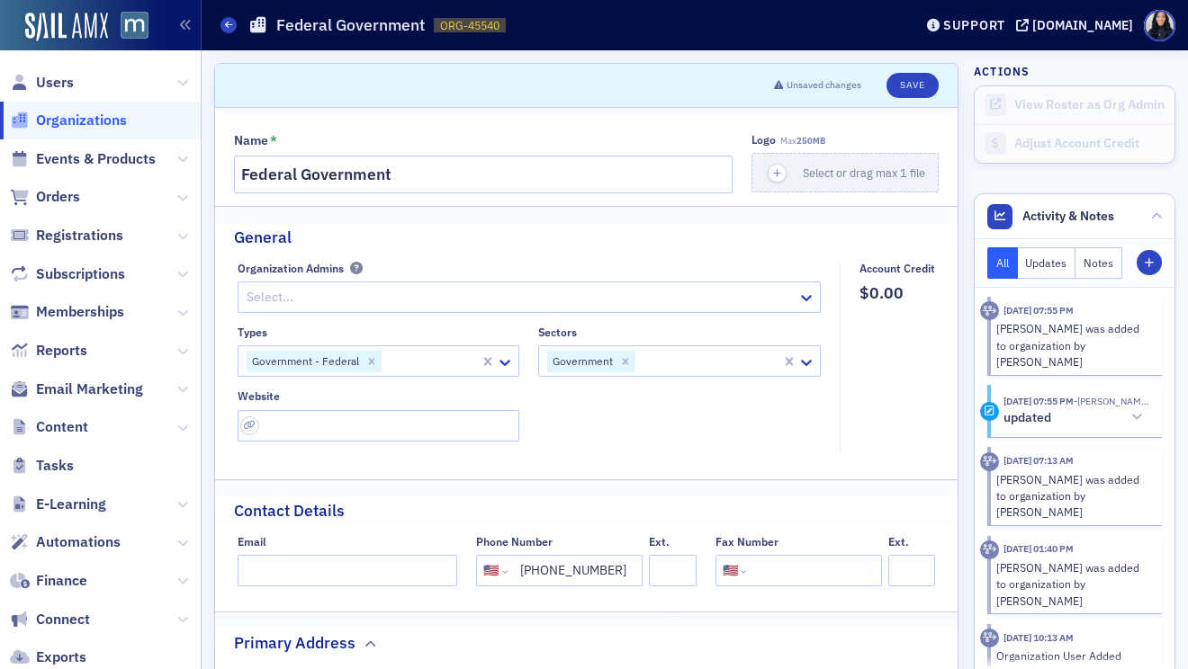
click at [781, 260] on fieldset "General Organization Admins Select... Types Government - Federal Sectors Govern…" at bounding box center [586, 336] width 742 height 261
click at [910, 88] on button "Save" at bounding box center [911, 85] width 51 height 25
select select "US"
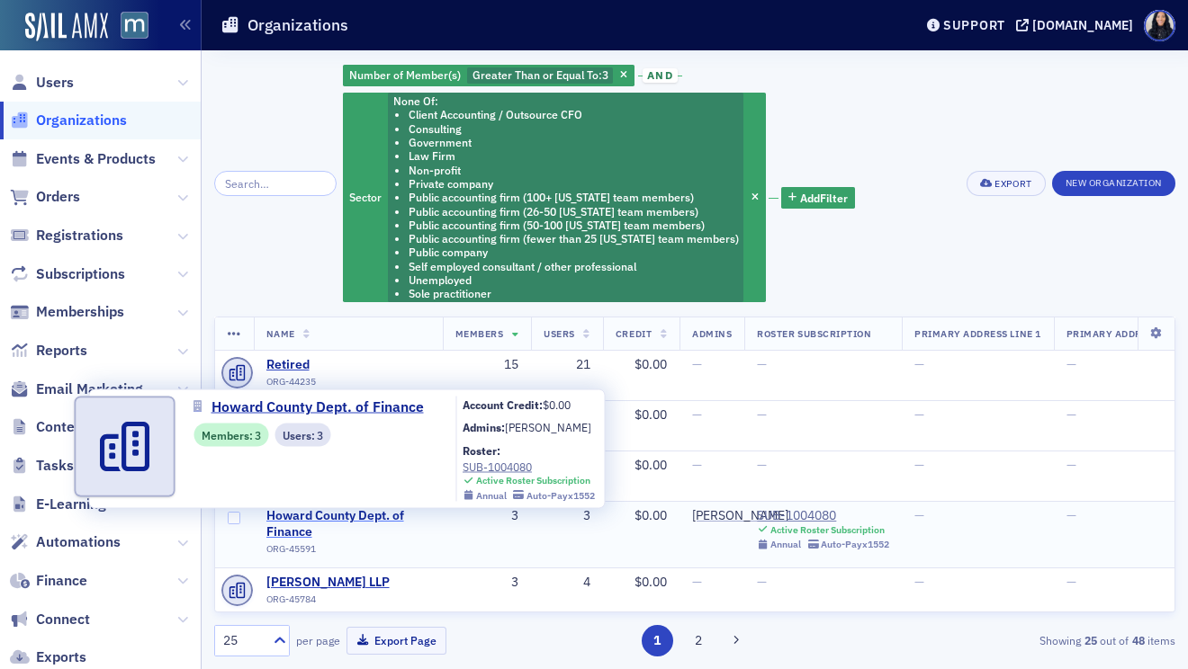
click at [320, 519] on span "Howard County Dept. of Finance" at bounding box center [348, 523] width 164 height 31
select select "US"
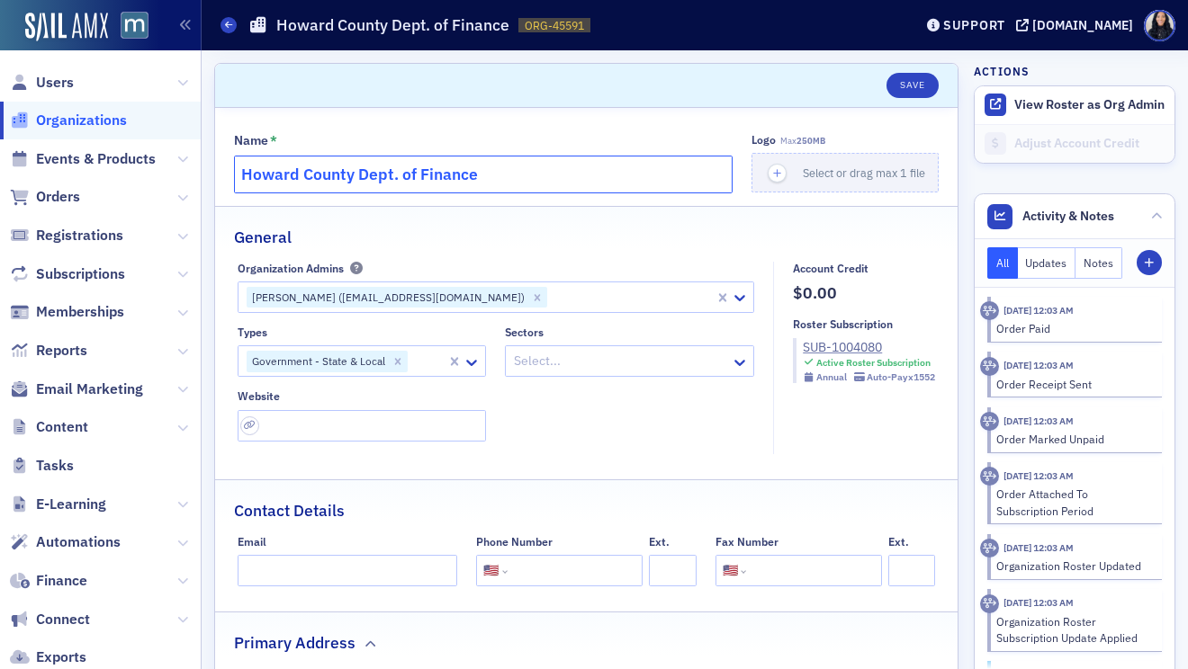
click at [460, 178] on input "Howard County Dept. of Finance" at bounding box center [483, 175] width 498 height 38
click at [460, 179] on input "Howard County Dept. of Finance" at bounding box center [483, 175] width 498 height 38
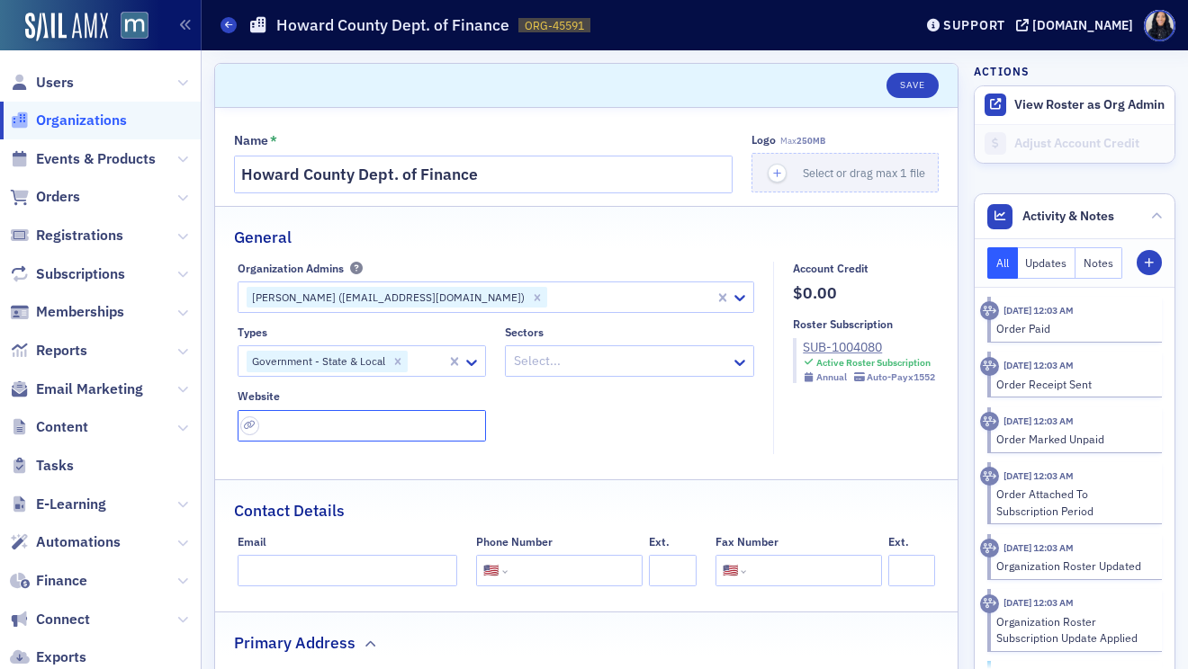
click at [363, 433] on input "url" at bounding box center [362, 425] width 249 height 31
paste input "[URL][DOMAIN_NAME]"
type input "[URL][DOMAIN_NAME]"
click at [738, 361] on icon at bounding box center [740, 363] width 18 height 18
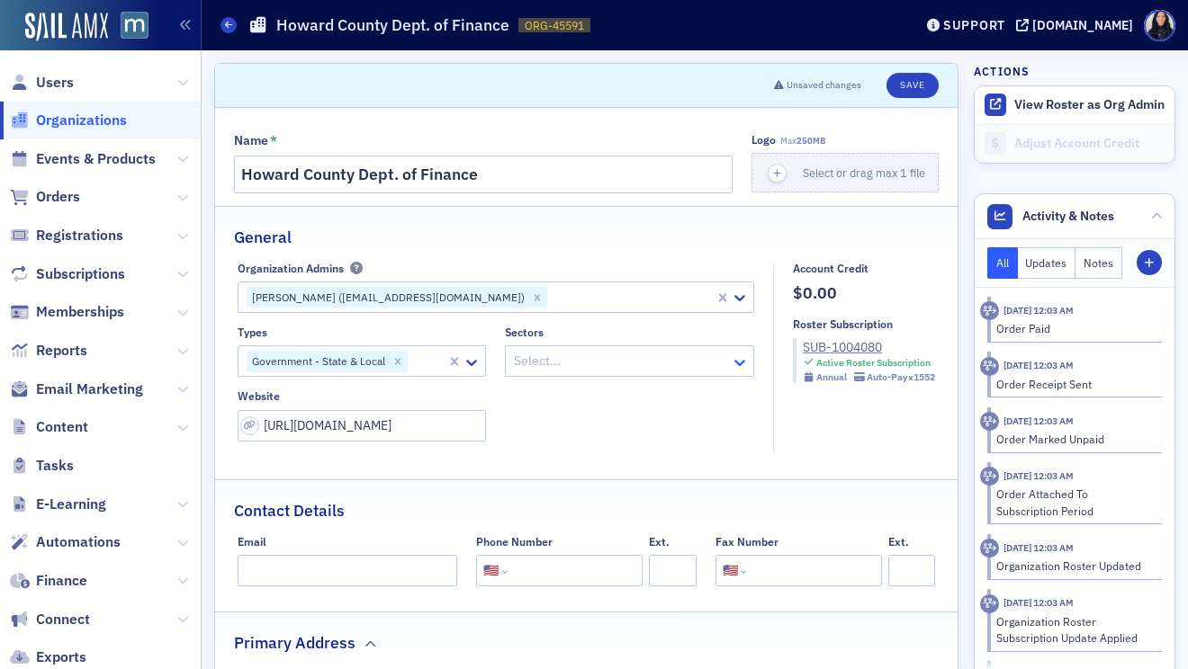
scroll to position [0, 0]
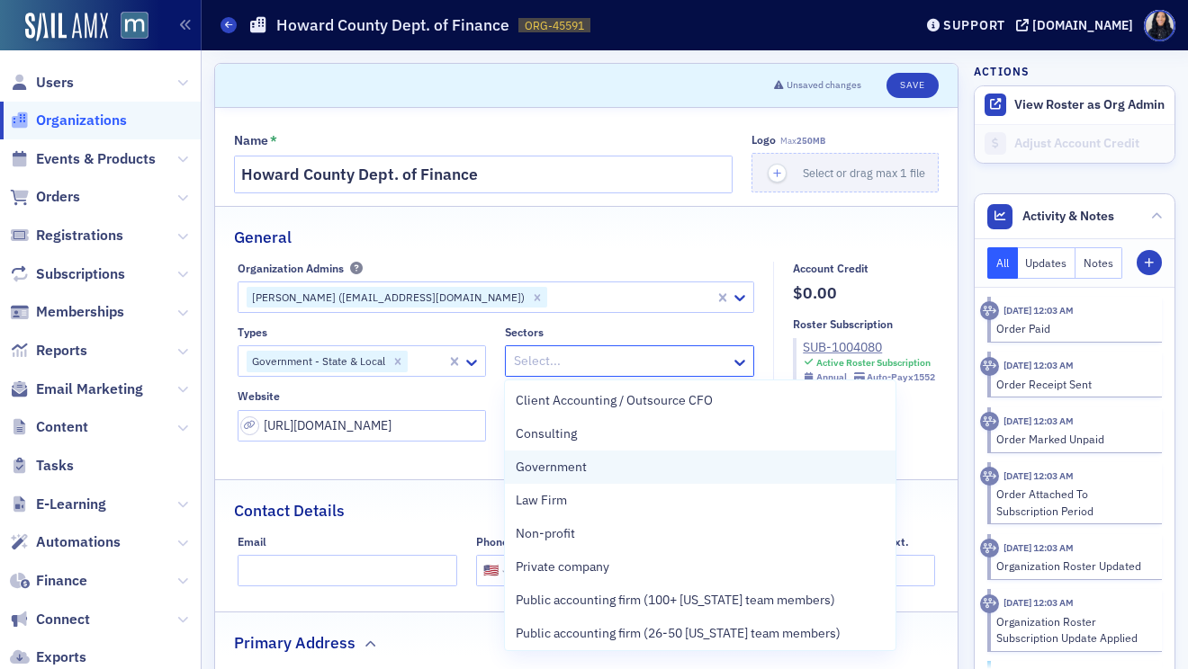
click at [659, 471] on div "Government" at bounding box center [699, 467] width 369 height 19
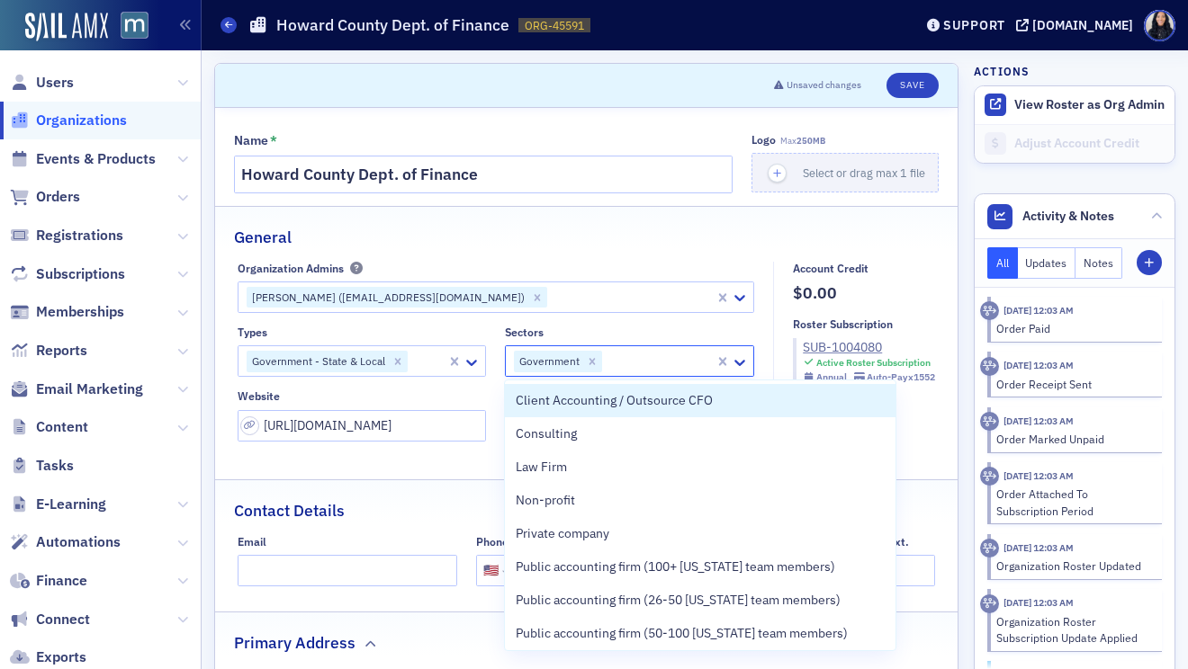
click at [693, 247] on div "General" at bounding box center [586, 228] width 704 height 42
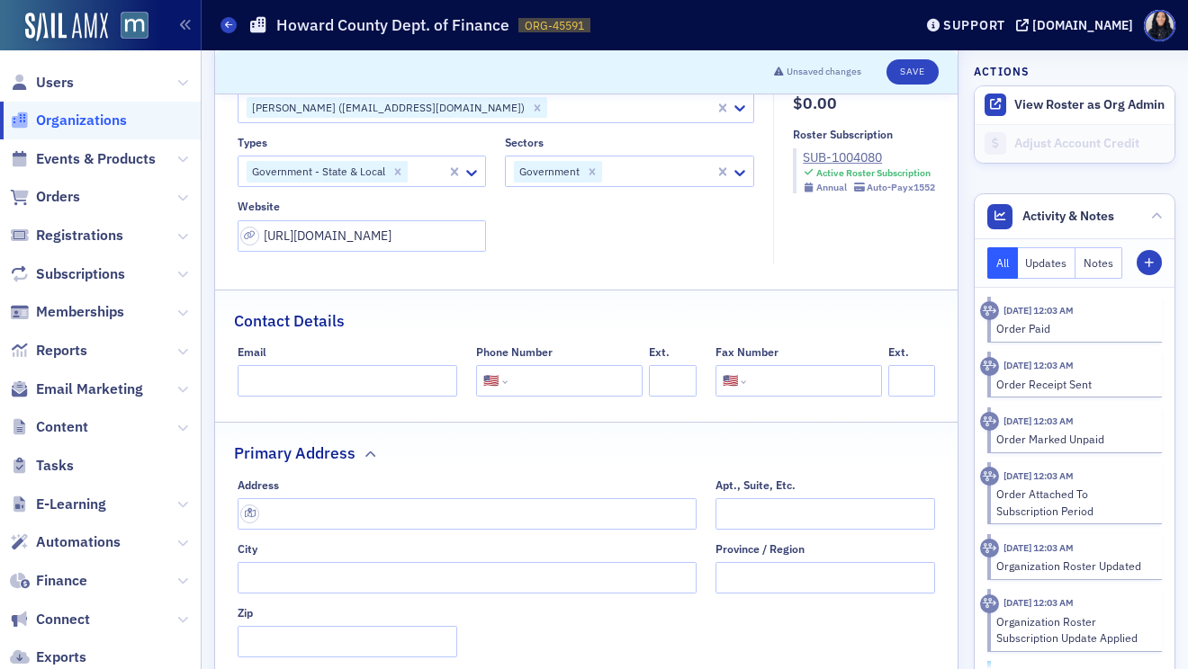
scroll to position [202, 0]
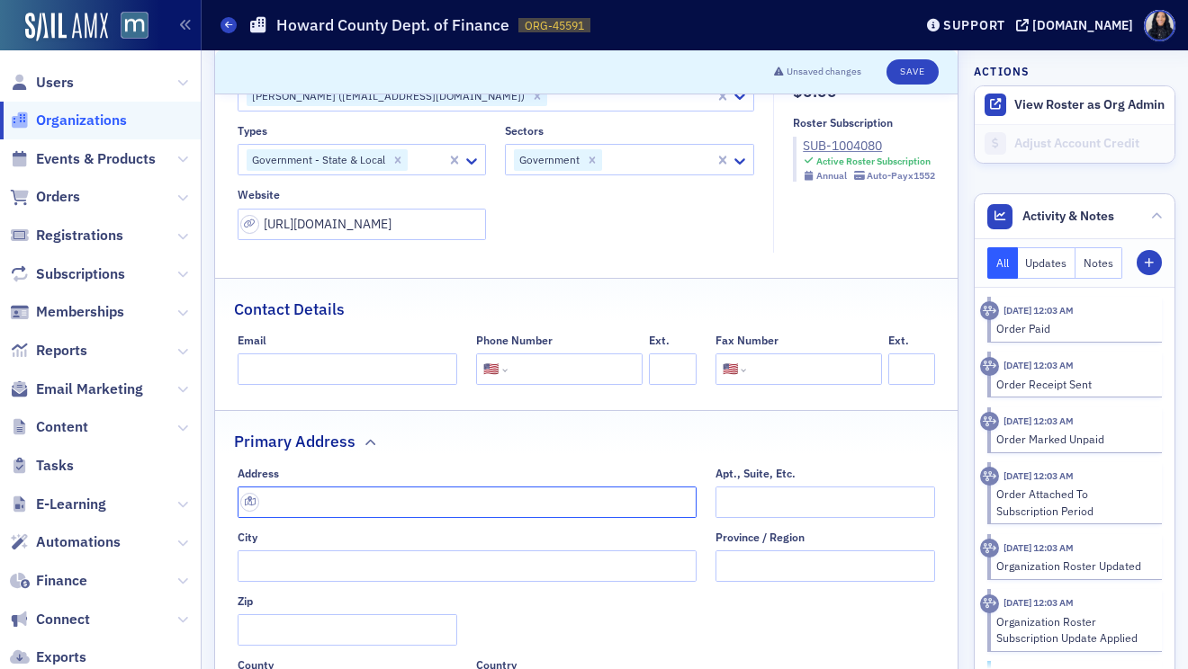
click at [541, 497] on input "text" at bounding box center [467, 502] width 459 height 31
paste input "Finance Department [STREET_ADDRESS]"
click at [576, 507] on input "Finance Department [STREET_ADDRESS]" at bounding box center [467, 502] width 459 height 31
click at [652, 456] on fieldset "Primary Address Address Finance Department [STREET_ADDRESS]. [GEOGRAPHIC_DATA] …" at bounding box center [586, 566] width 742 height 313
click at [650, 502] on input "Finance Department 3430 Courthouse Drive Ellicott City, MD 21043" at bounding box center [467, 502] width 459 height 31
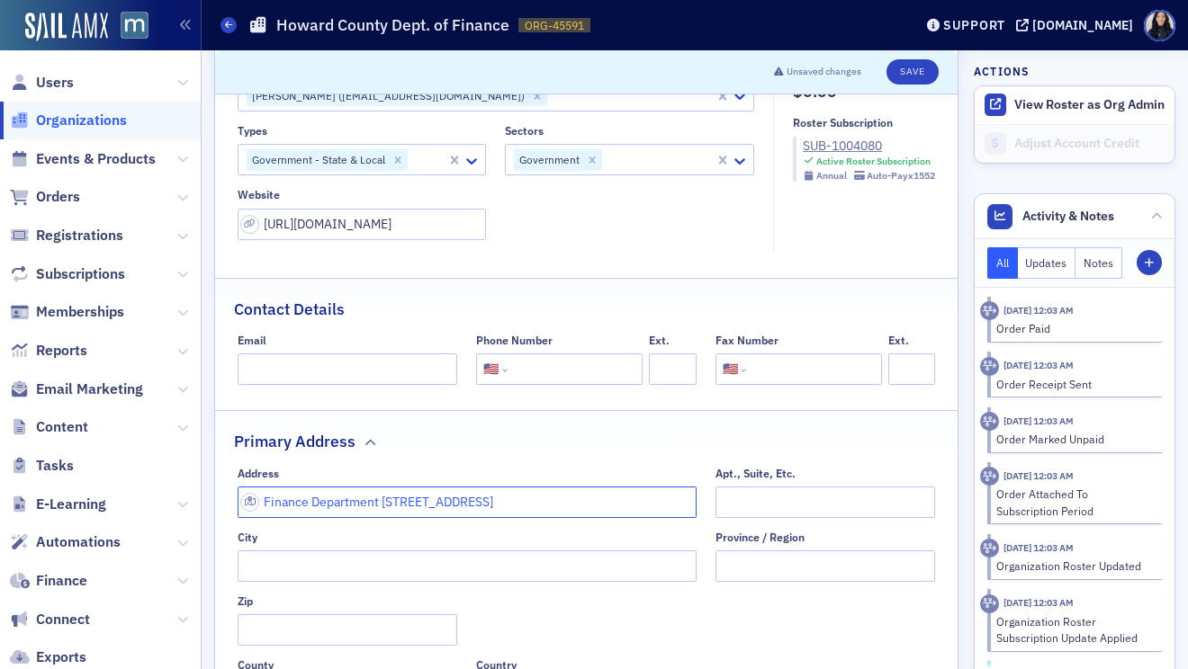
click at [381, 505] on input "Finance Department 3430 Courthouse Drive Ellicott City, MD 21043" at bounding box center [467, 502] width 459 height 31
click at [549, 506] on input "3430 Courthouse Drive Ellicott City, MD 21043" at bounding box center [467, 502] width 459 height 31
click at [514, 502] on input "3430 Courthouse Drive Ellicott City, MD 21043" at bounding box center [467, 502] width 459 height 31
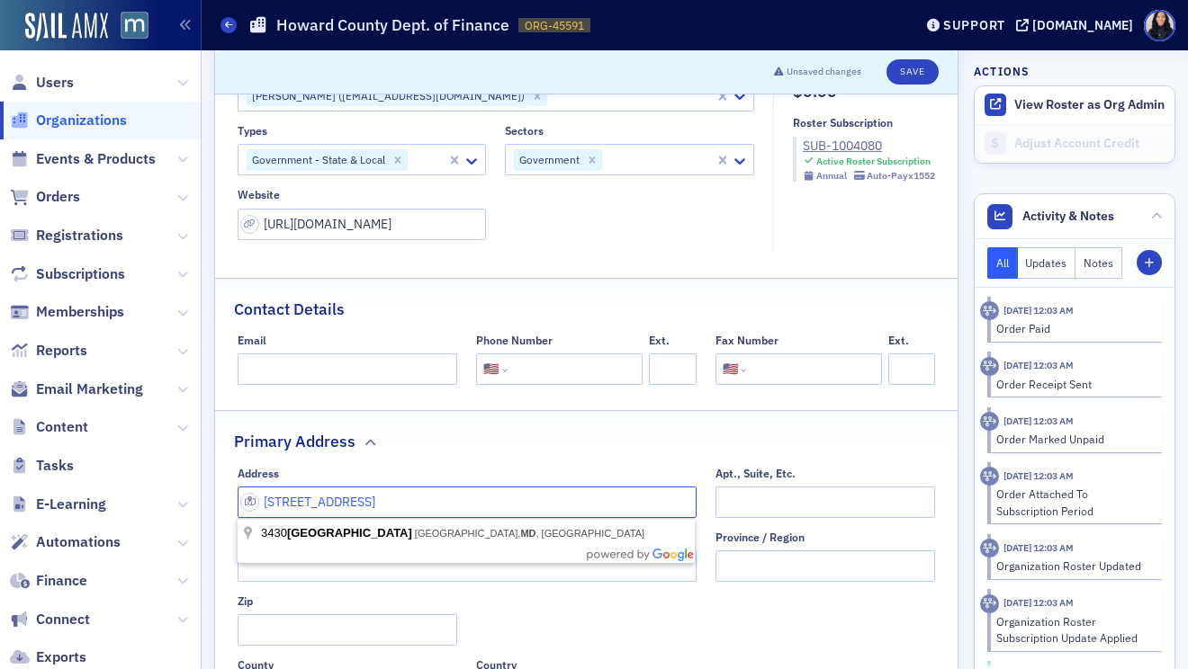
type input "3430 Courthouse Drive Ellicott City, MD"
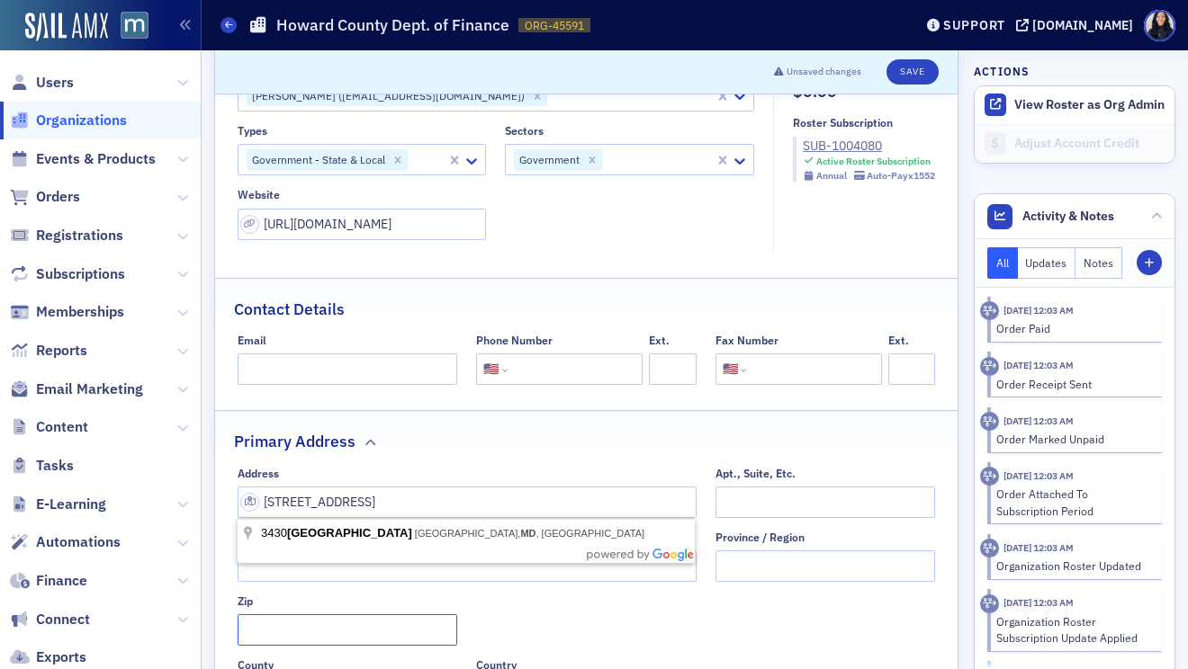
click at [334, 626] on input "Zip" at bounding box center [348, 629] width 220 height 31
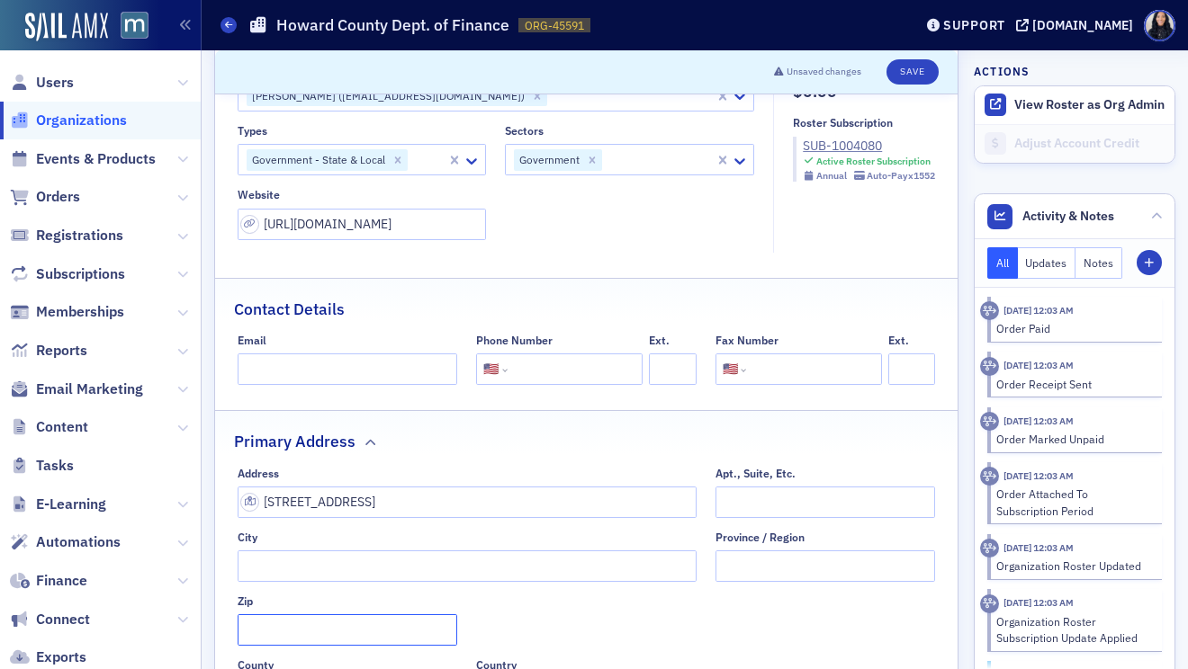
paste input "21043"
type input "21043"
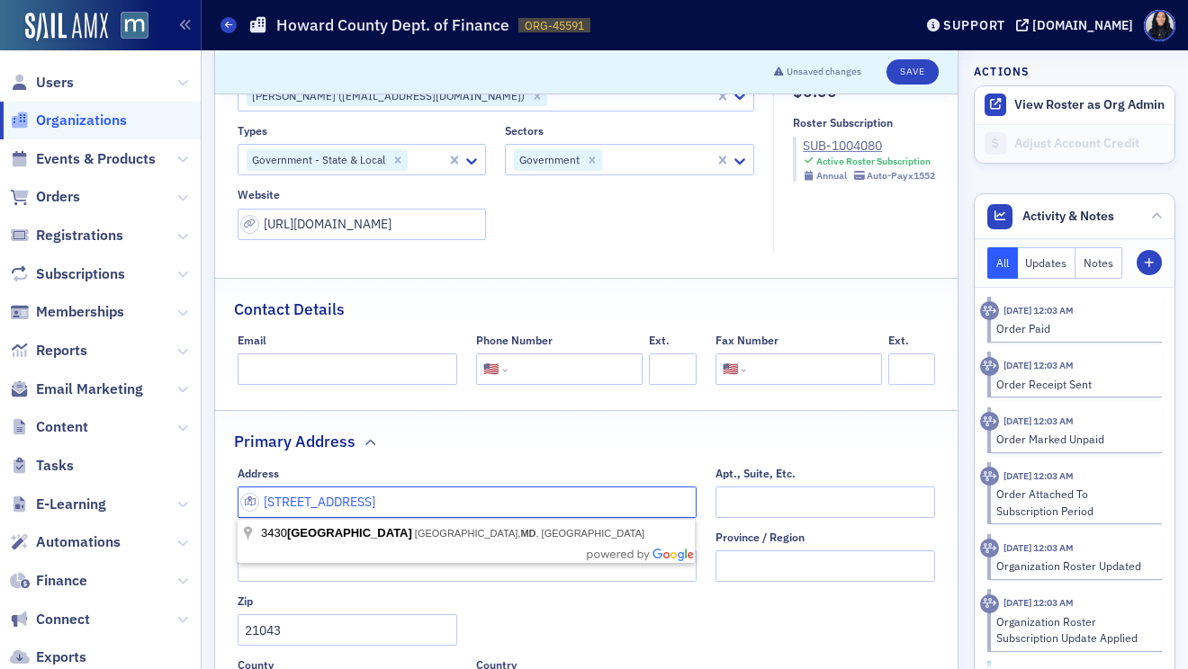
drag, startPoint x: 398, startPoint y: 506, endPoint x: 460, endPoint y: 508, distance: 62.1
click at [460, 508] on input "3430 Courthouse Drive Ellicott City, MD" at bounding box center [467, 502] width 459 height 31
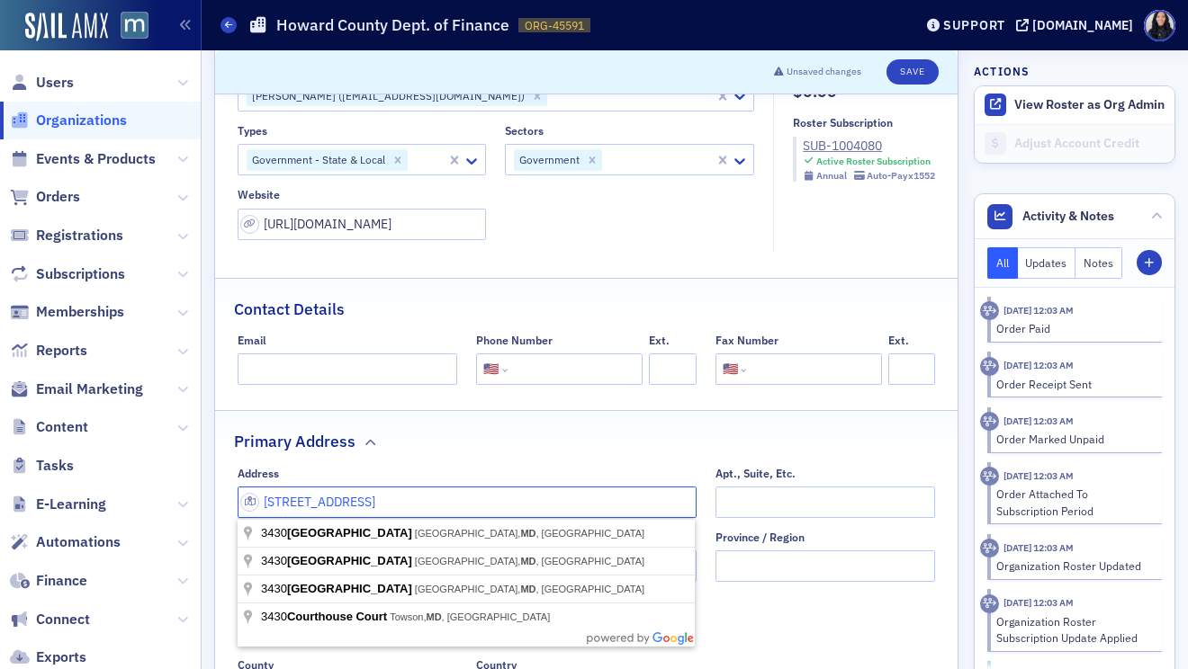
type input "3430 Courthouse Drive , MD"
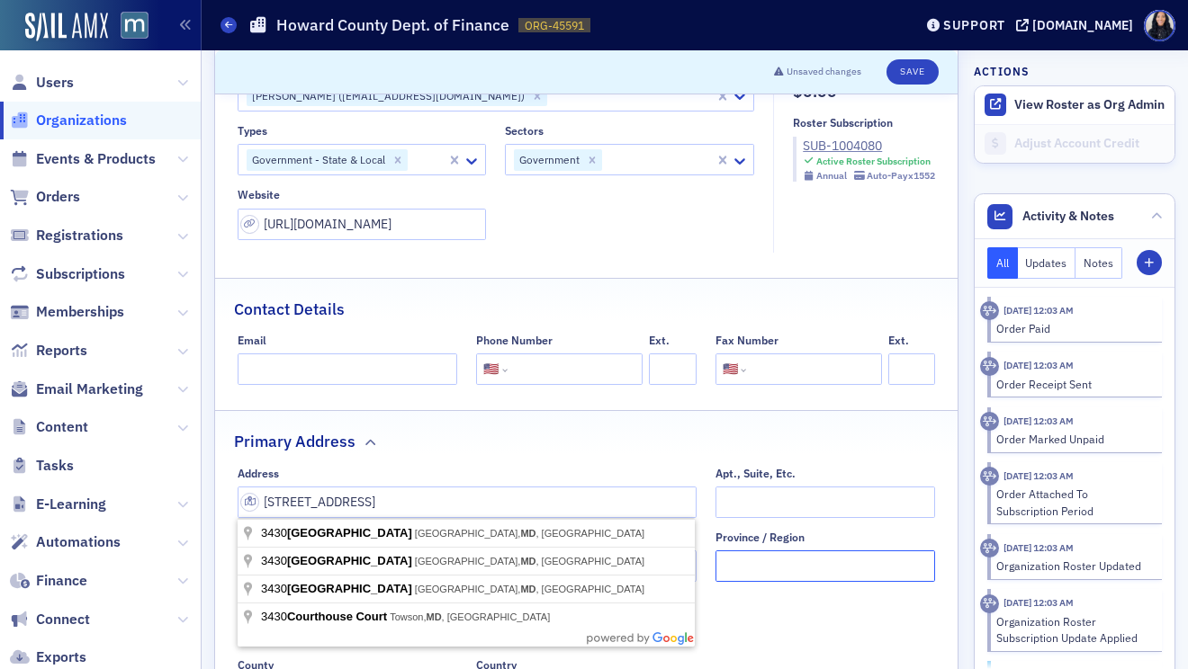
click at [745, 562] on input "Province / Region" at bounding box center [825, 566] width 220 height 31
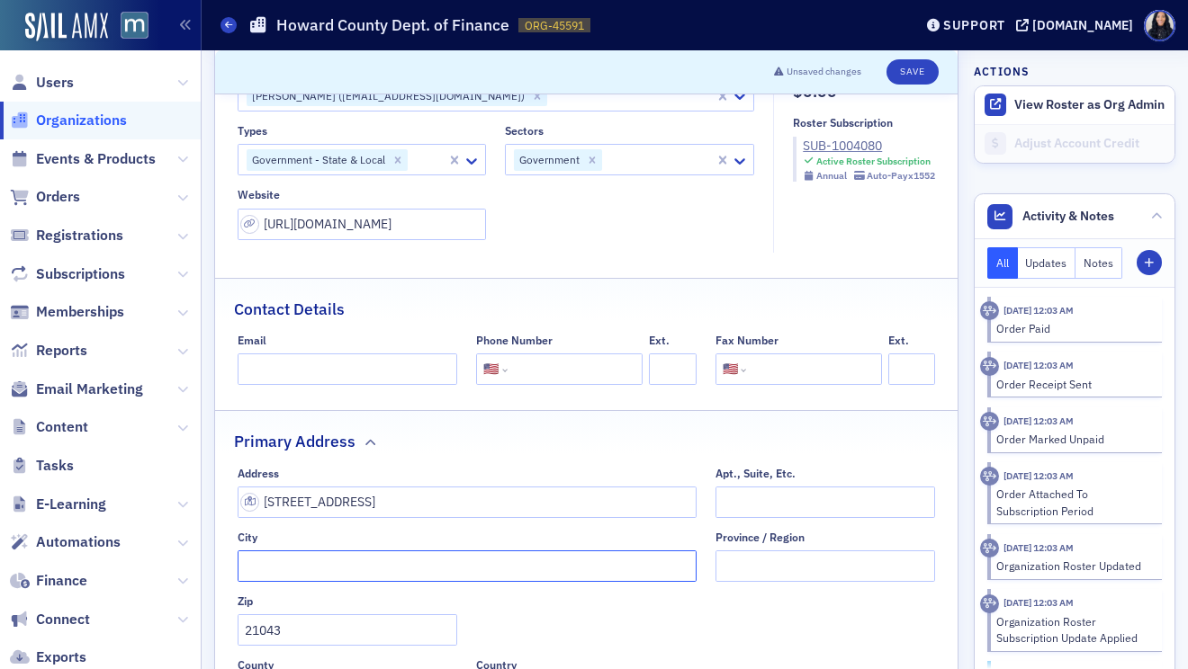
click at [571, 559] on input "City" at bounding box center [467, 566] width 459 height 31
paste input "Ellicott City"
type input "Ellicott City"
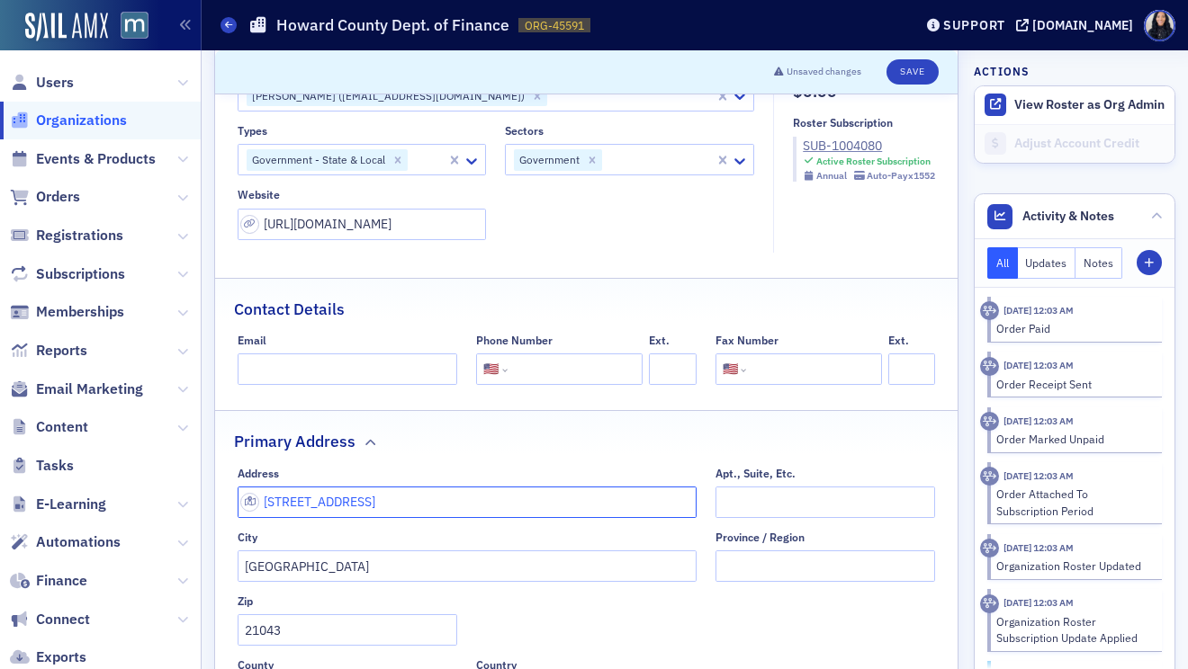
click at [527, 504] on input "3430 Courthouse Drive , MD" at bounding box center [467, 502] width 459 height 31
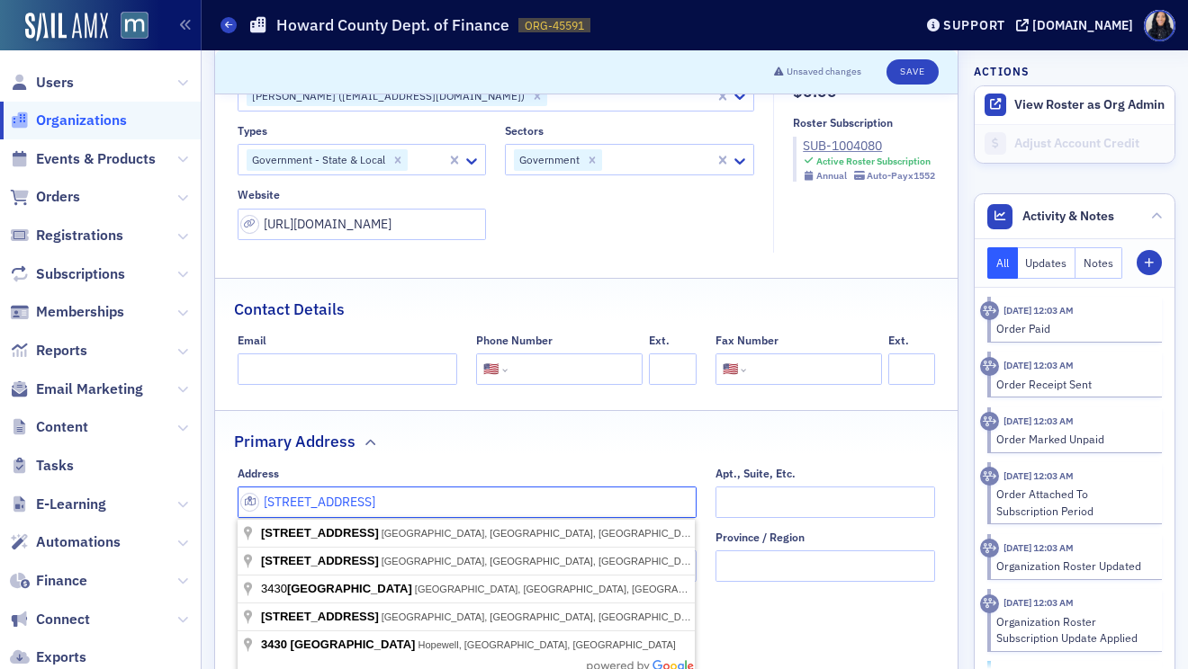
type input "3430 Courthouse Drive"
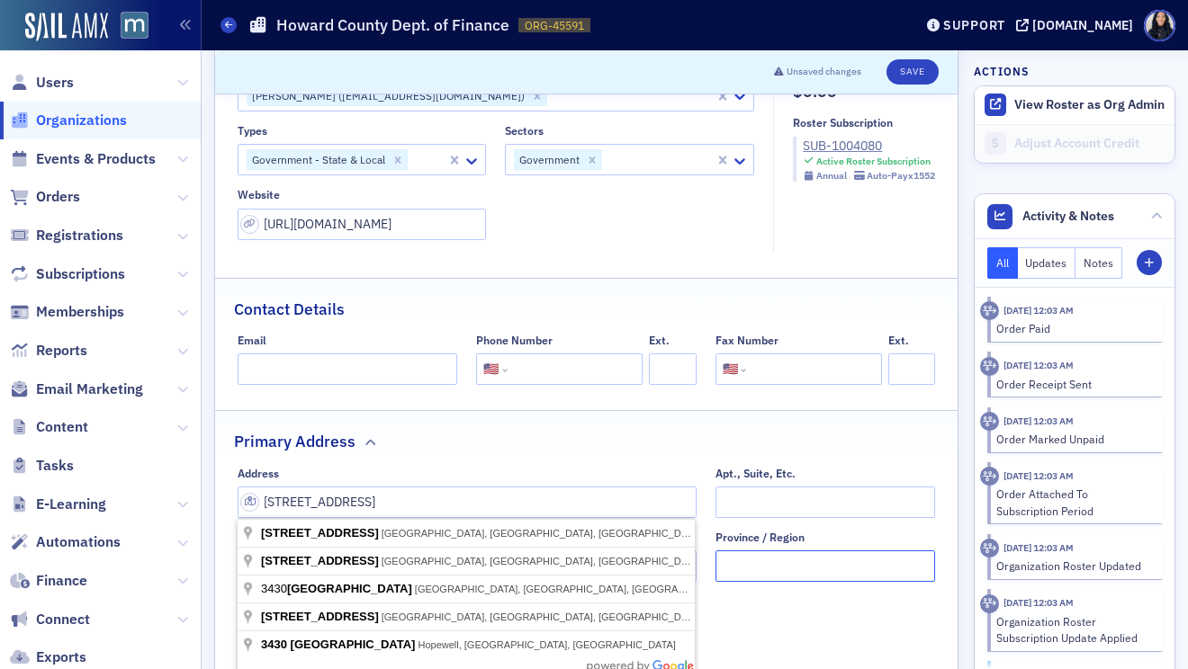
click at [734, 560] on input "Province / Region" at bounding box center [825, 566] width 220 height 31
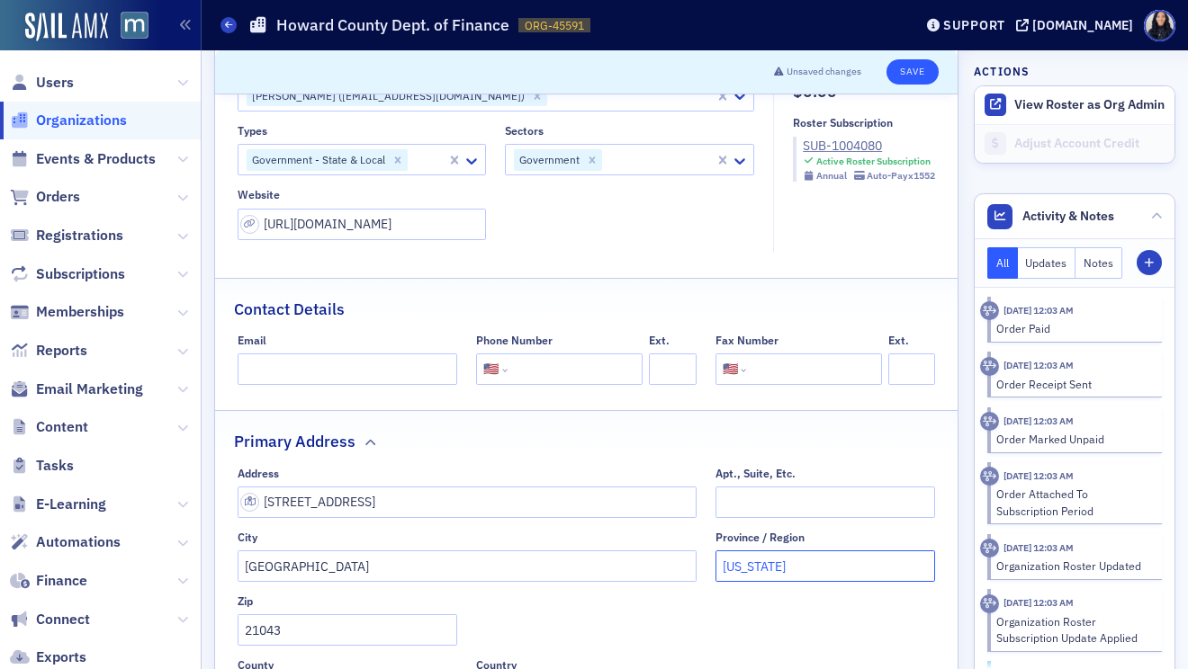
type input "[US_STATE]"
click at [906, 69] on button "Save" at bounding box center [911, 71] width 51 height 25
select select "US"
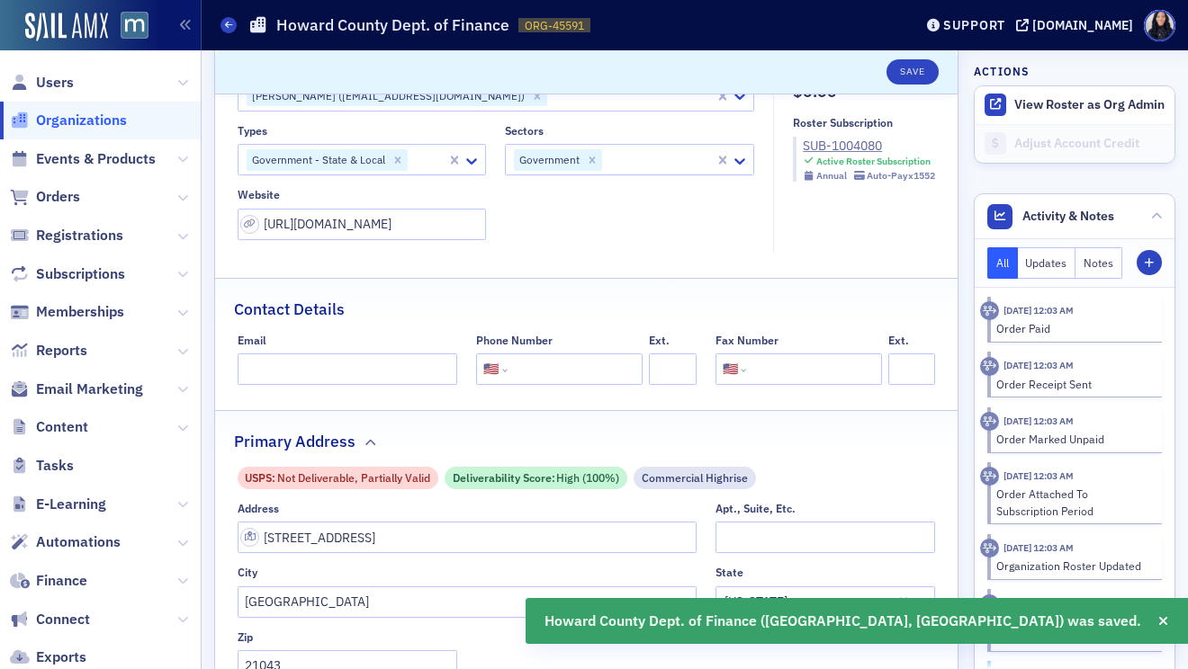
click at [576, 362] on input "tel" at bounding box center [573, 369] width 124 height 31
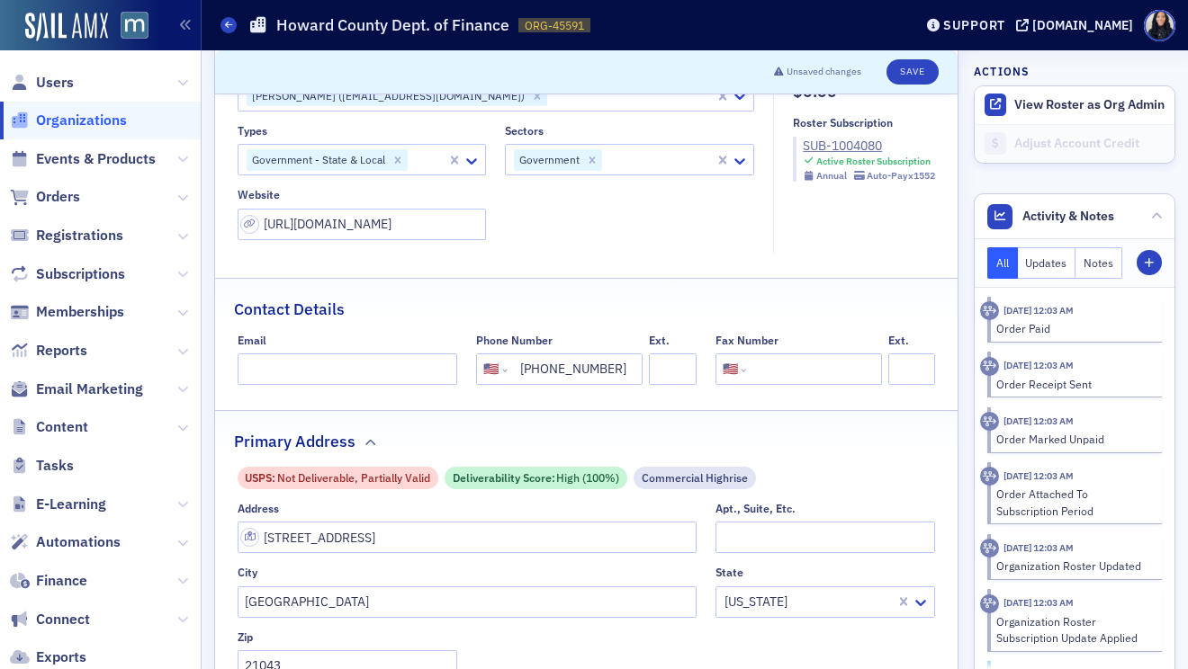
type input "(410) 313-2195"
click at [915, 77] on button "Save" at bounding box center [911, 71] width 51 height 25
select select "US"
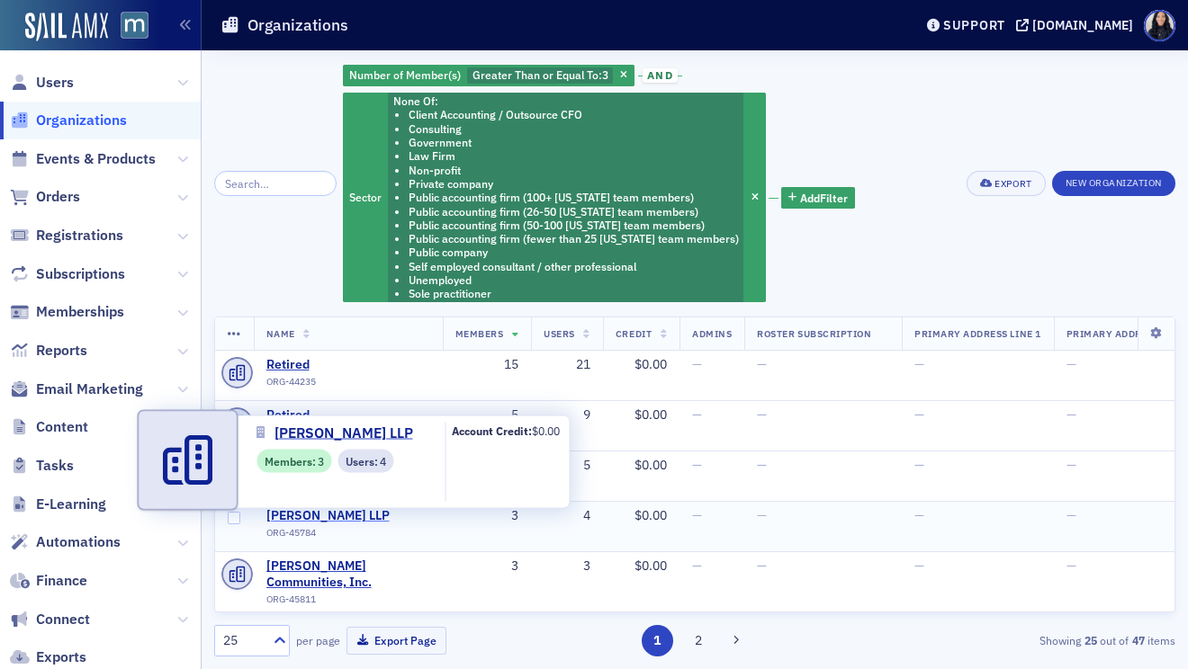
click at [309, 517] on span "[PERSON_NAME] LLP" at bounding box center [348, 516] width 164 height 16
select select "US"
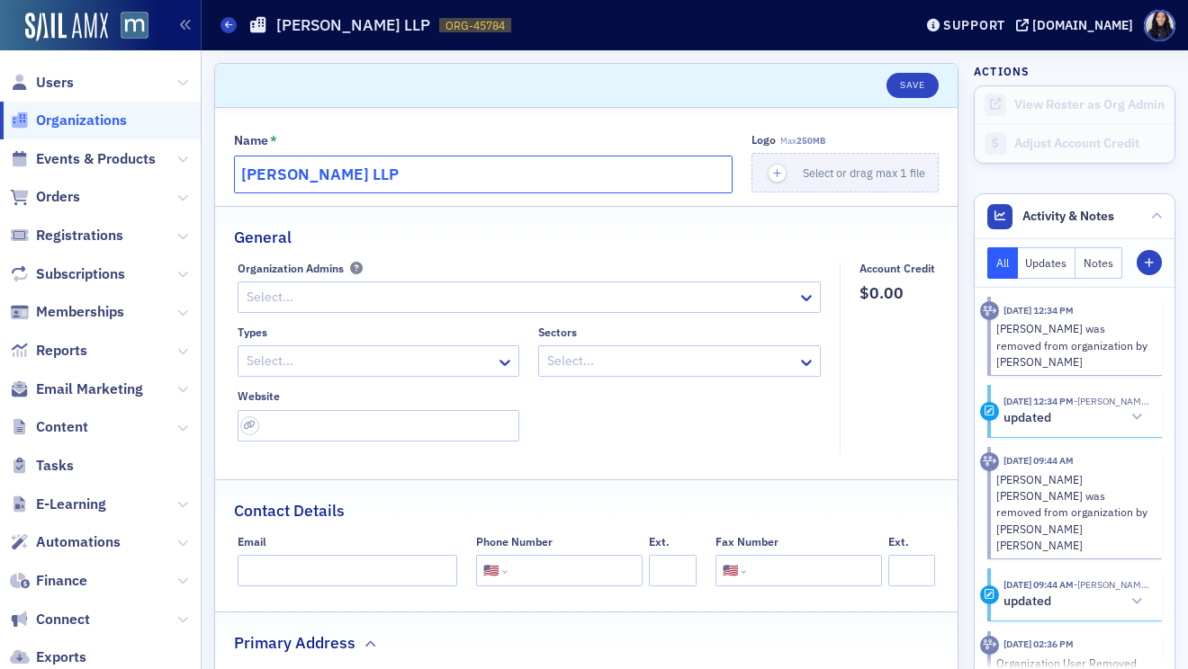
click at [359, 167] on input "[PERSON_NAME] LLP" at bounding box center [483, 175] width 498 height 38
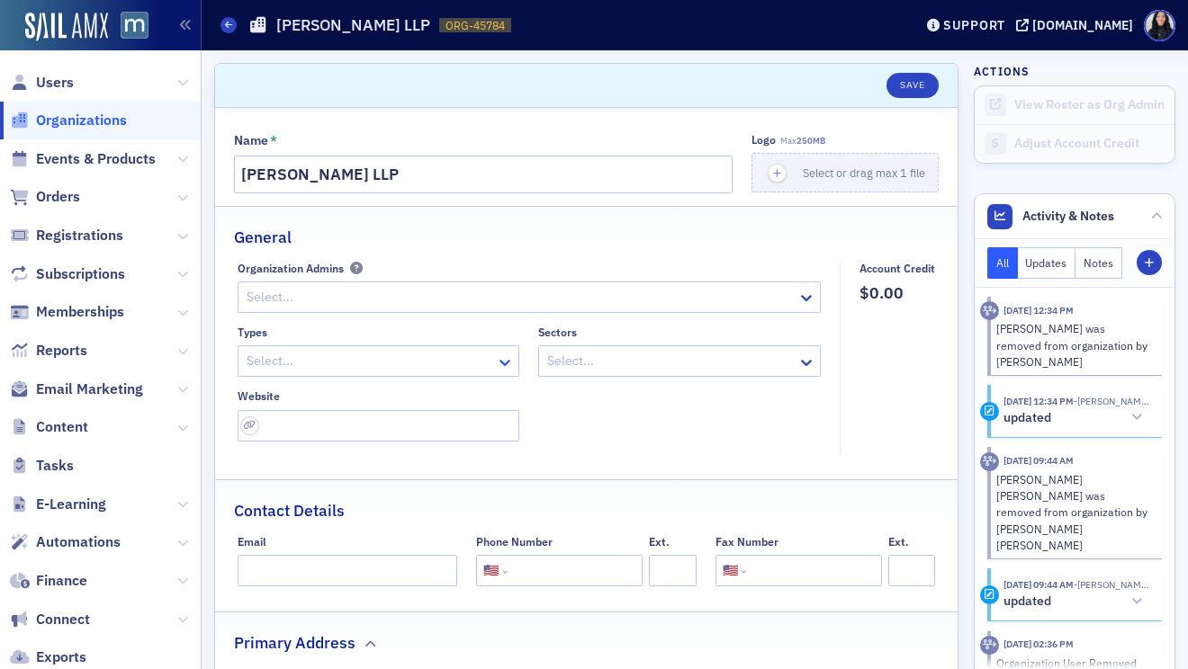
click at [500, 362] on icon at bounding box center [504, 363] width 11 height 6
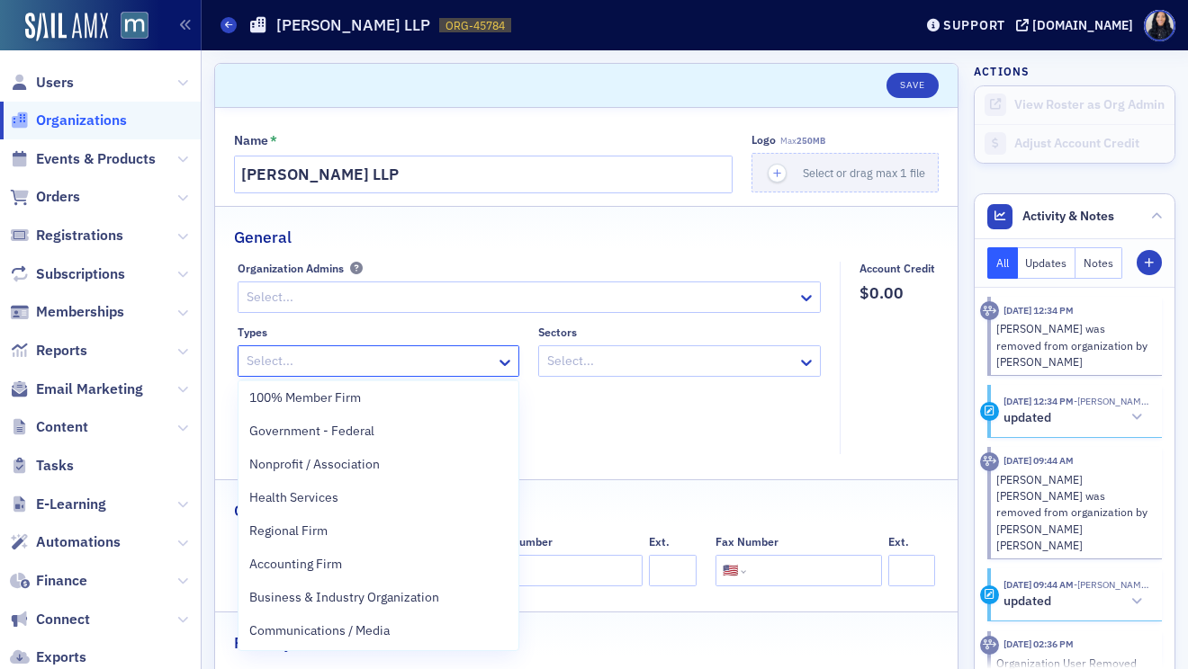
scroll to position [138, 0]
click at [398, 569] on div "Accounting Firm" at bounding box center [378, 562] width 259 height 19
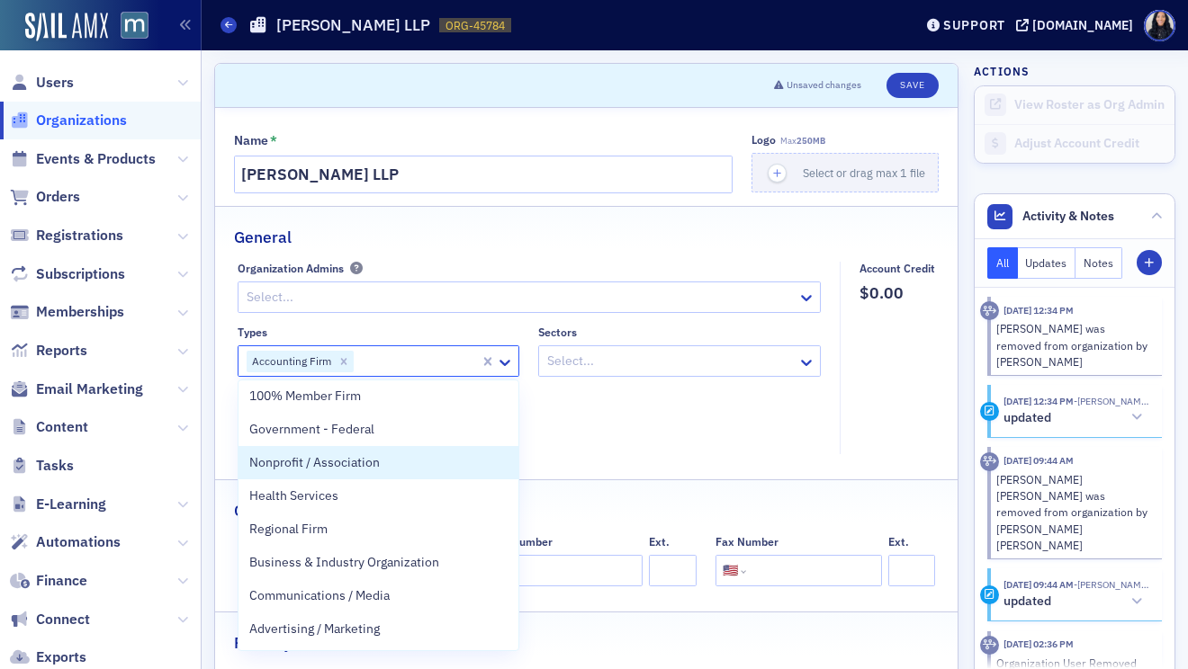
click at [645, 365] on div at bounding box center [670, 361] width 250 height 22
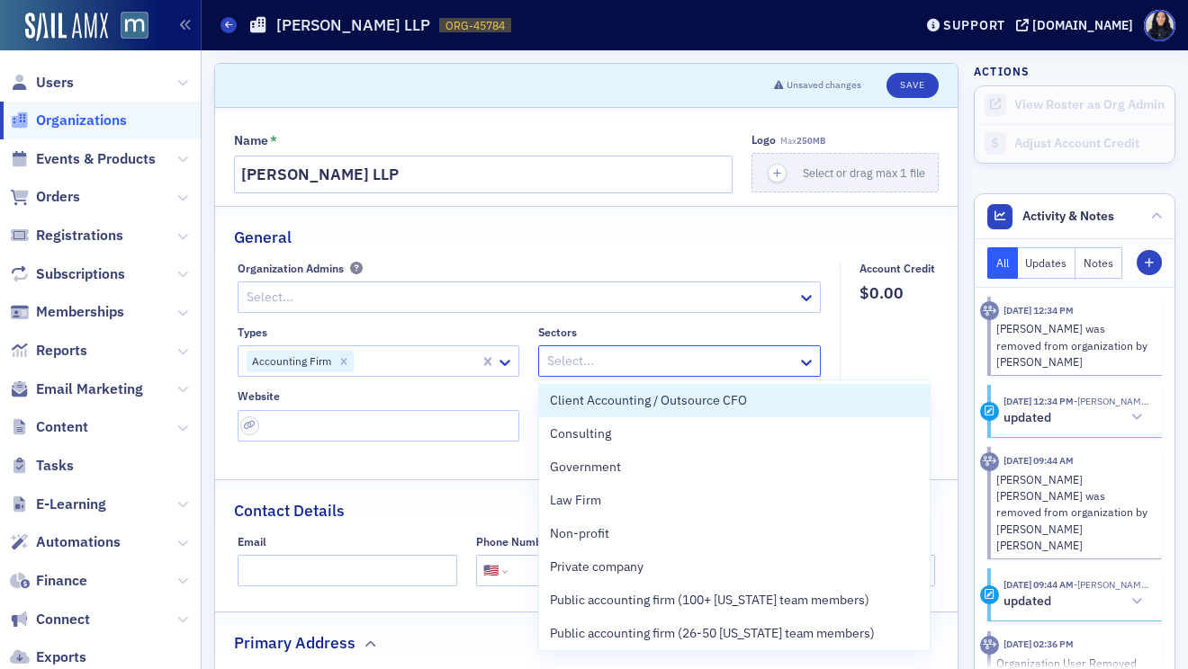
click at [437, 363] on div at bounding box center [416, 361] width 123 height 22
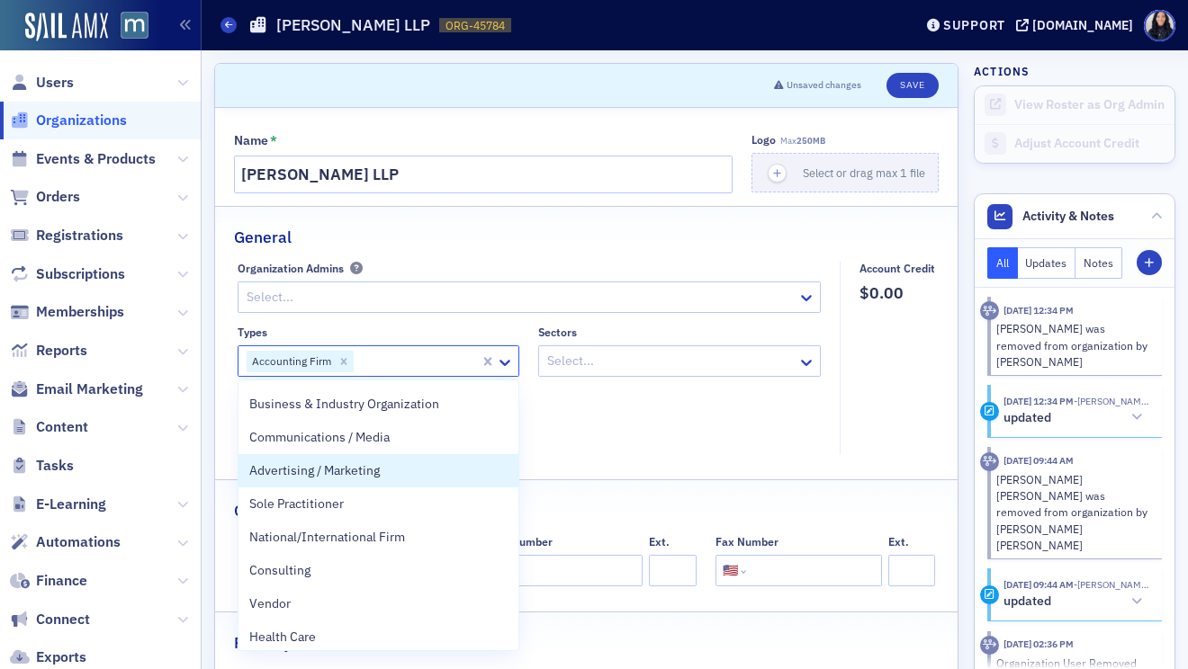
scroll to position [291, 0]
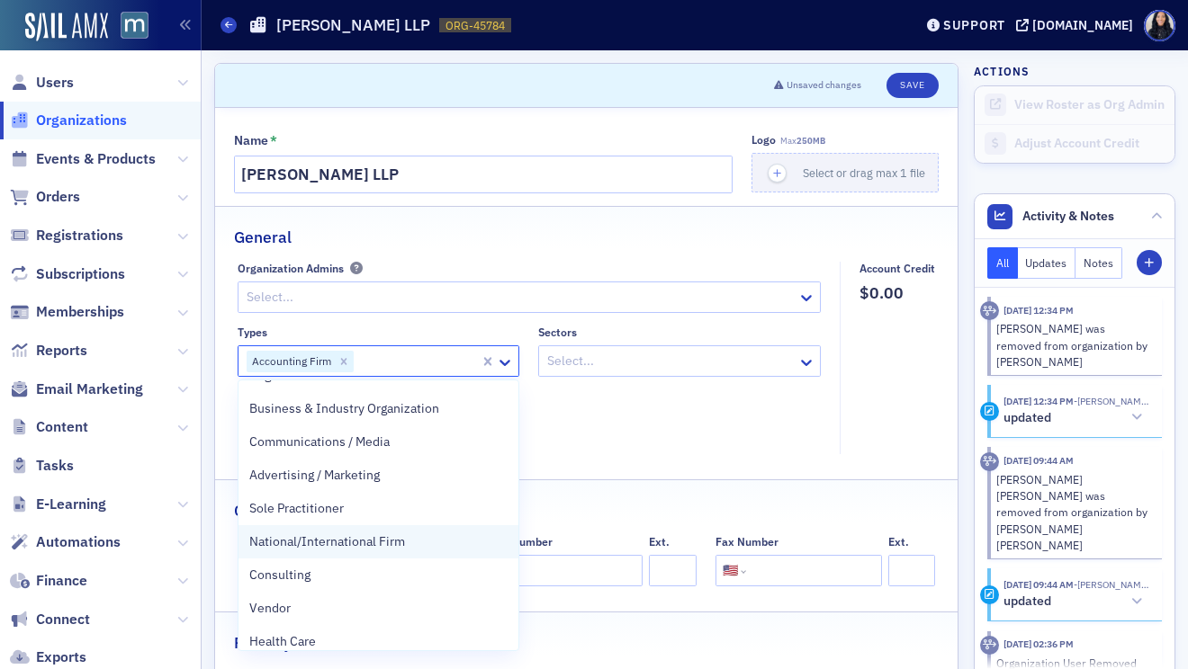
click at [400, 550] on span "National/International Firm" at bounding box center [327, 542] width 156 height 19
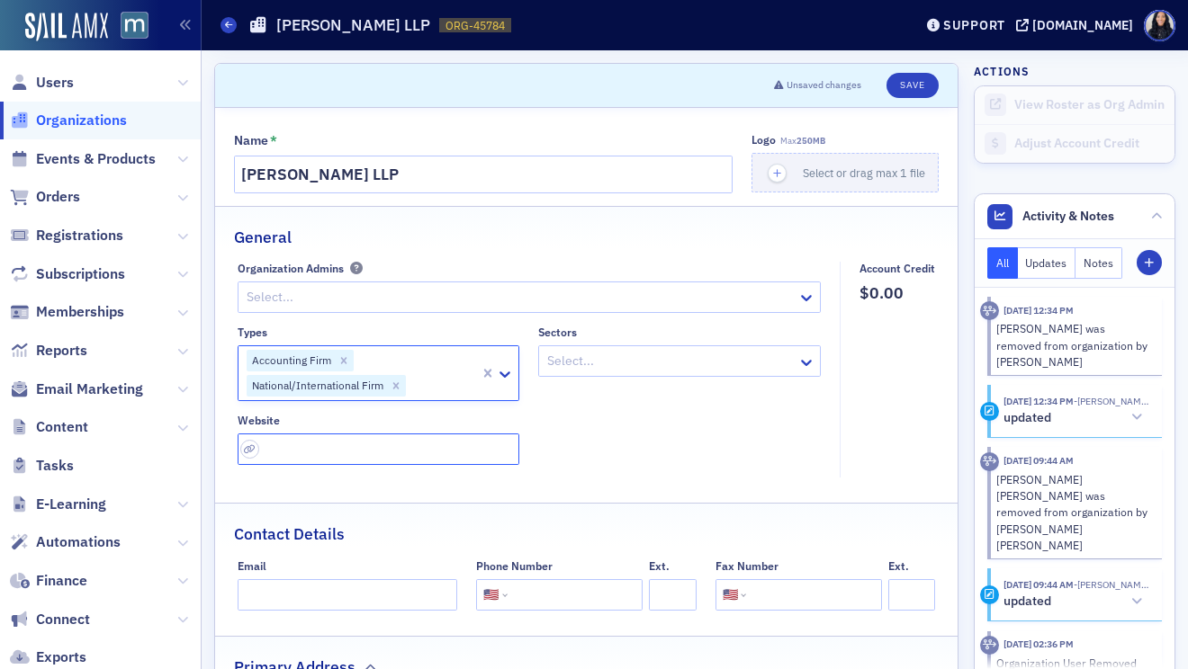
click at [341, 452] on input "url" at bounding box center [379, 449] width 282 height 31
paste input "https://www2.cbiz.com/stronger-together"
type input "https://www2.cbiz.com/stronger-together"
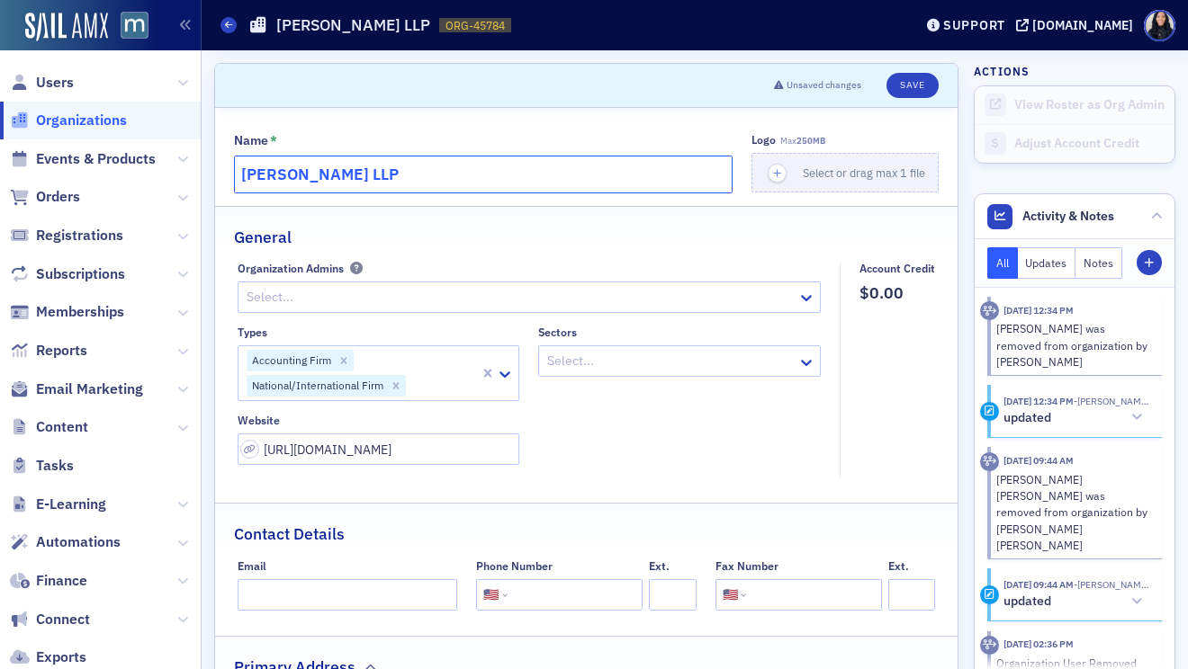
click at [559, 181] on input "Marcum LLP" at bounding box center [483, 175] width 498 height 38
type input "Marcum LLP (CBIZ)"
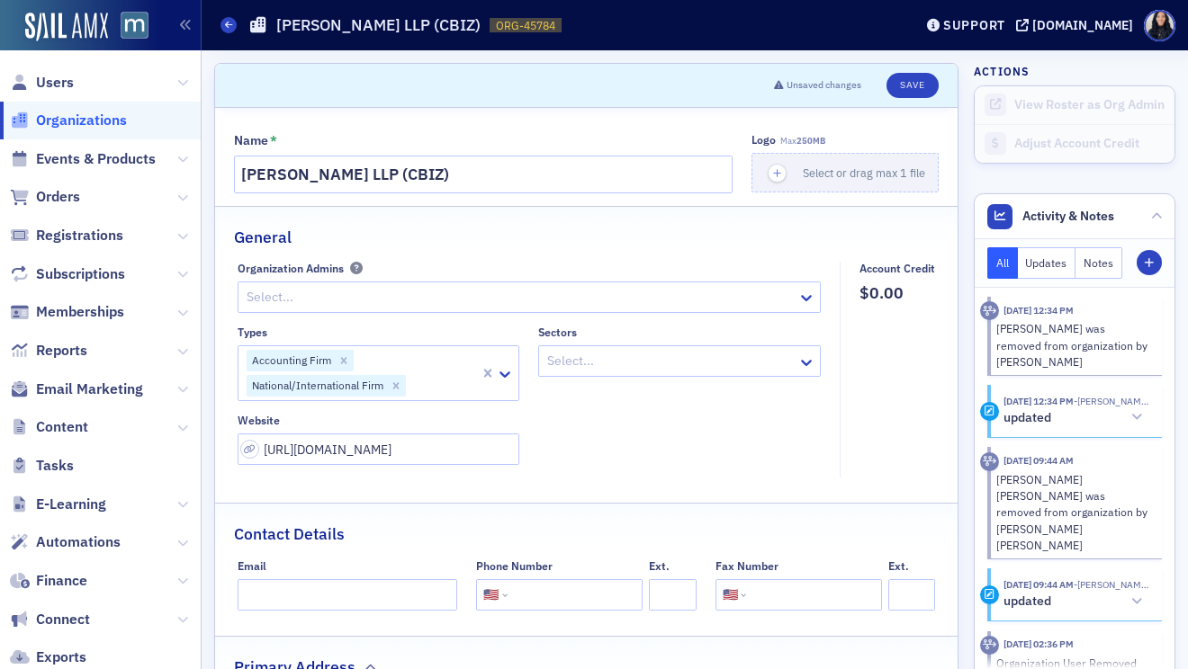
click at [798, 372] on div at bounding box center [808, 361] width 22 height 30
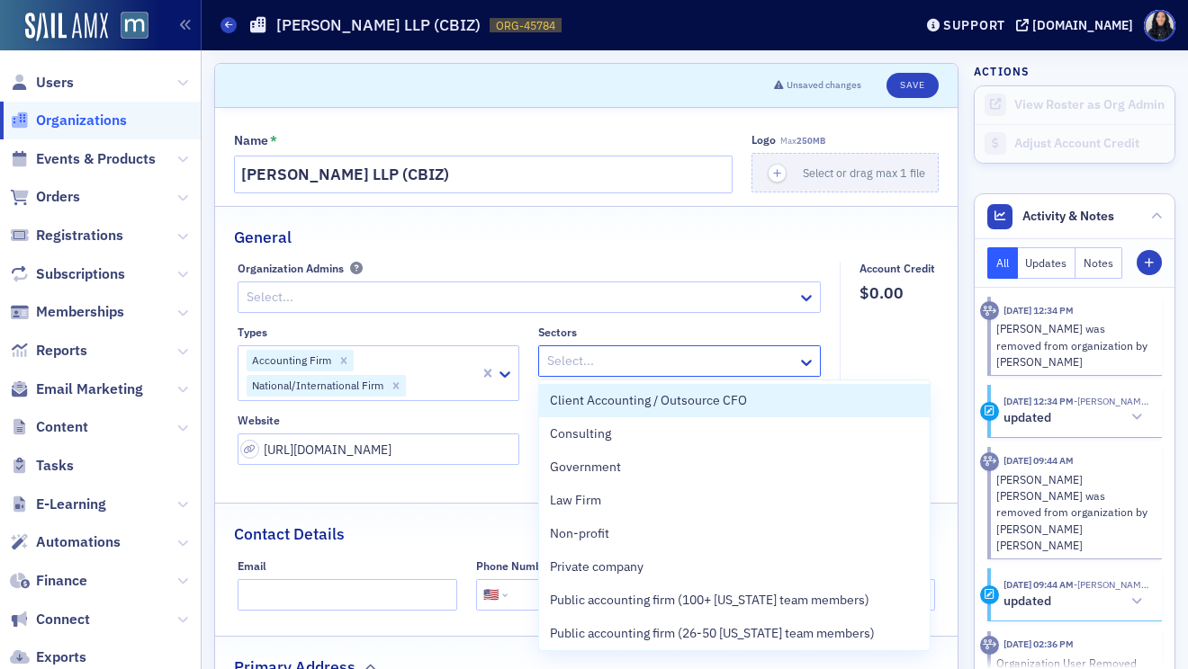
click at [896, 348] on fieldset "Account Credit $0.00" at bounding box center [891, 370] width 105 height 217
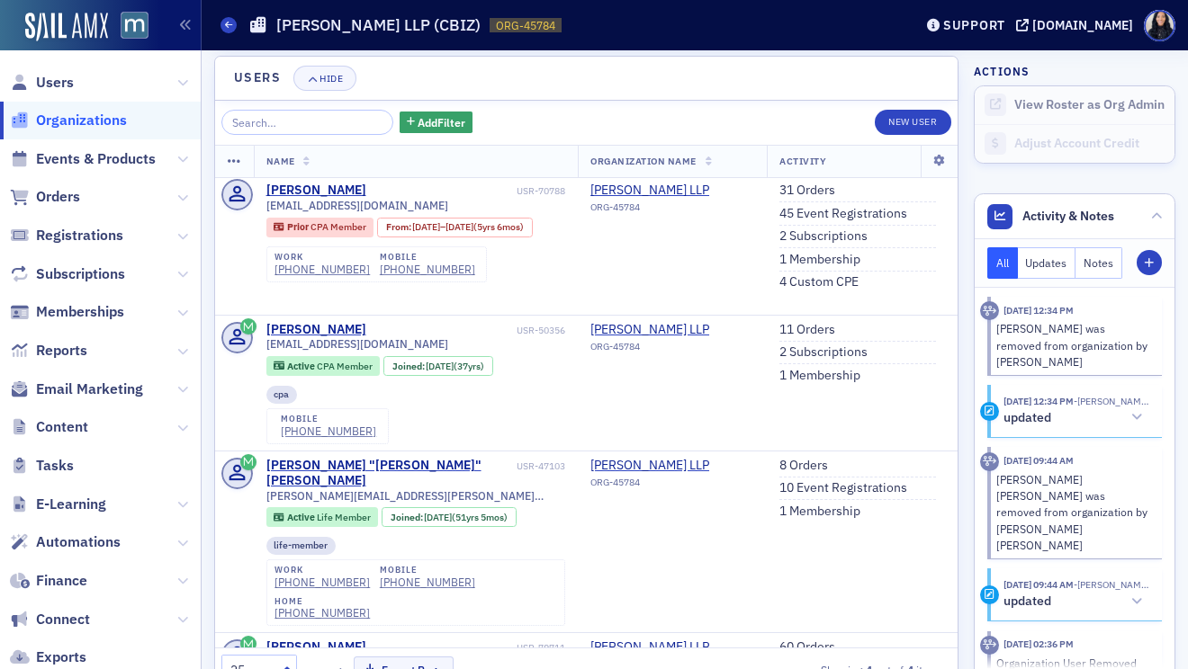
scroll to position [5, 0]
click at [288, 489] on div "John "Jay" DeVan" at bounding box center [389, 472] width 247 height 31
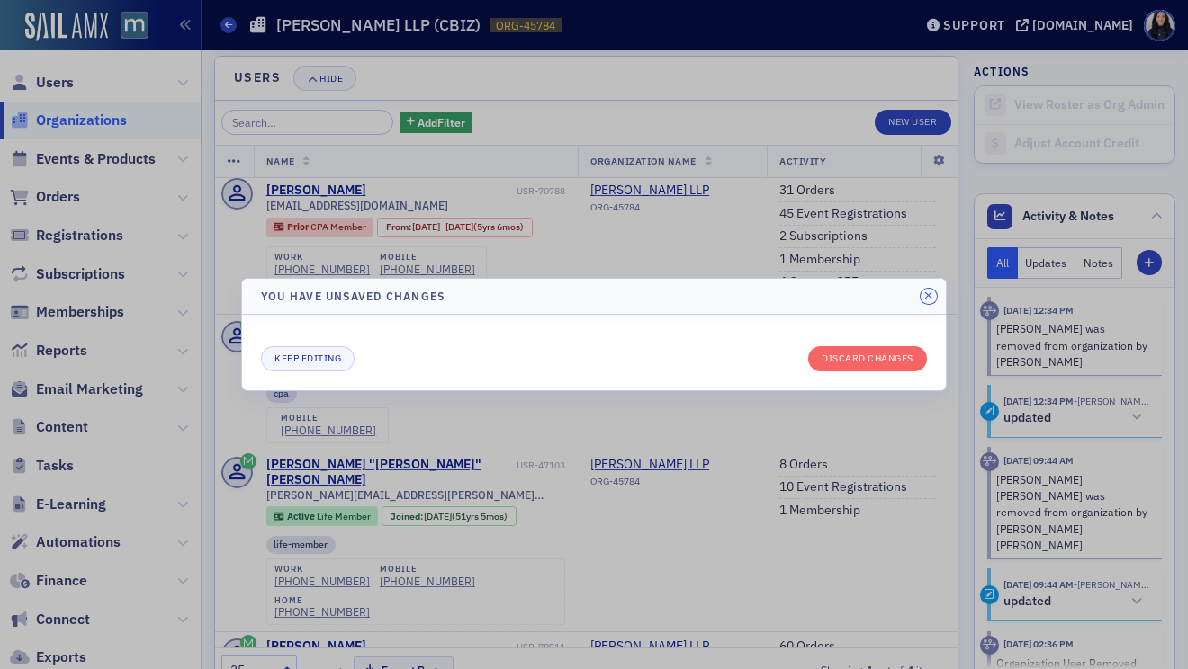
click at [930, 297] on icon "button" at bounding box center [928, 296] width 8 height 11
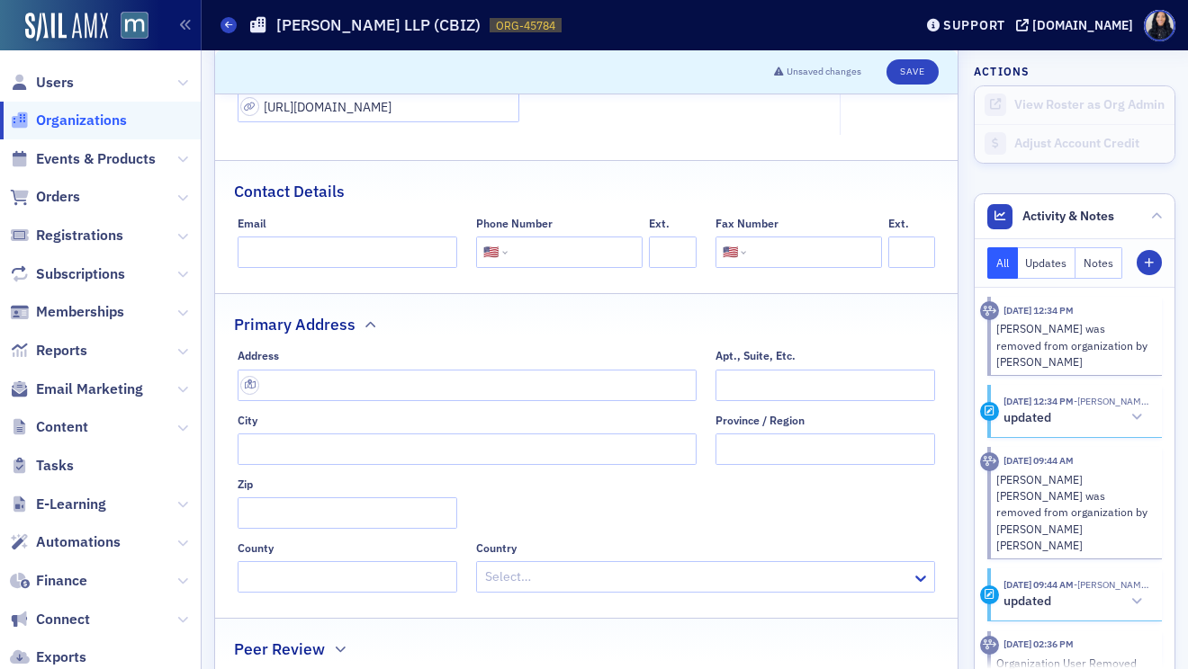
scroll to position [278, 0]
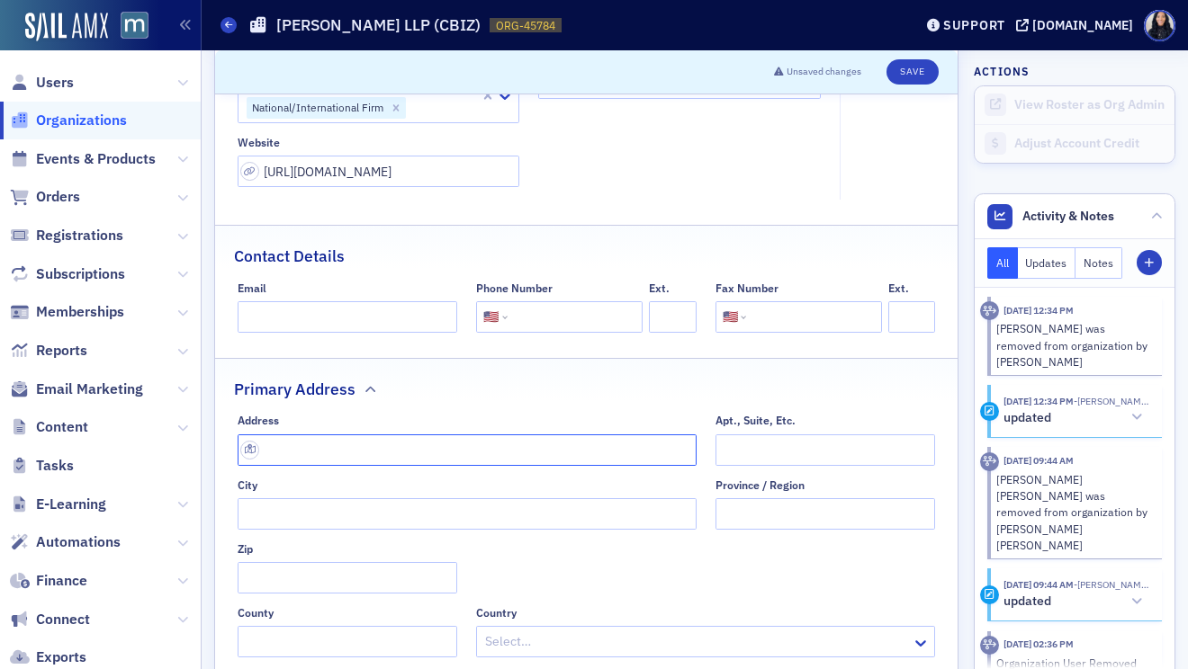
click at [451, 451] on input "text" at bounding box center [467, 450] width 459 height 31
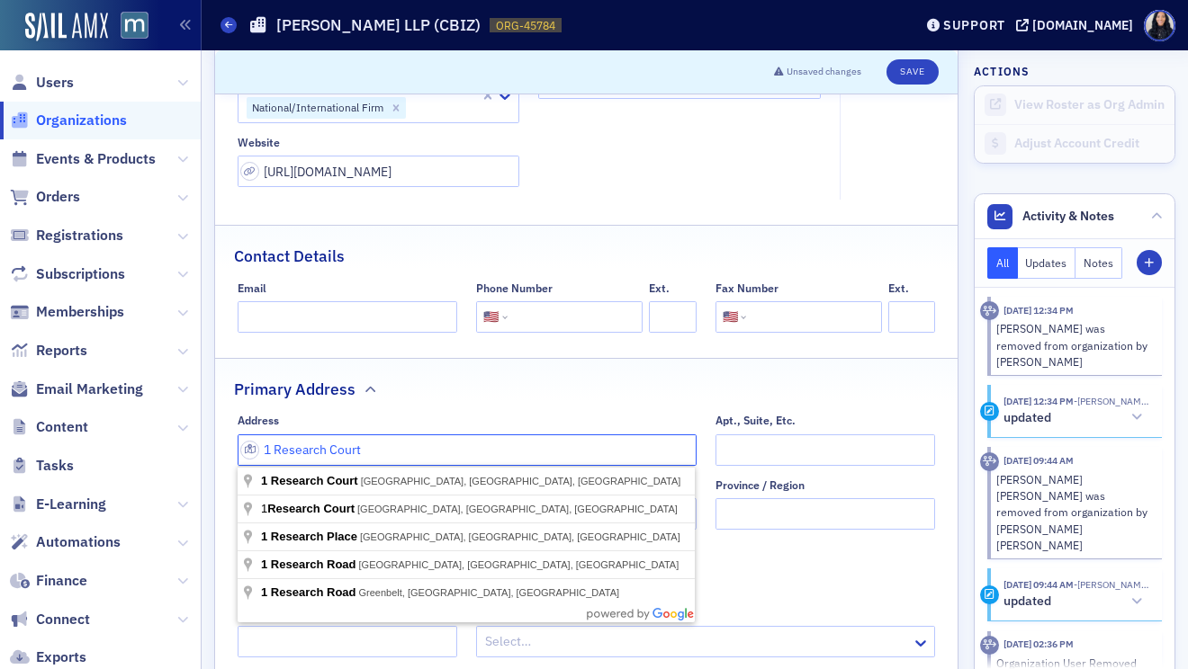
type input "1 Research Court"
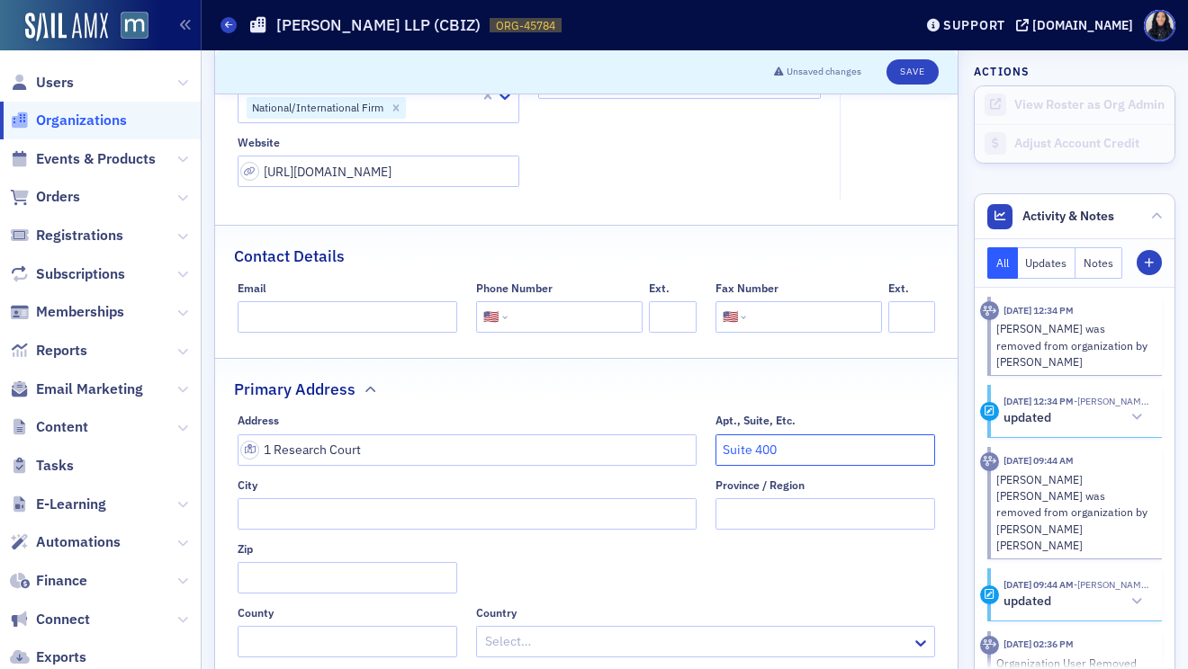
type input "Suite 400"
type input "Rockville"
type input "Maryland"
click at [553, 308] on input "tel" at bounding box center [573, 316] width 124 height 31
paste input "(301) 979-6000"
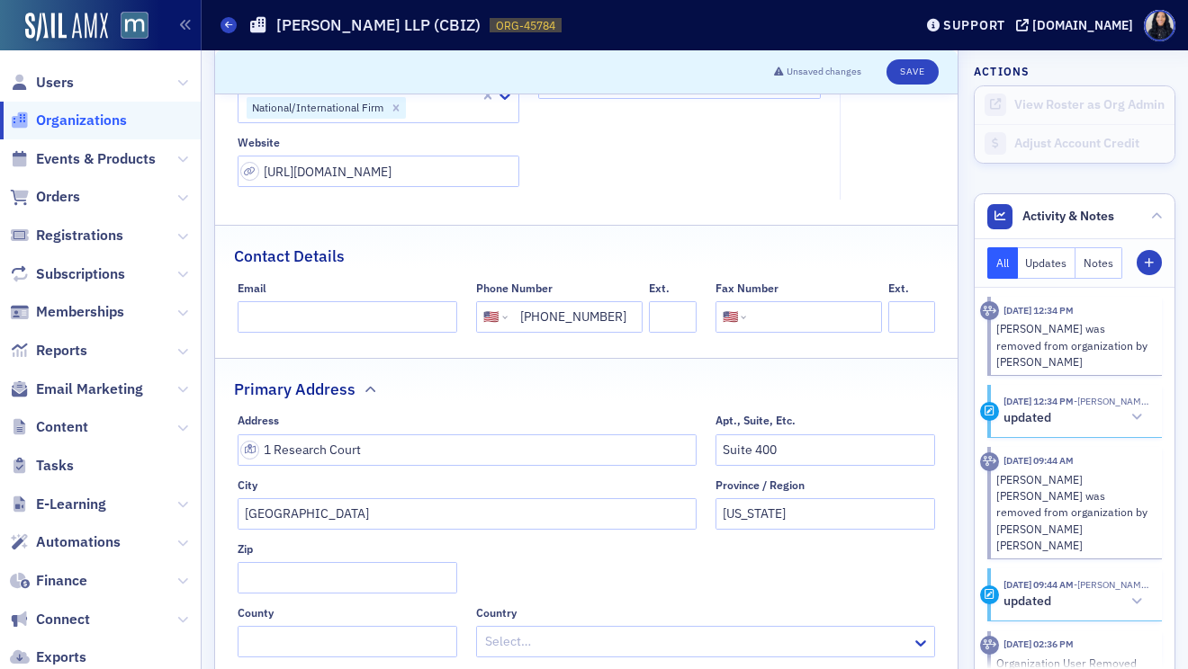
type input "(301) 979-6000"
click at [656, 218] on div "Name * Marcum LLP (CBIZ) Logo Max 250MB Select or drag max 1 file General Organ…" at bounding box center [586, 378] width 742 height 1097
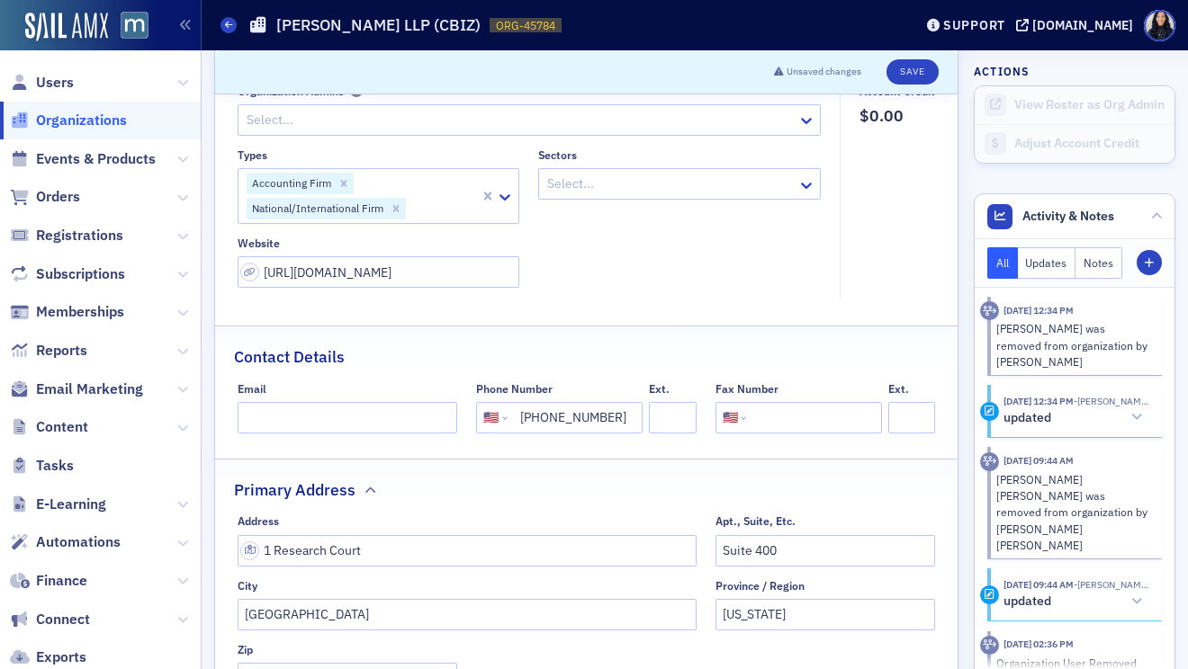
scroll to position [160, 0]
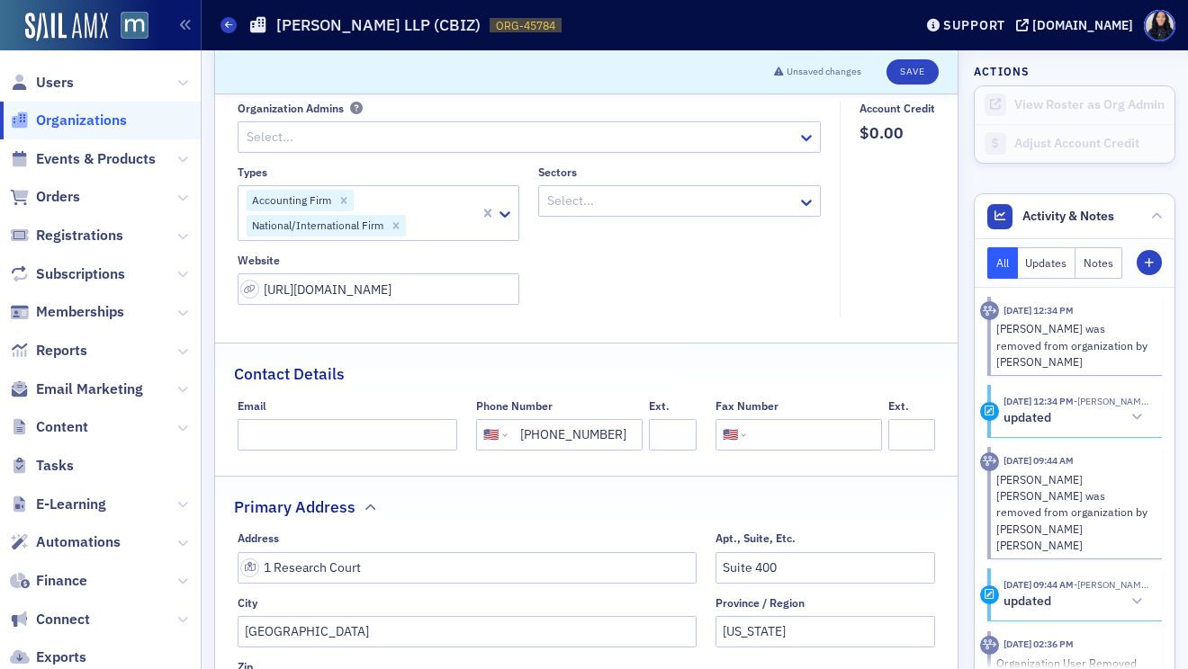
click at [658, 208] on div at bounding box center [670, 201] width 250 height 22
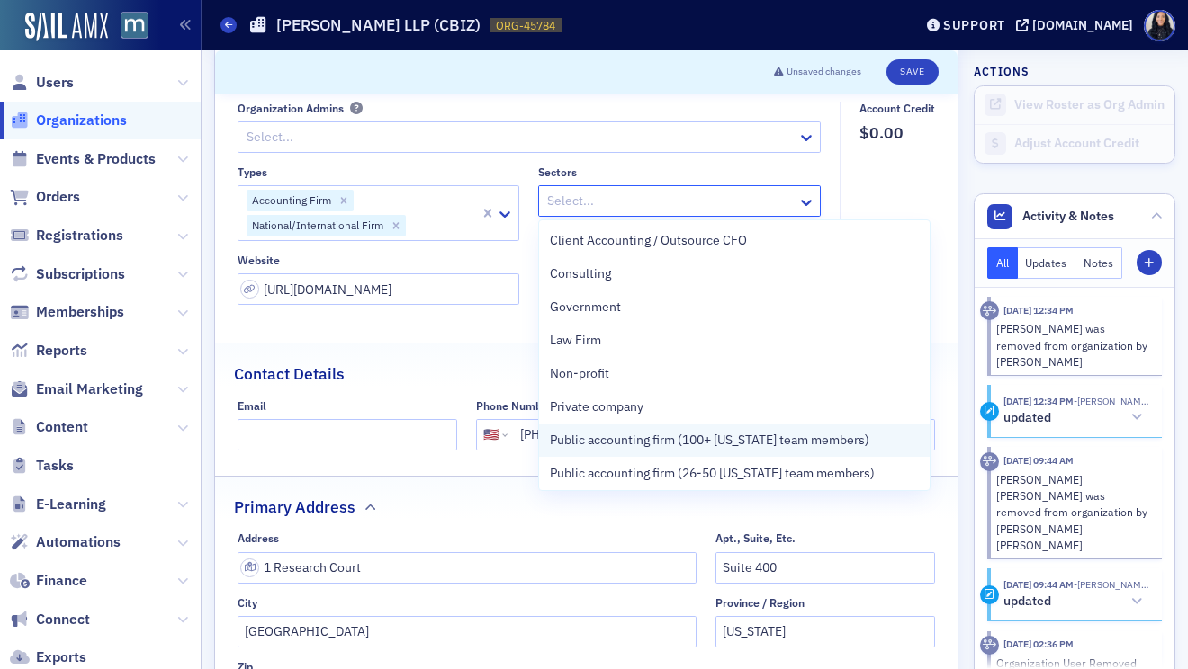
click at [605, 434] on span "Public accounting firm (100+ [US_STATE] team members)" at bounding box center [709, 440] width 319 height 19
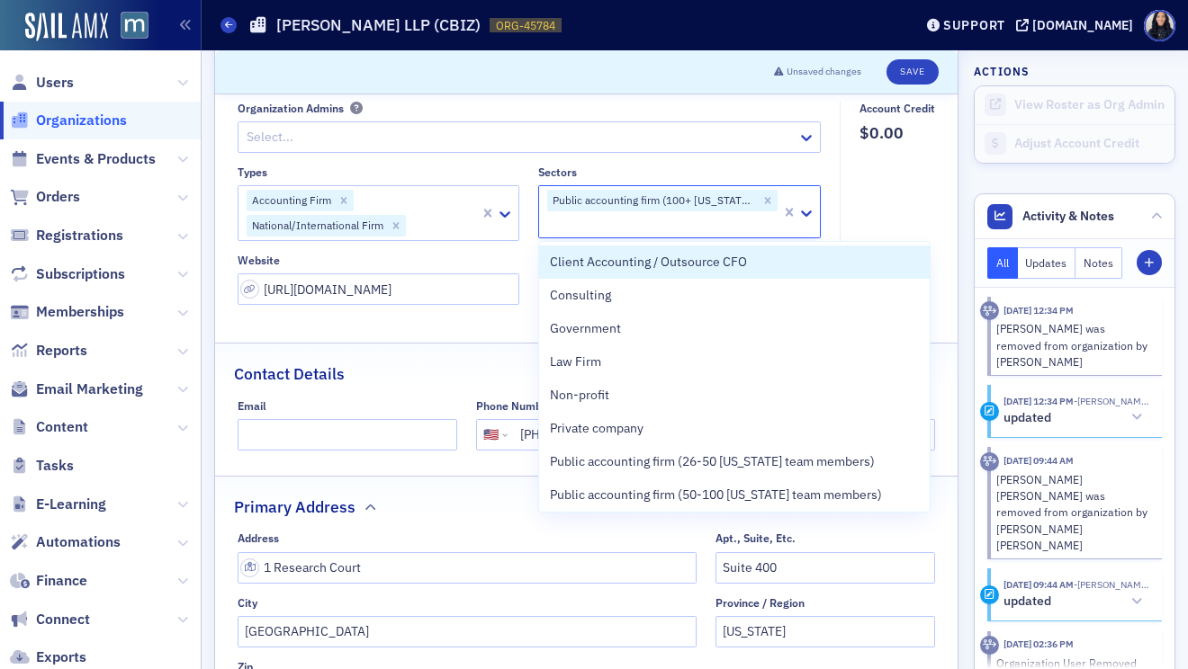
click at [921, 198] on fieldset "Account Credit $0.00" at bounding box center [891, 210] width 105 height 217
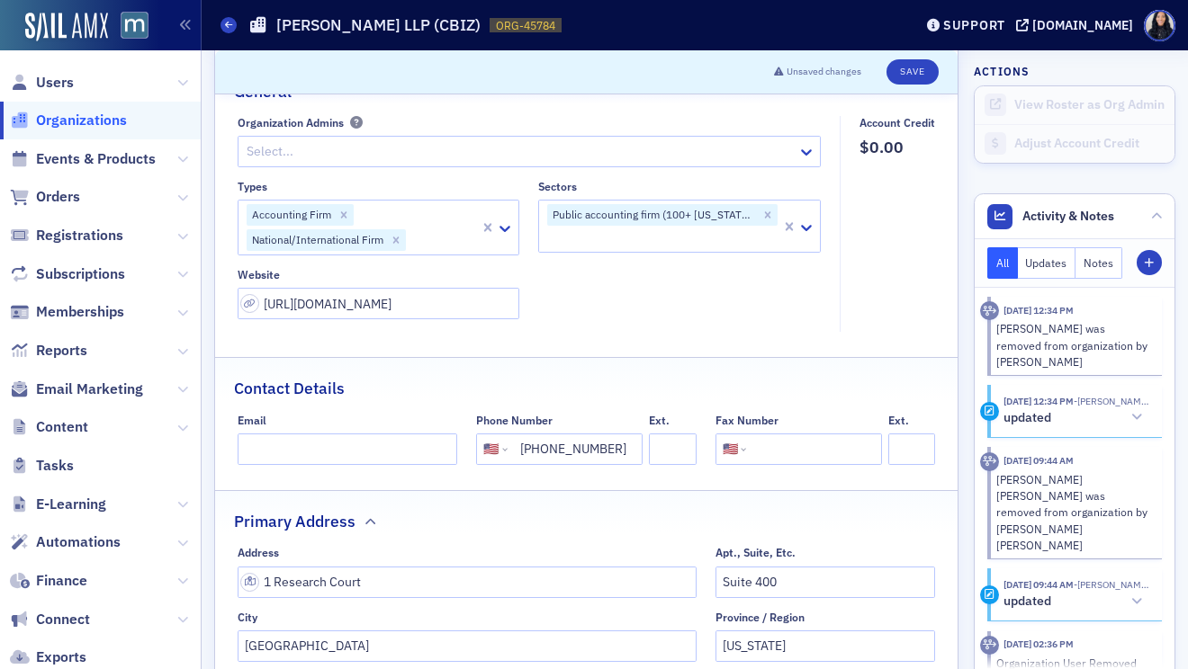
scroll to position [0, 0]
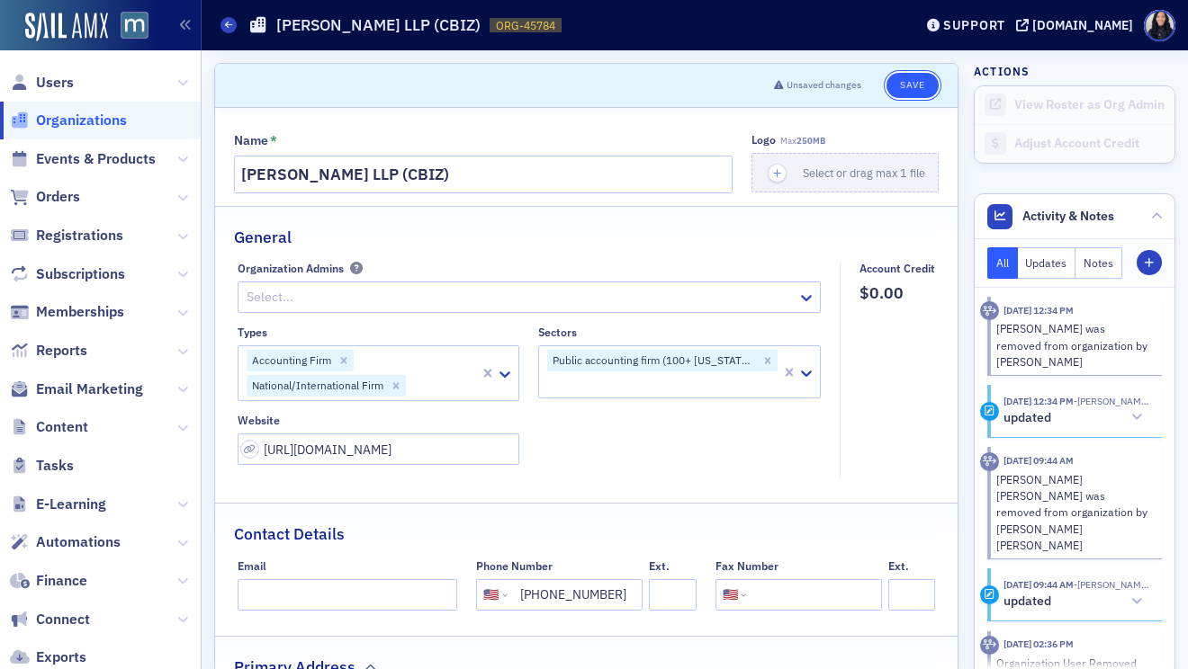
click at [918, 90] on button "Save" at bounding box center [911, 85] width 51 height 25
select select "US"
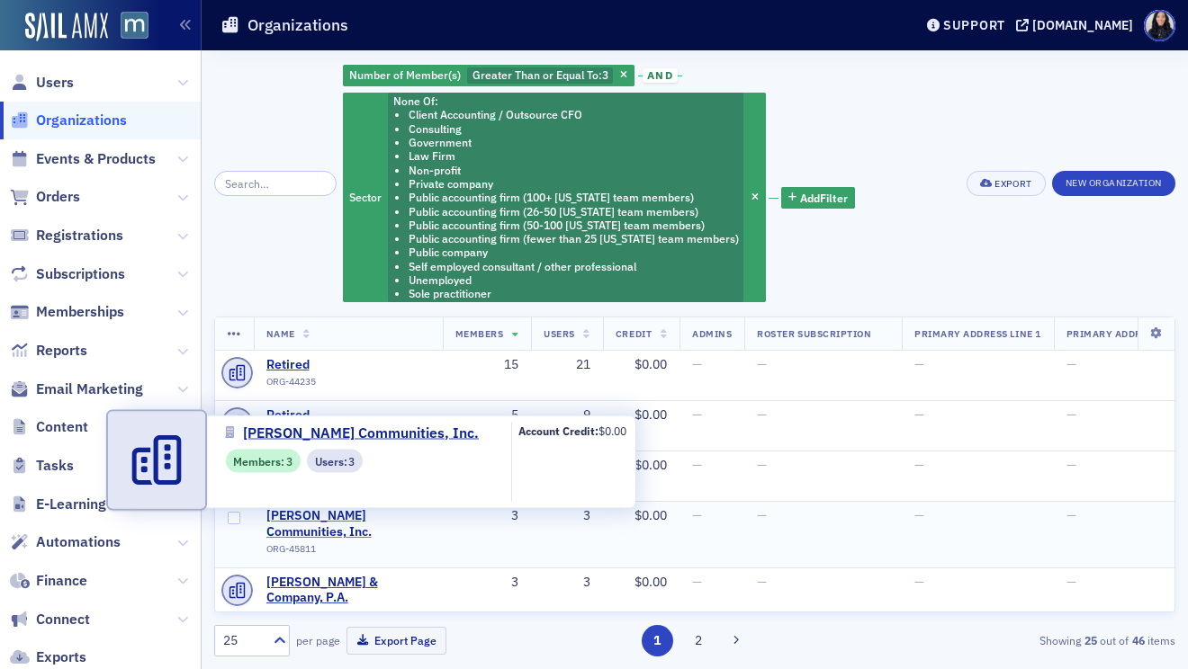
click at [332, 519] on span "Asbury Communities, Inc." at bounding box center [348, 523] width 164 height 31
select select "US"
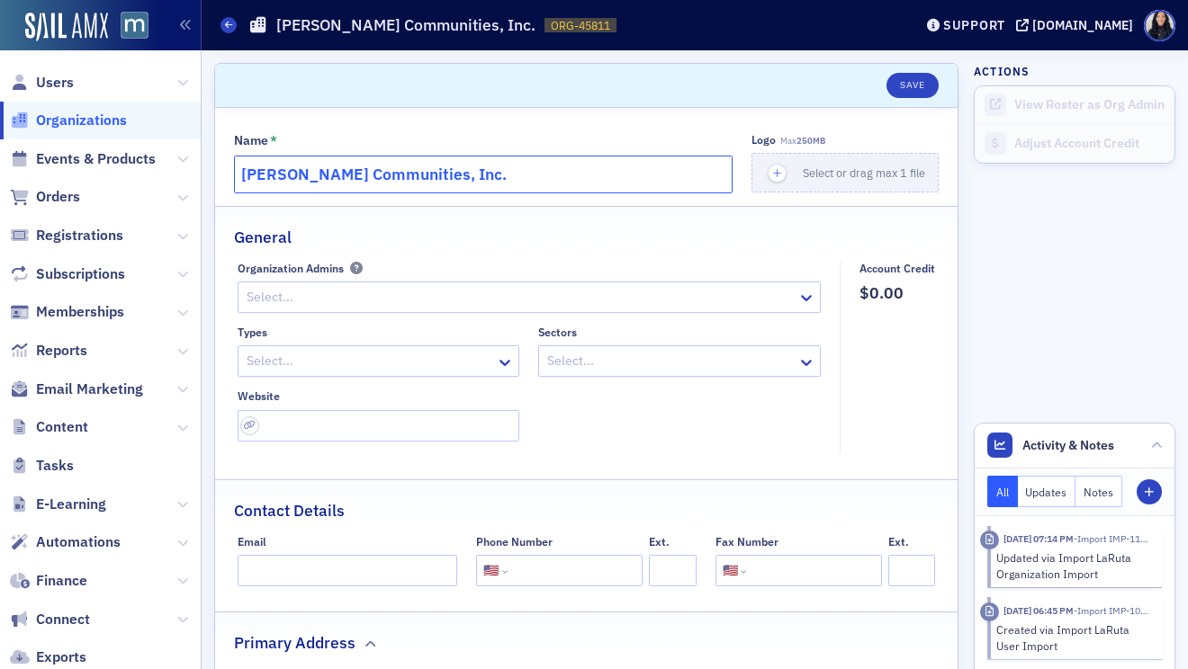
click at [399, 179] on input "Asbury Communities, Inc." at bounding box center [483, 175] width 498 height 38
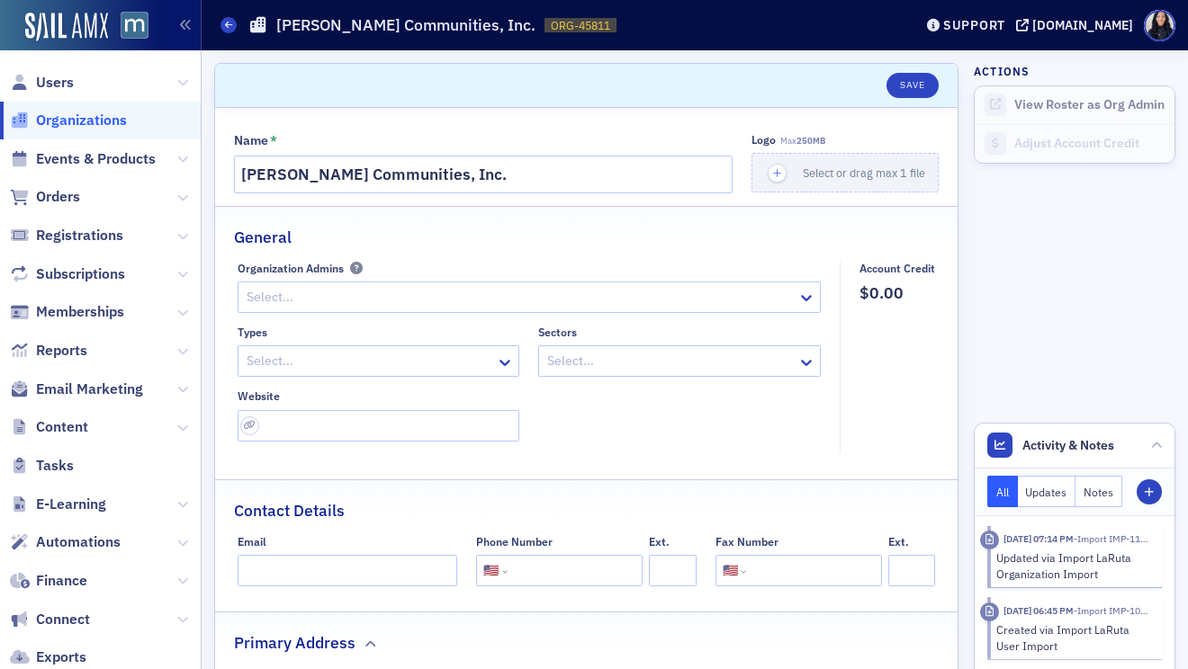
scroll to position [254, 0]
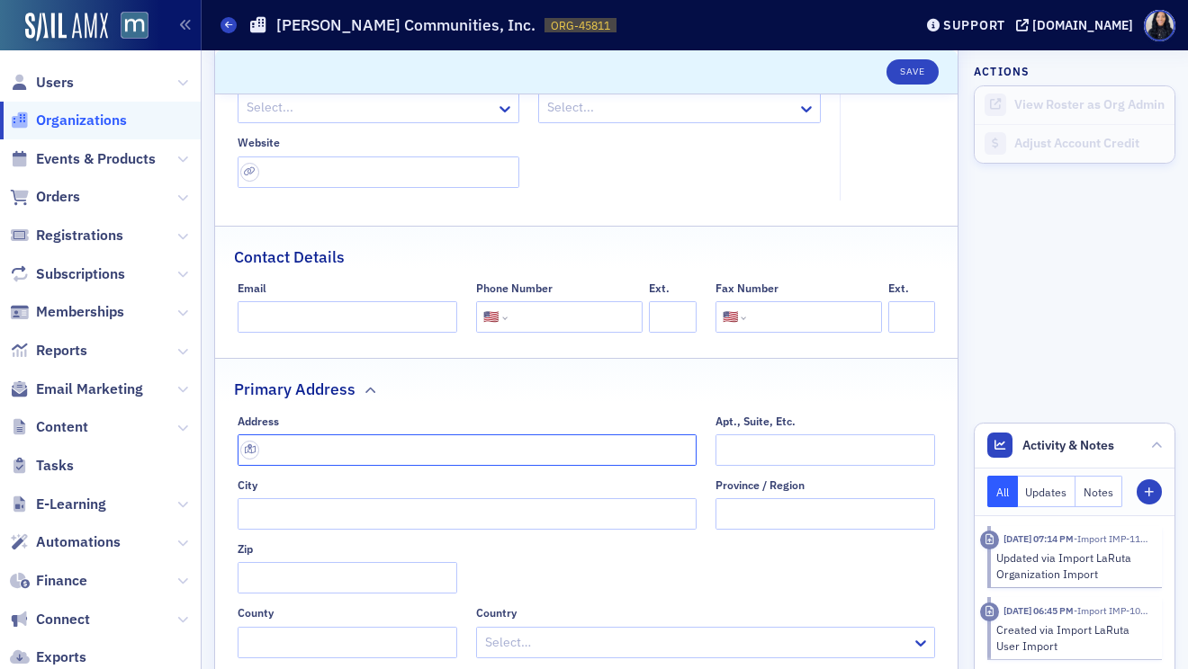
click at [465, 444] on input "text" at bounding box center [467, 450] width 459 height 31
paste input "5285 Westview Dr #200, Frederick, MD 21703"
type input "5285 Westview Dr #200"
type input "Frederick"
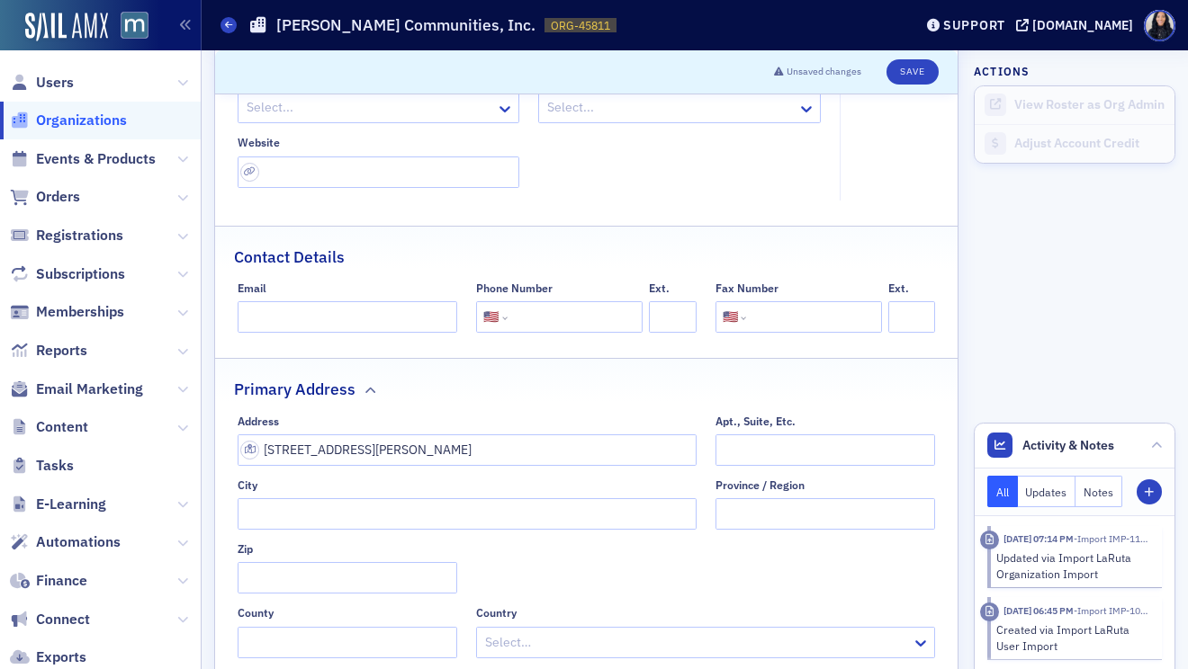
type input "21703-8520"
type input "Frederick County"
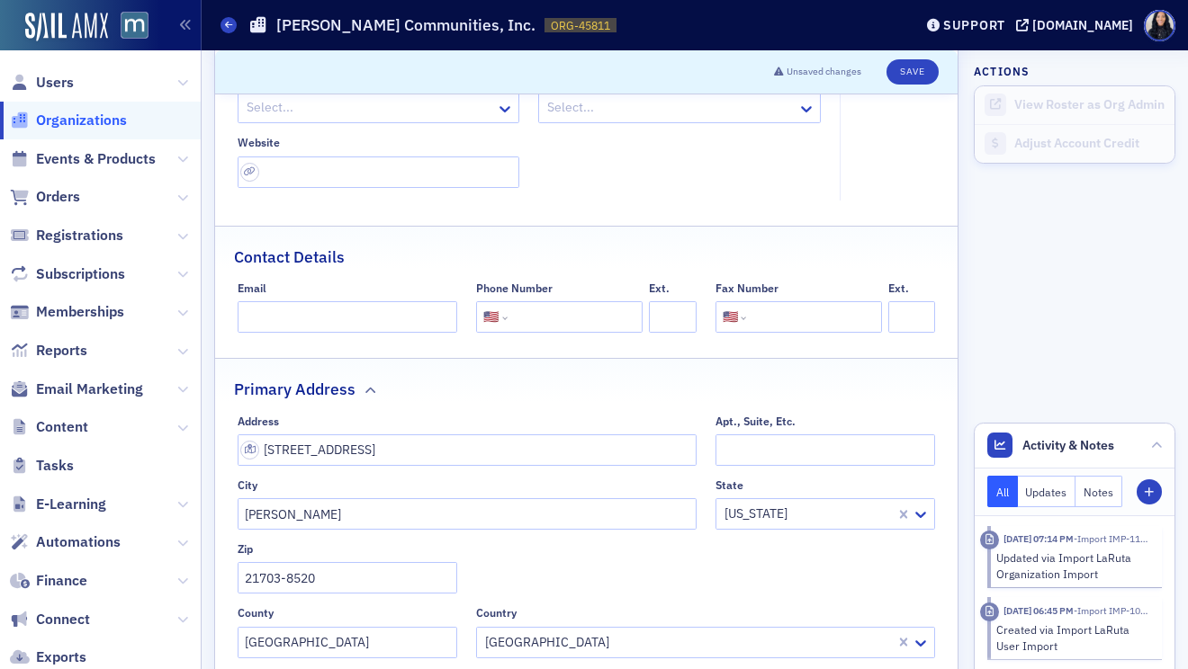
click at [524, 321] on input "tel" at bounding box center [573, 316] width 124 height 31
paste input "(301) 250-2100"
type input "(301) 250-2100"
click at [421, 171] on input "url" at bounding box center [379, 172] width 282 height 31
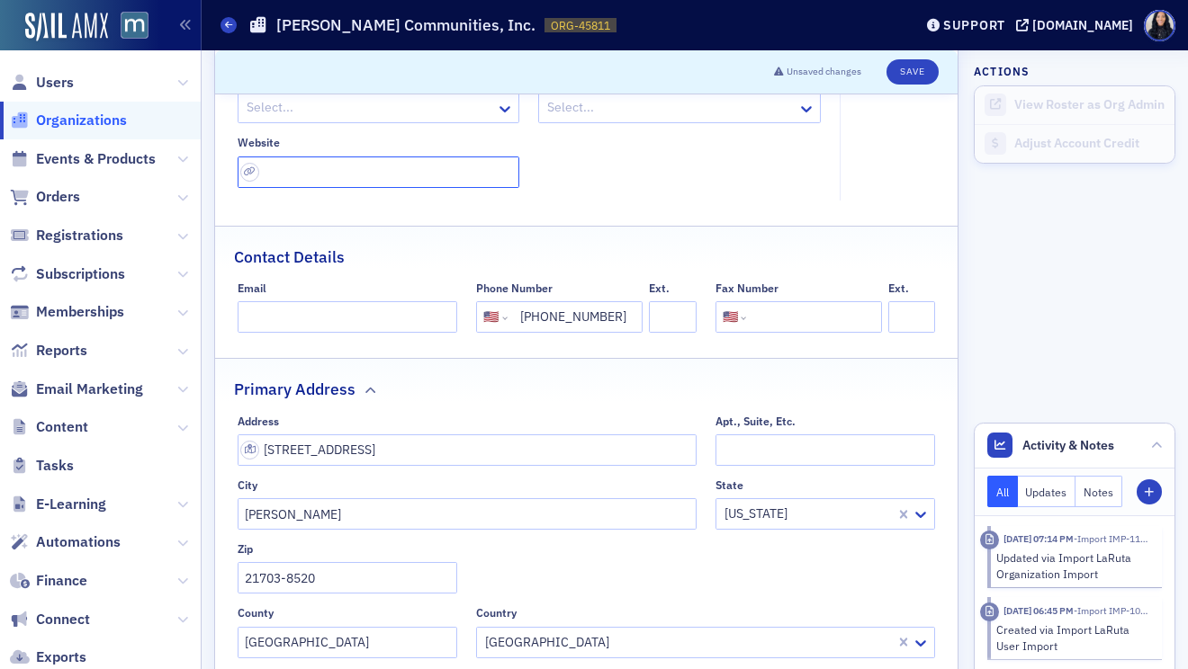
click at [421, 171] on input "url" at bounding box center [379, 172] width 282 height 31
paste input "https://www.asbury.org/?utm_source=local-listing&utm_medium=organic&utm_campaig…"
type input "https://www.asbury.org/?utm_source=local-listing&utm_medium=organic&utm_campaig…"
click at [689, 172] on div "Types Select... Sectors Select... Website https://www.asbury.org/?utm_source=lo…" at bounding box center [530, 130] width 584 height 116
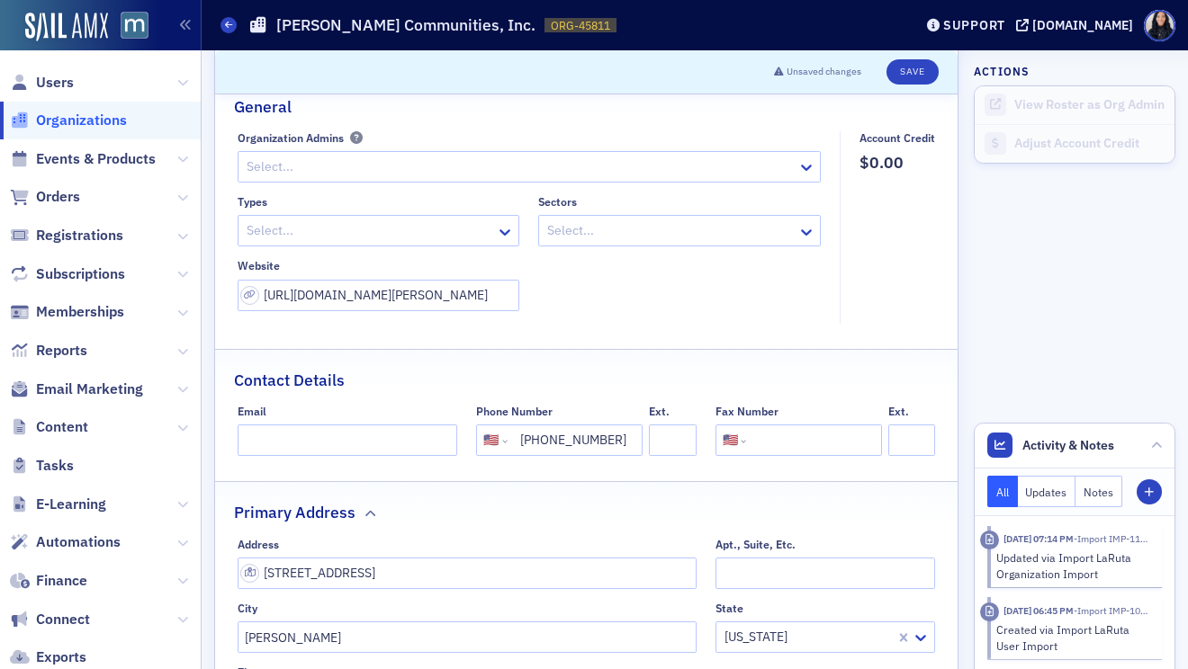
scroll to position [60, 0]
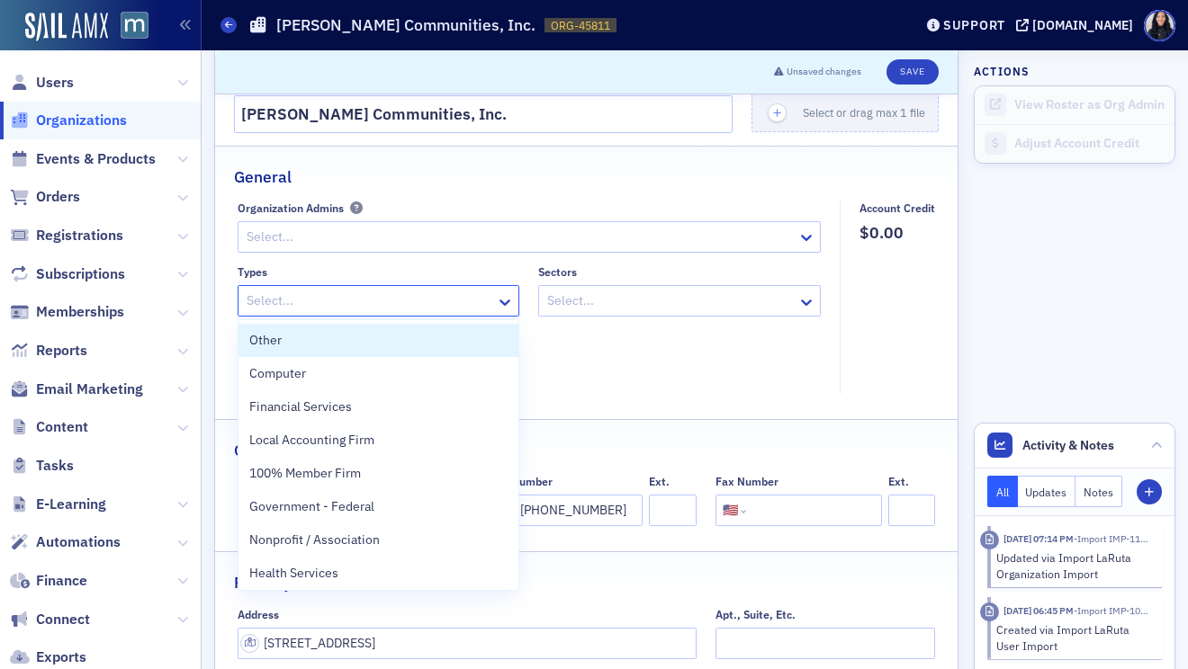
click at [375, 304] on div at bounding box center [370, 301] width 250 height 22
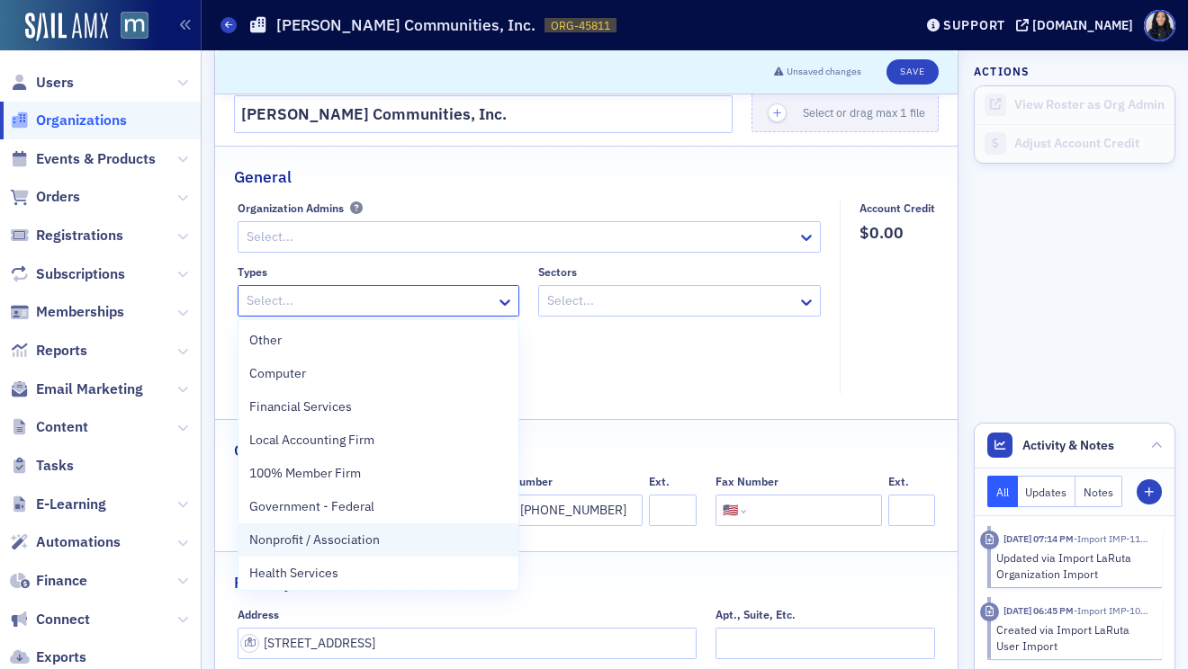
click at [290, 545] on span "Nonprofit / Association" at bounding box center [314, 540] width 130 height 19
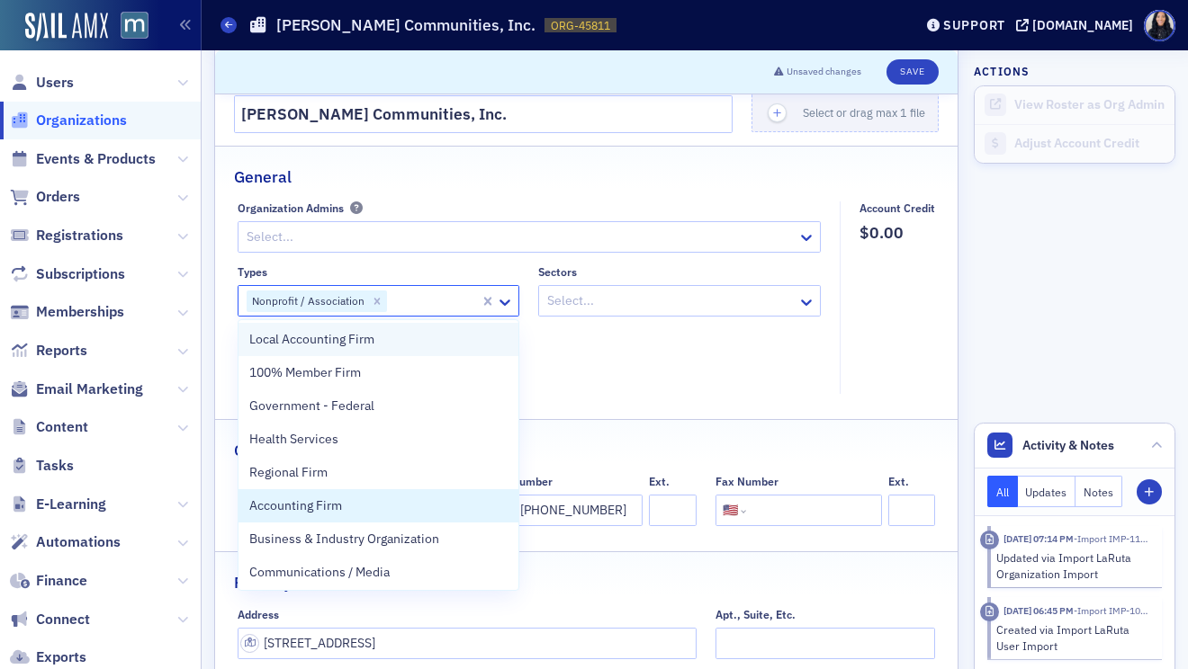
scroll to position [103, 0]
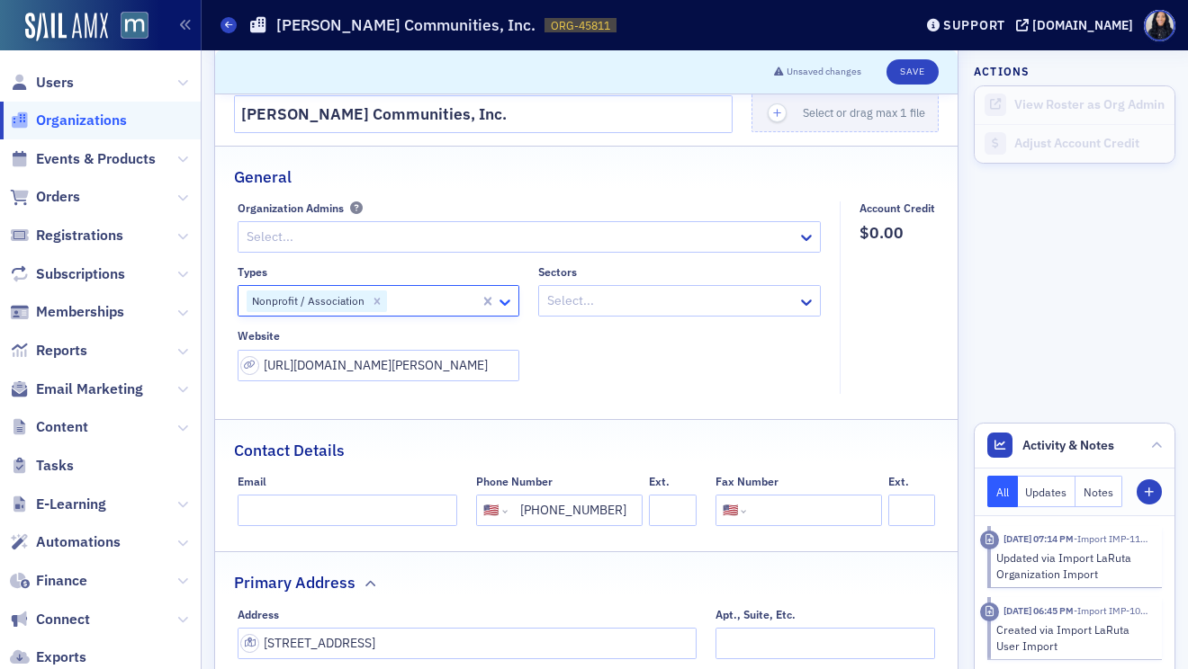
click at [505, 301] on icon at bounding box center [505, 302] width 18 height 18
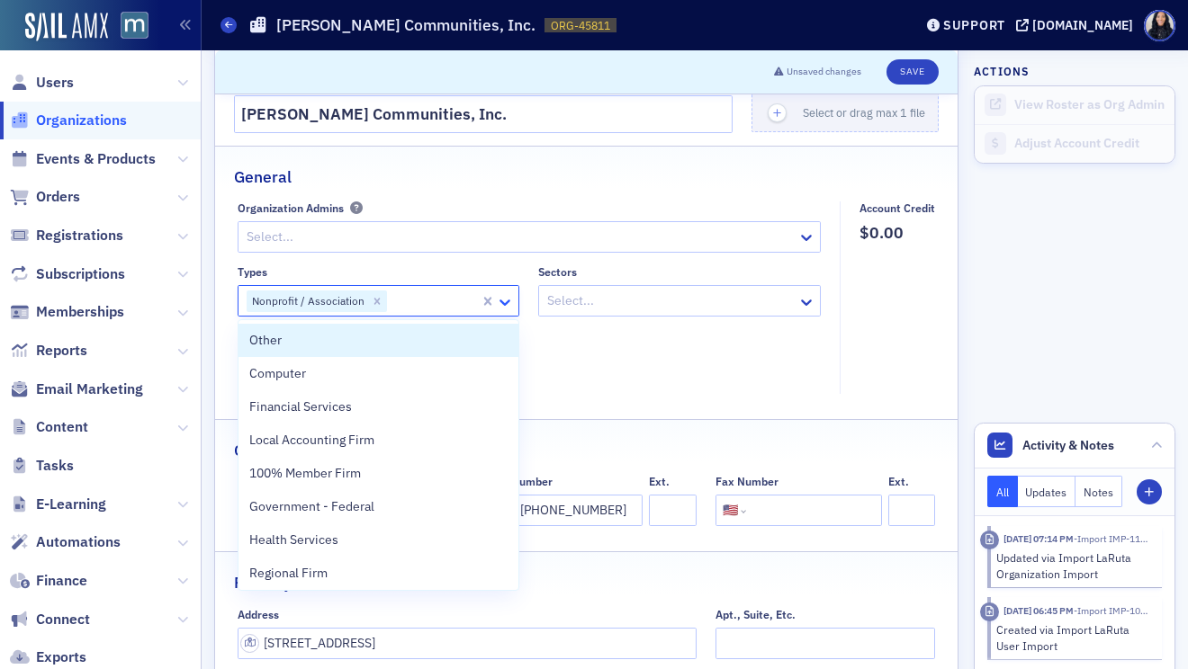
click at [505, 301] on icon at bounding box center [505, 302] width 18 height 18
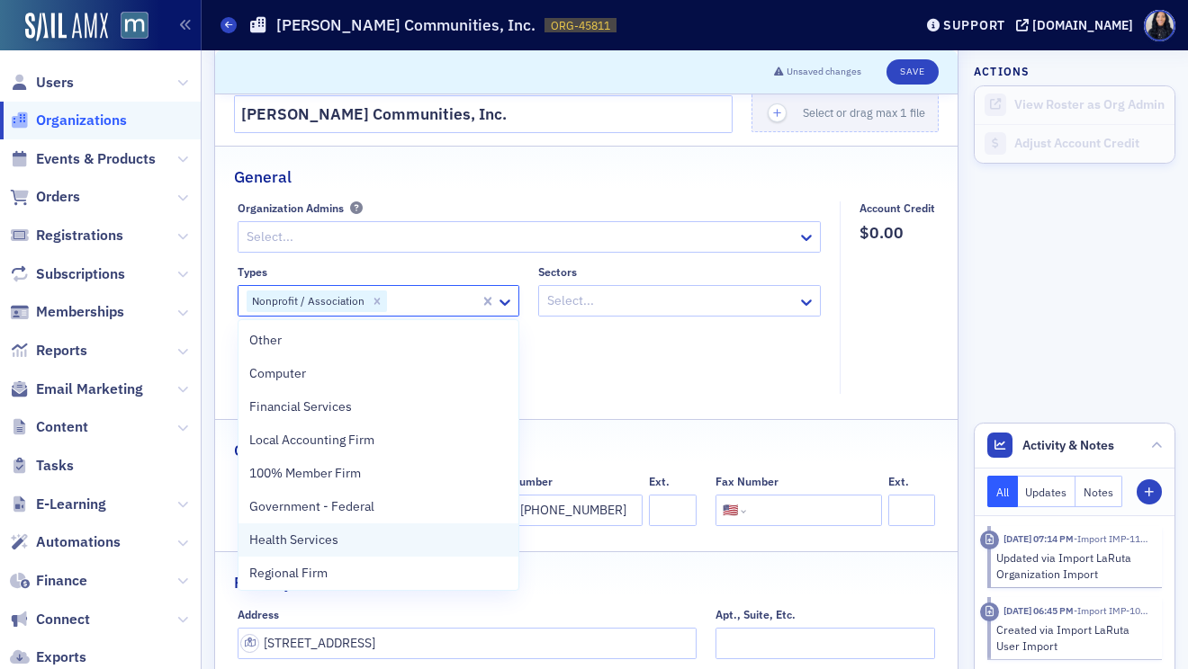
click at [380, 542] on div "Health Services" at bounding box center [378, 540] width 259 height 19
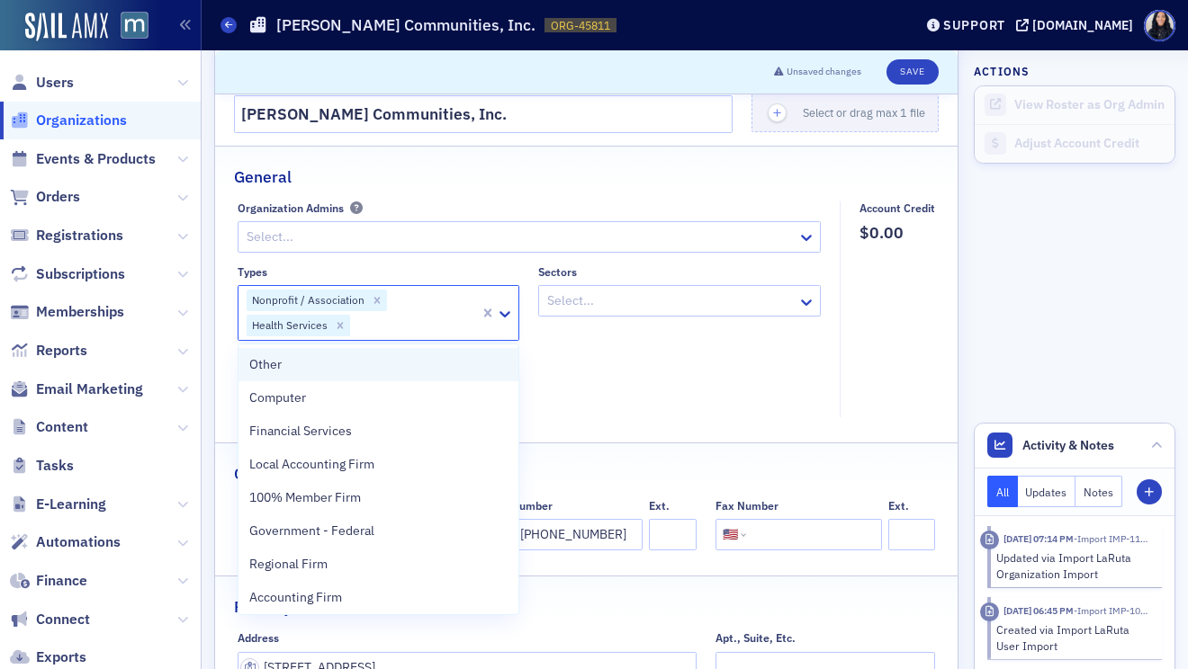
click at [401, 372] on div "Other" at bounding box center [378, 364] width 259 height 19
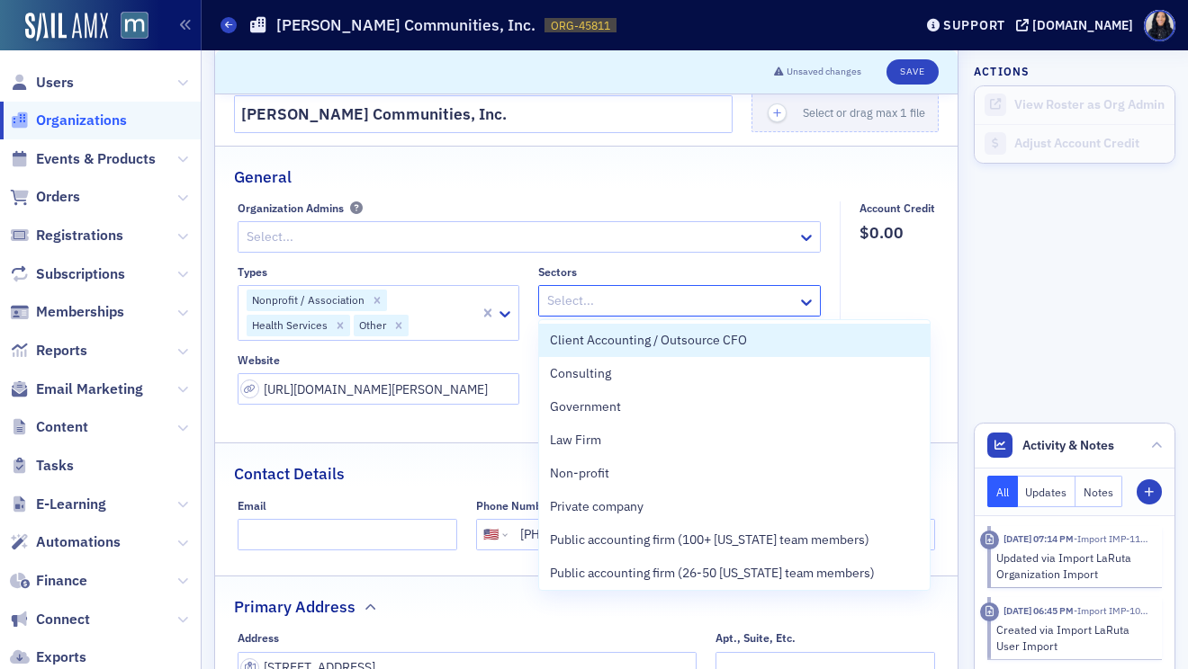
click at [758, 303] on div at bounding box center [670, 301] width 250 height 22
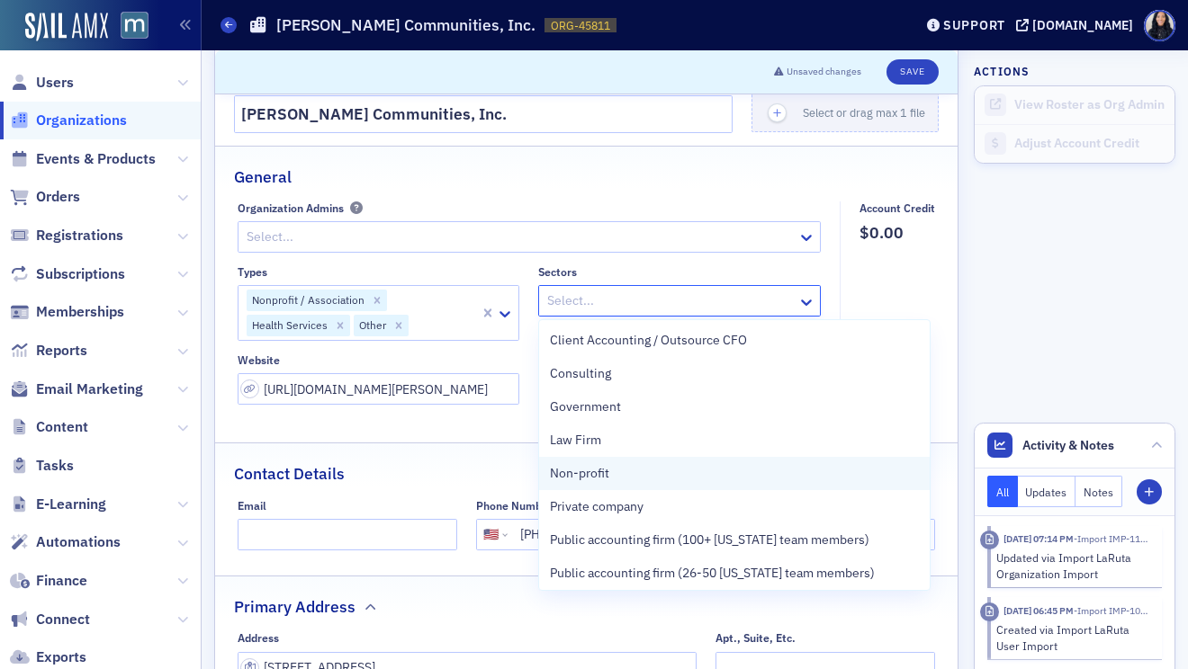
click at [617, 479] on div "Non-profit" at bounding box center [734, 473] width 369 height 19
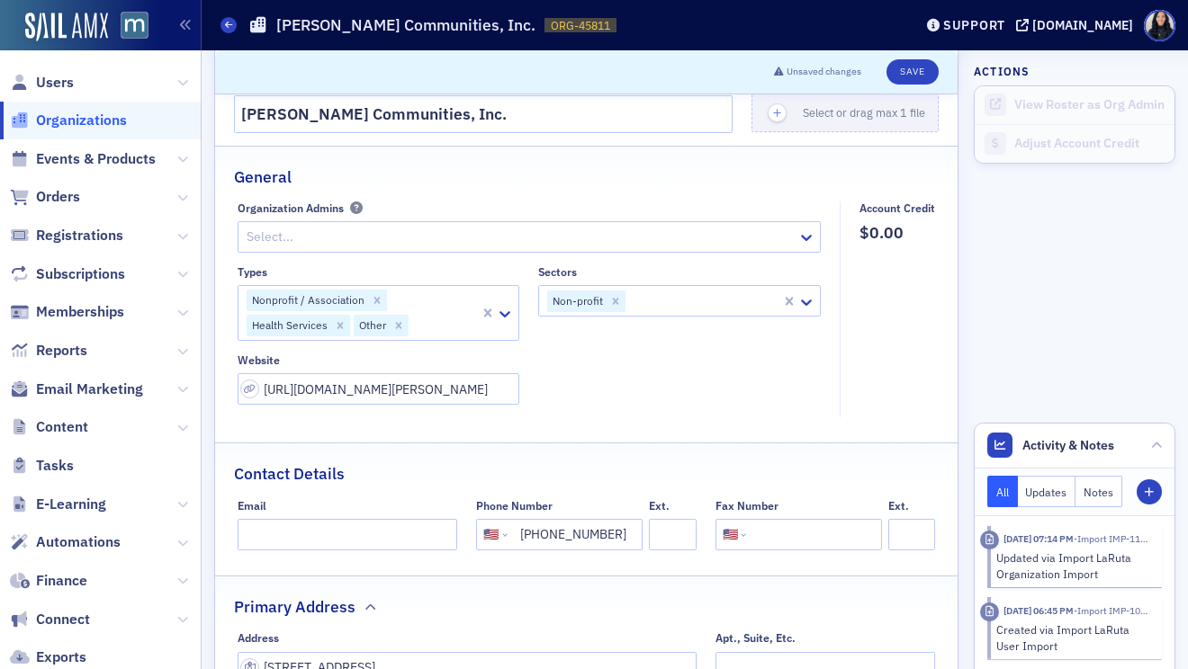
click at [924, 285] on fieldset "Account Credit $0.00" at bounding box center [891, 310] width 105 height 217
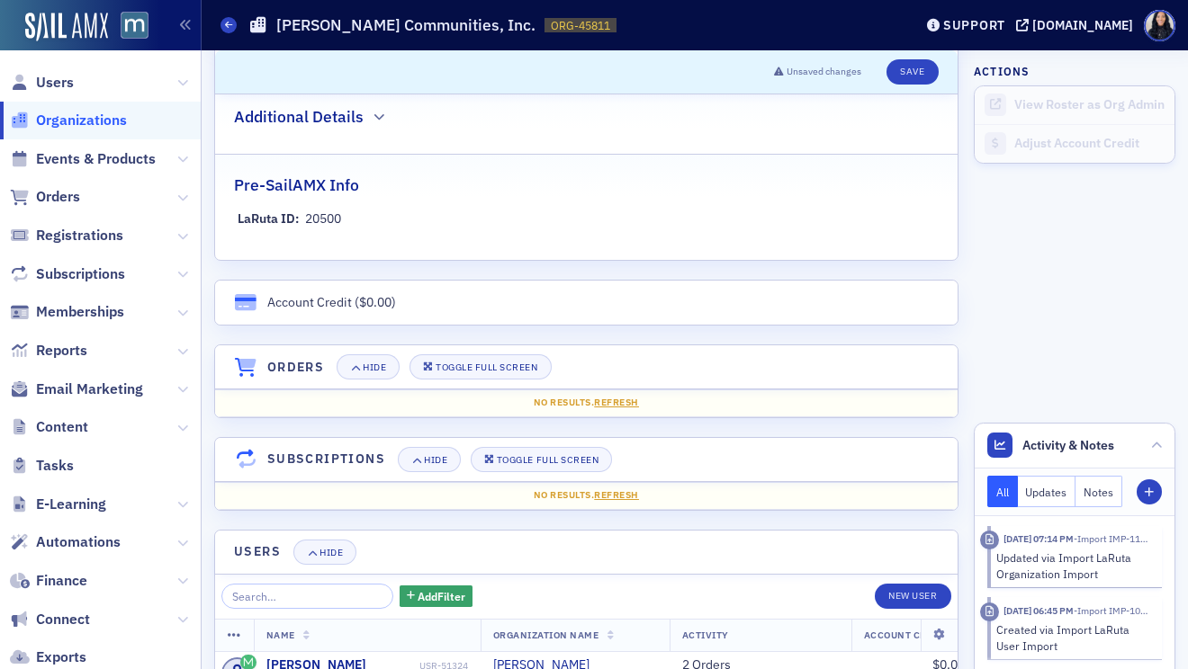
scroll to position [997, 0]
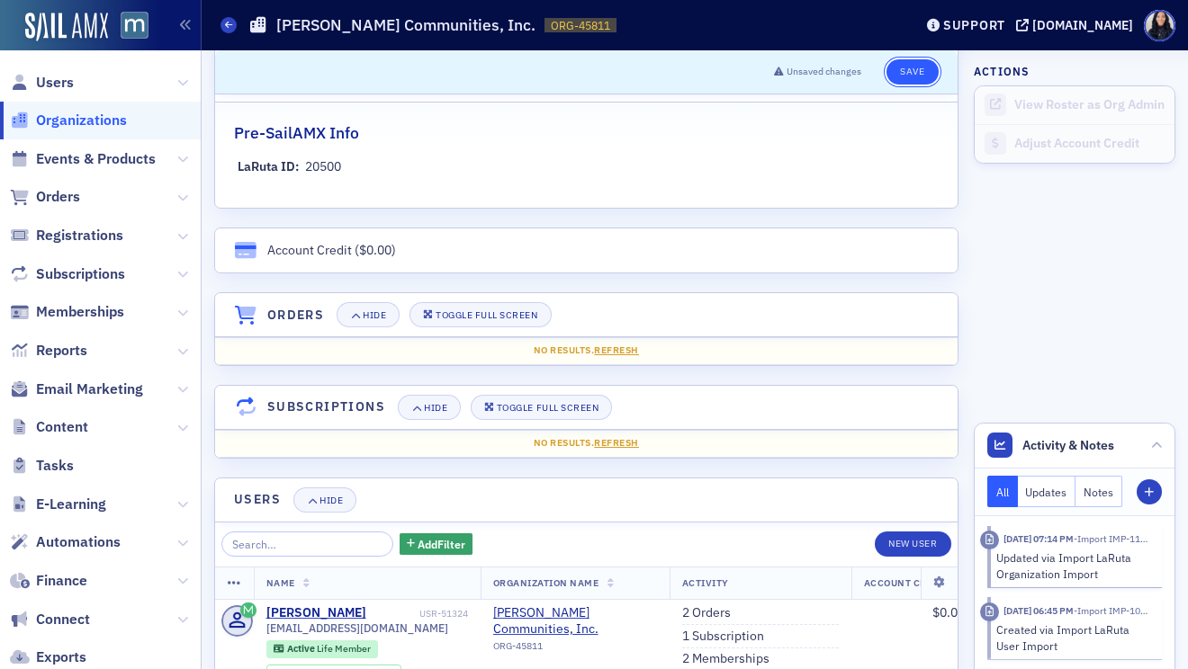
click at [903, 73] on button "Save" at bounding box center [911, 71] width 51 height 25
select select "US"
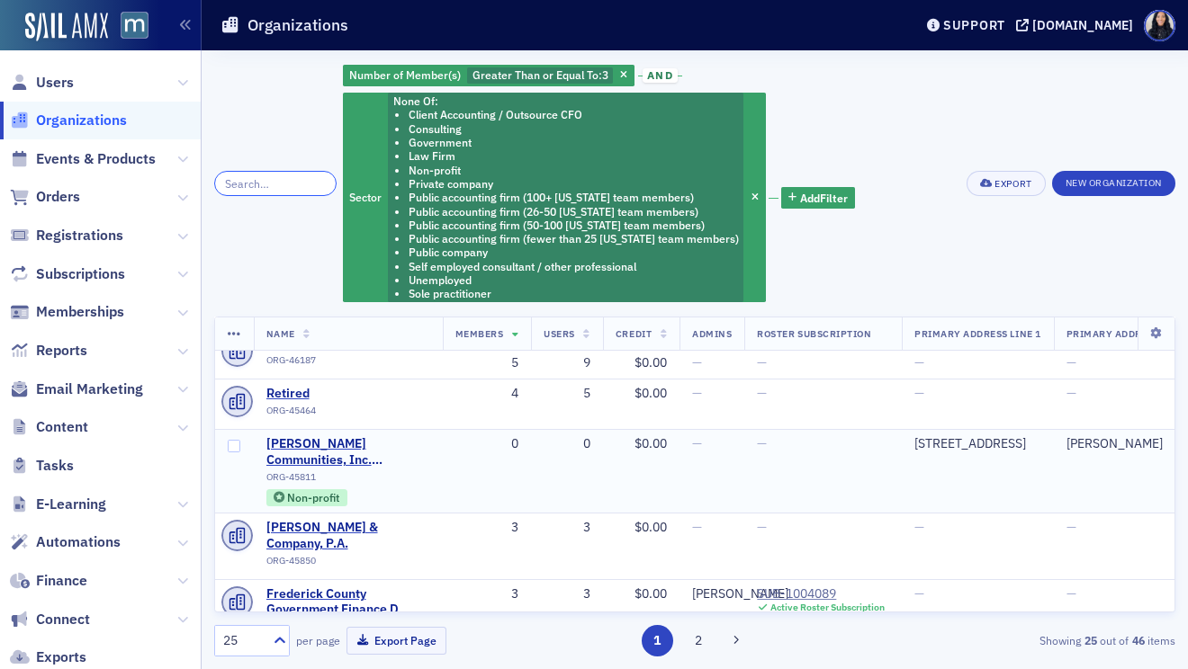
scroll to position [109, 0]
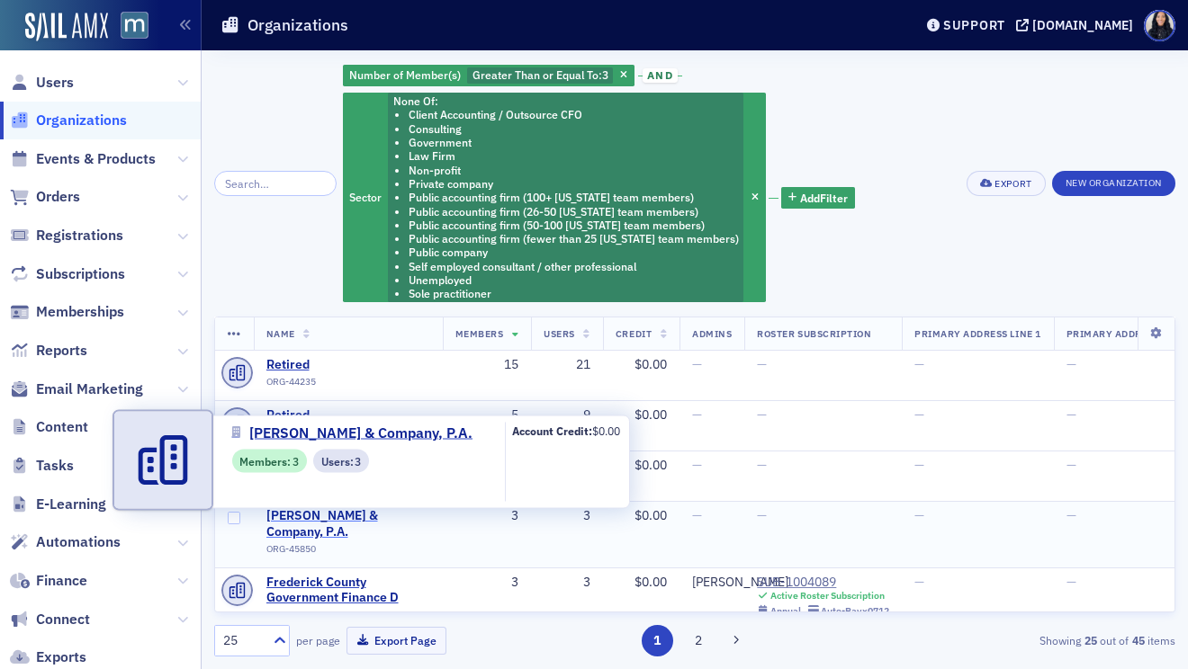
click at [333, 516] on span "[PERSON_NAME] & Company, P.A." at bounding box center [348, 523] width 164 height 31
select select "US"
